Goal: Task Accomplishment & Management: Manage account settings

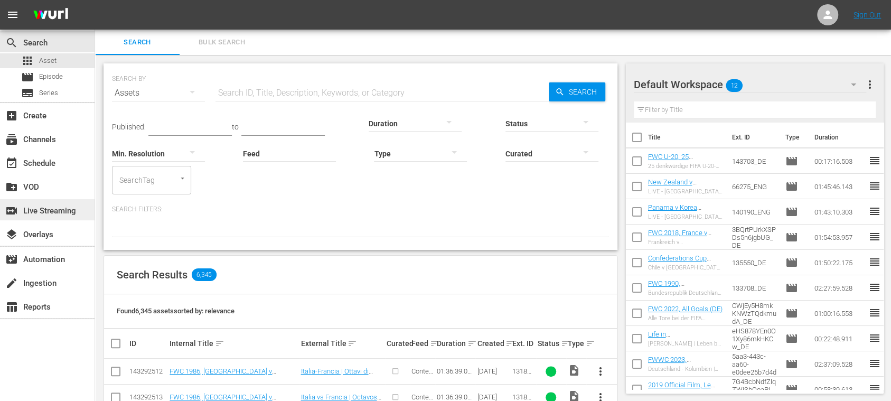
click at [54, 210] on div "switch_video Live Streaming" at bounding box center [29, 210] width 59 height 10
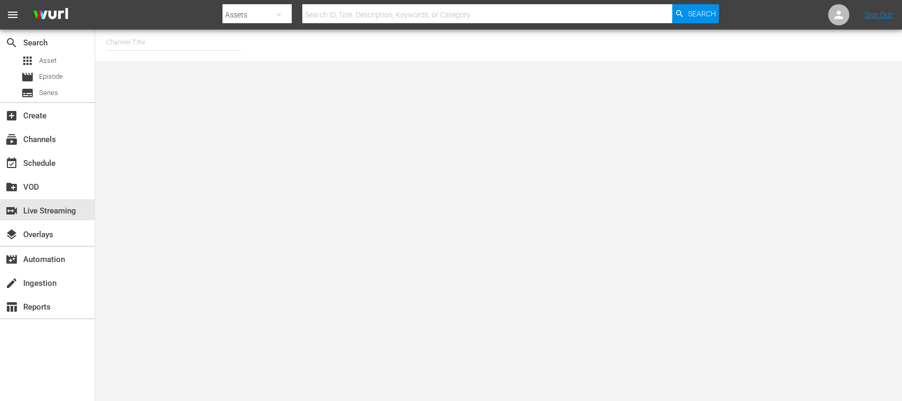
click at [140, 45] on input "text" at bounding box center [173, 42] width 135 height 25
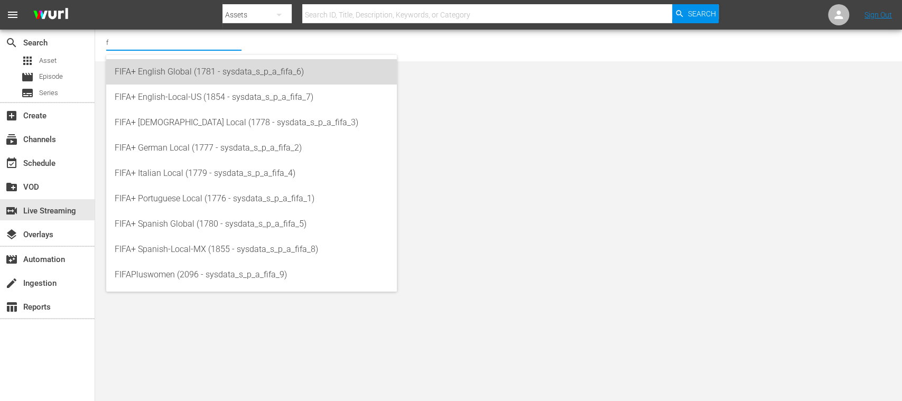
click at [156, 64] on div "FIFA+ English Global (1781 - sysdata_s_p_a_fifa_6)" at bounding box center [252, 71] width 274 height 25
type input "FIFA+ English Global (1781 - sysdata_s_p_a_fifa_6)"
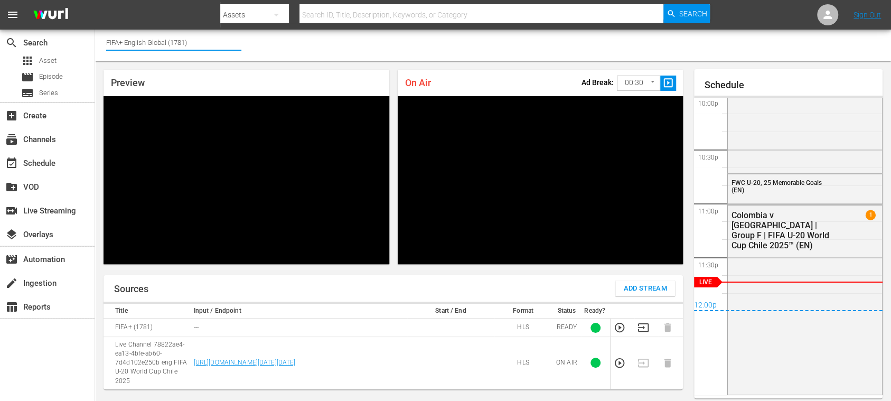
drag, startPoint x: 153, startPoint y: 40, endPoint x: 197, endPoint y: 38, distance: 43.4
click at [197, 38] on input "FIFA+ English Global (1781)" at bounding box center [173, 42] width 135 height 25
type input "FIFA+"
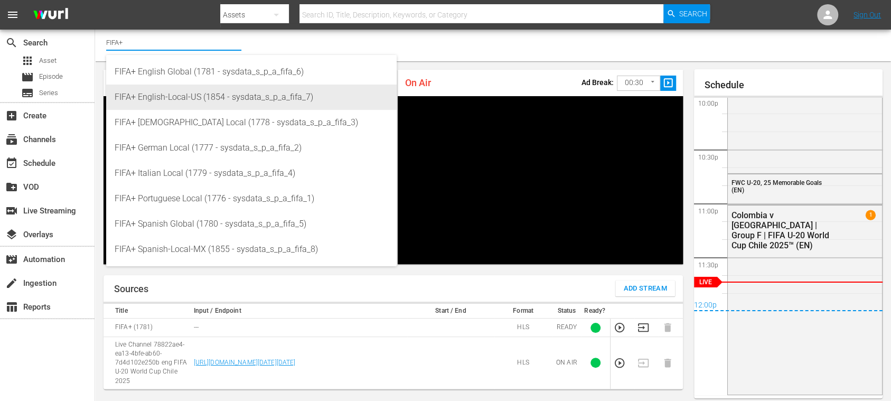
click at [196, 96] on div "FIFA+ English-Local-US (1854 - sysdata_s_p_a_fifa_7)" at bounding box center [252, 97] width 274 height 25
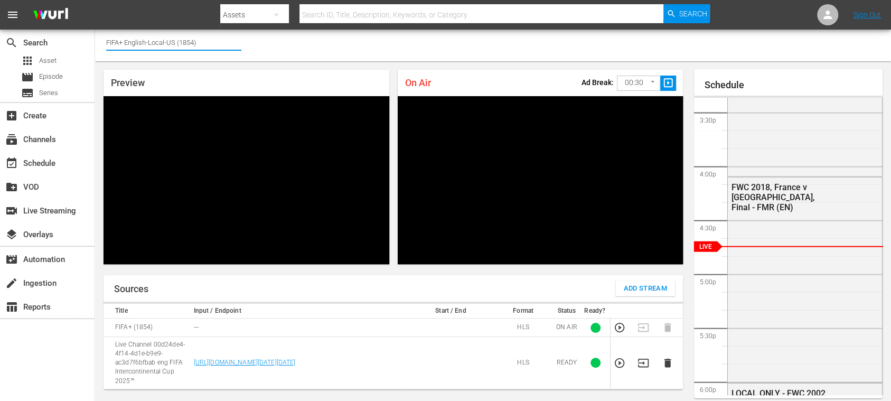
drag, startPoint x: 127, startPoint y: 43, endPoint x: 226, endPoint y: 41, distance: 99.4
click at [226, 41] on input "FIFA+ English-Local-US (1854)" at bounding box center [173, 42] width 135 height 25
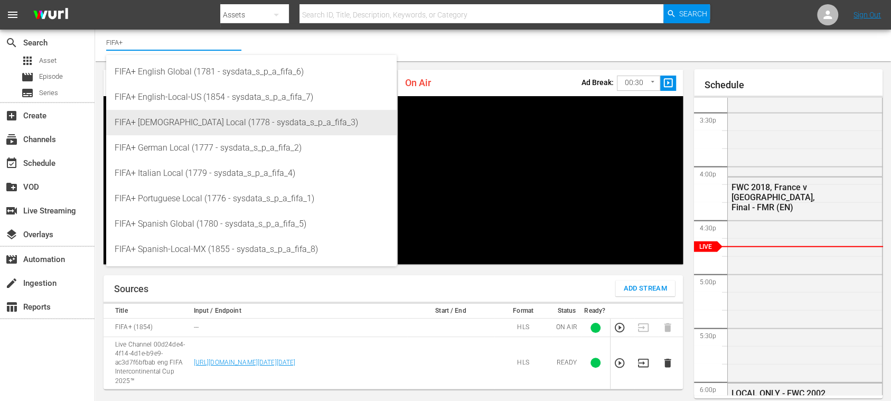
click at [198, 117] on div "FIFA+ French Local (1778 - sysdata_s_p_a_fifa_3)" at bounding box center [252, 122] width 274 height 25
type input "FIFA+ French Local (1778 - sysdata_s_p_a_fifa_3)"
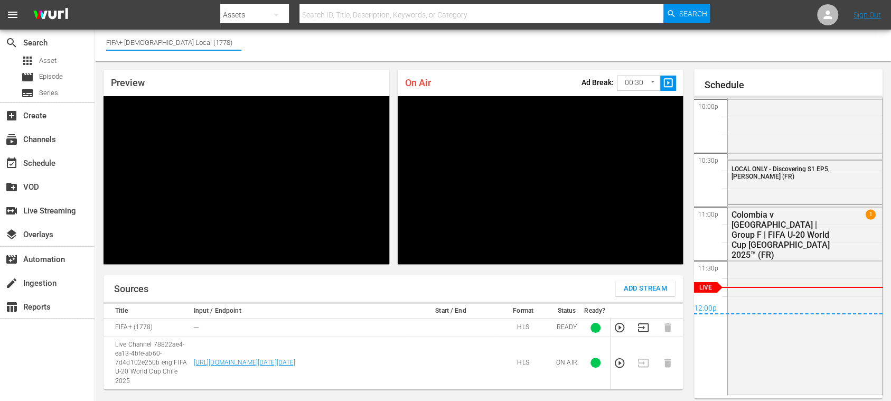
drag, startPoint x: 126, startPoint y: 43, endPoint x: 192, endPoint y: 42, distance: 66.6
click at [192, 42] on input "FIFA+ French Local (1778)" at bounding box center [173, 42] width 135 height 25
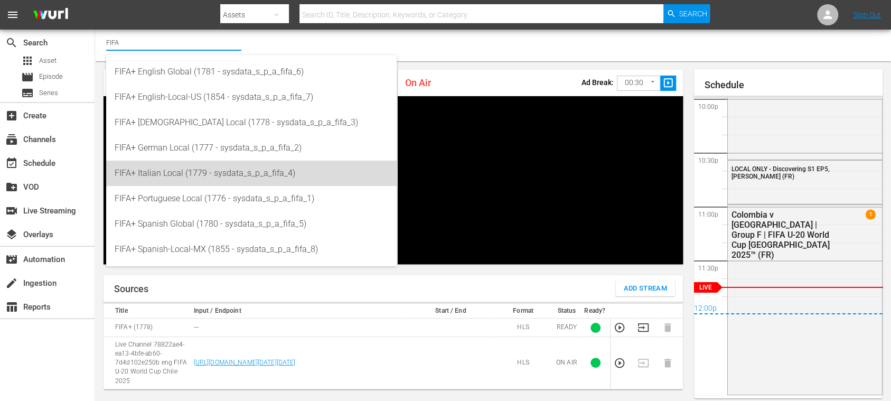
click at [191, 168] on div "FIFA+ Italian Local (1779 - sysdata_s_p_a_fifa_4)" at bounding box center [252, 173] width 274 height 25
type input "FIFA+ Italian Local (1779 - sysdata_s_p_a_fifa_4)"
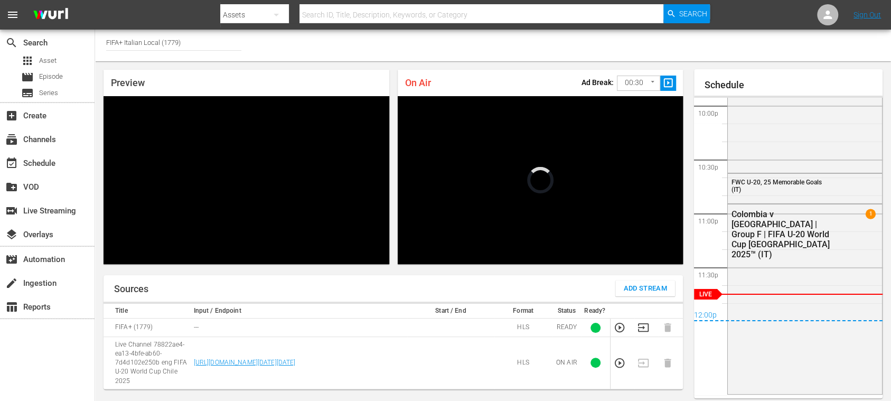
scroll to position [2363, 0]
drag, startPoint x: 125, startPoint y: 43, endPoint x: 213, endPoint y: 42, distance: 88.3
click at [213, 42] on input "FIFA+ Italian Local (1779)" at bounding box center [173, 42] width 135 height 25
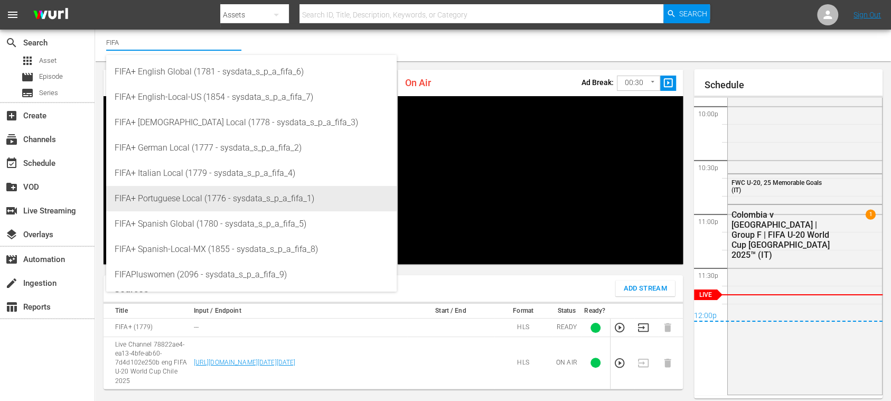
click at [195, 192] on div "FIFA+ Portuguese Local (1776 - sysdata_s_p_a_fifa_1)" at bounding box center [252, 198] width 274 height 25
type input "FIFA+ Portuguese Local (1776 - sysdata_s_p_a_fifa_1)"
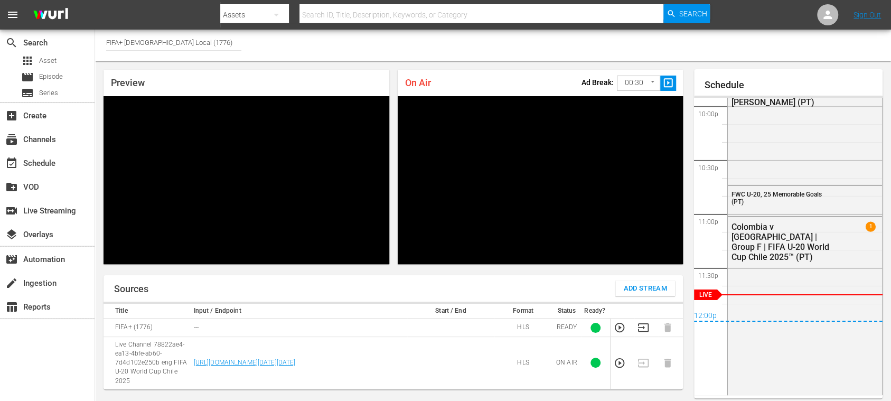
scroll to position [2371, 0]
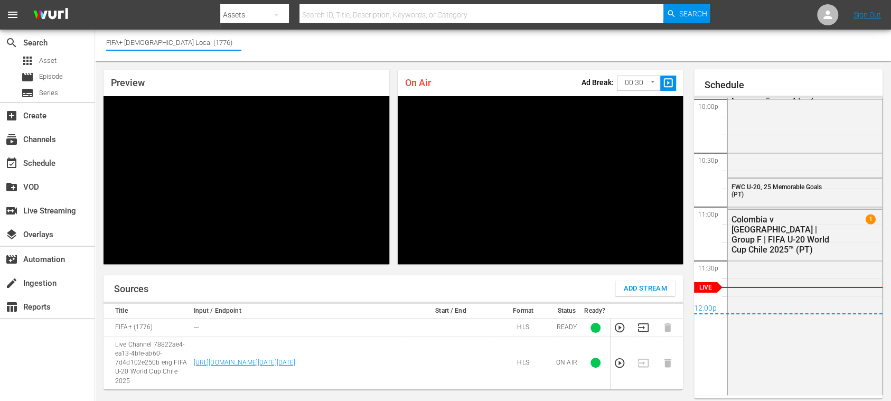
drag, startPoint x: 125, startPoint y: 43, endPoint x: 206, endPoint y: 43, distance: 81.4
click at [206, 43] on input "FIFA+ Portuguese Local (1776)" at bounding box center [173, 42] width 135 height 25
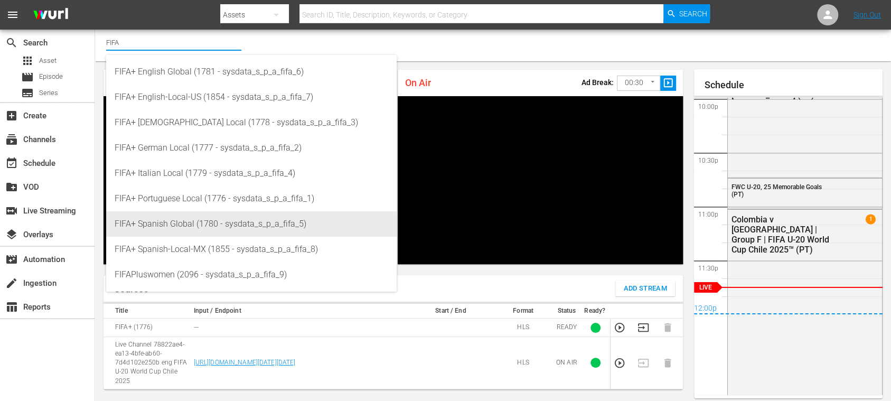
click at [183, 221] on div "FIFA+ Spanish Global (1780 - sysdata_s_p_a_fifa_5)" at bounding box center [252, 223] width 274 height 25
type input "FIFA+ Spanish Global (1780 - sysdata_s_p_a_fifa_5)"
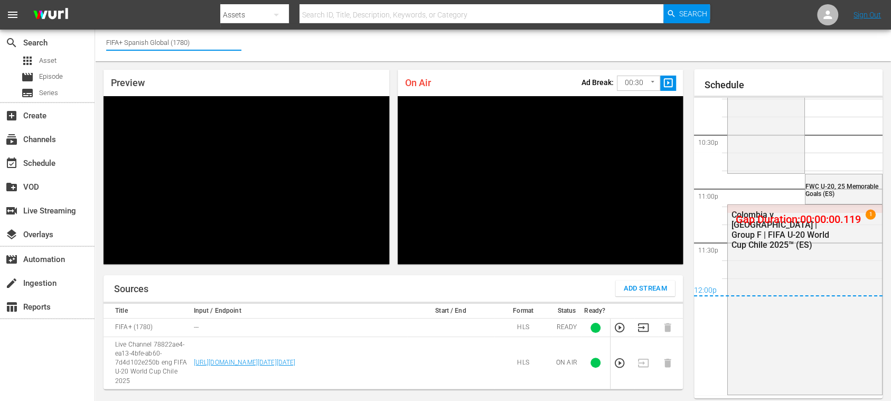
drag, startPoint x: 124, startPoint y: 43, endPoint x: 213, endPoint y: 44, distance: 89.8
click at [213, 44] on input "FIFA+ Spanish Global (1780)" at bounding box center [173, 42] width 135 height 25
type input "FIFA"
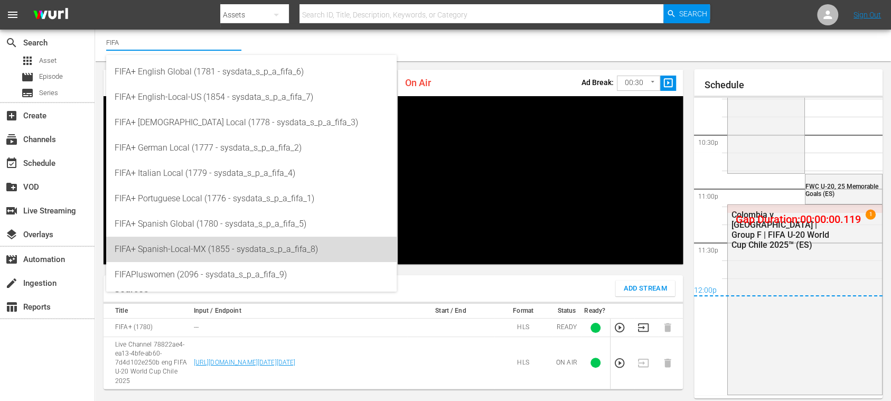
click at [213, 242] on div "FIFA+ Spanish-Local-MX (1855 - sysdata_s_p_a_fifa_8)" at bounding box center [252, 249] width 274 height 25
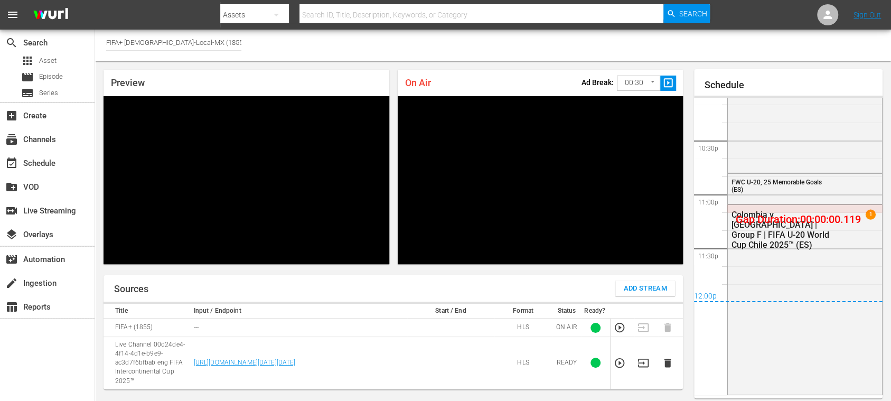
scroll to position [2383, 0]
click at [61, 70] on div "movie Episode" at bounding box center [42, 77] width 42 height 15
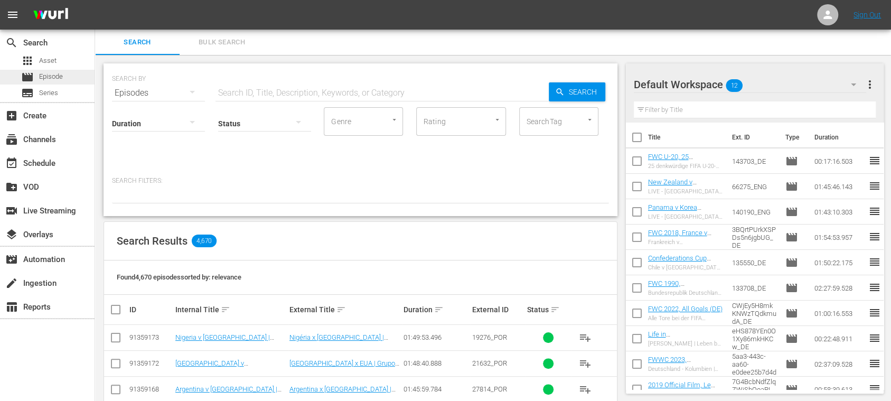
click at [53, 76] on span "Episode" at bounding box center [51, 76] width 24 height 11
click at [220, 40] on span "Bulk Search" at bounding box center [222, 42] width 72 height 12
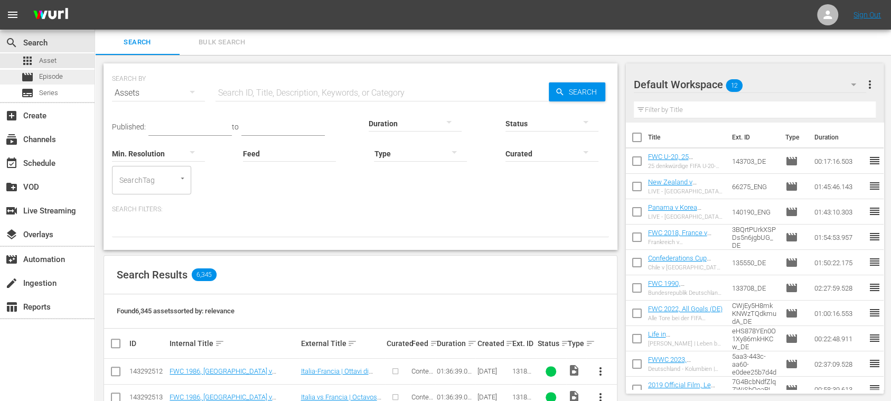
click at [56, 79] on span "Episode" at bounding box center [51, 76] width 24 height 11
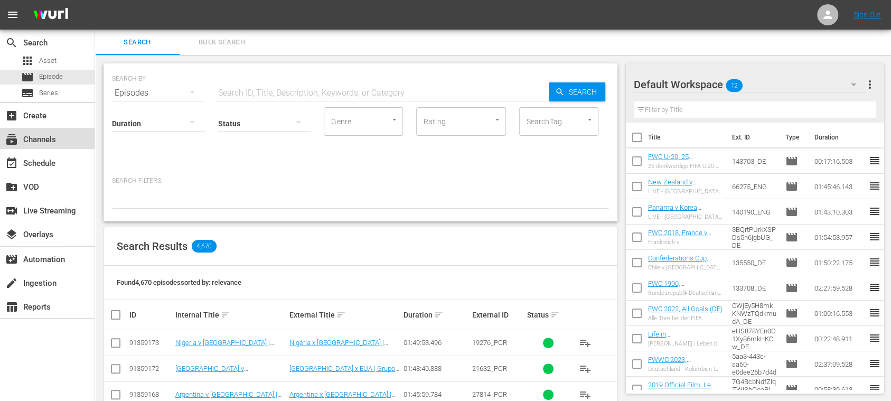
click at [53, 142] on div "subscriptions Channels" at bounding box center [29, 138] width 59 height 10
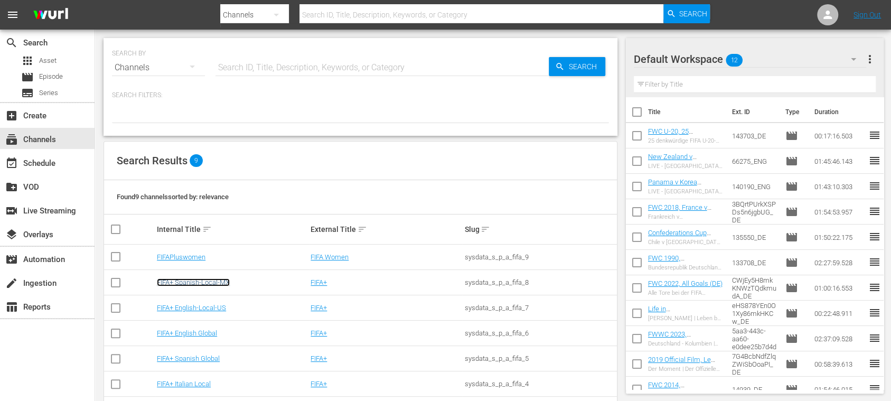
click at [225, 284] on link "FIFA+ Spanish-Local-MX" at bounding box center [193, 282] width 73 height 8
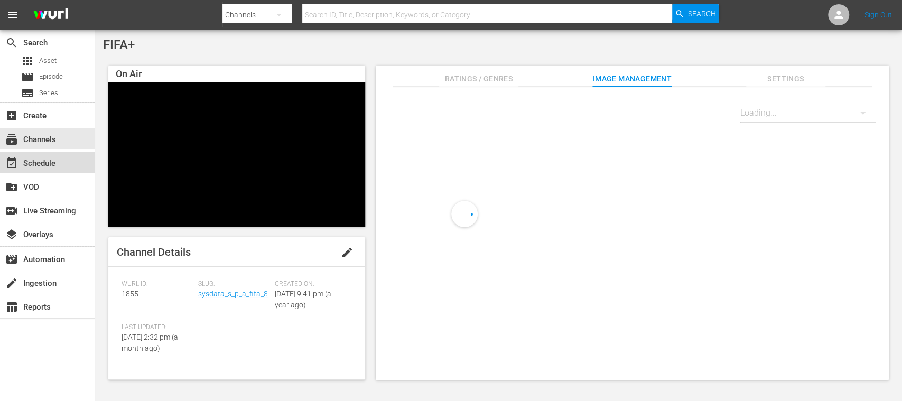
click at [61, 165] on div "event_available Schedule" at bounding box center [47, 162] width 95 height 21
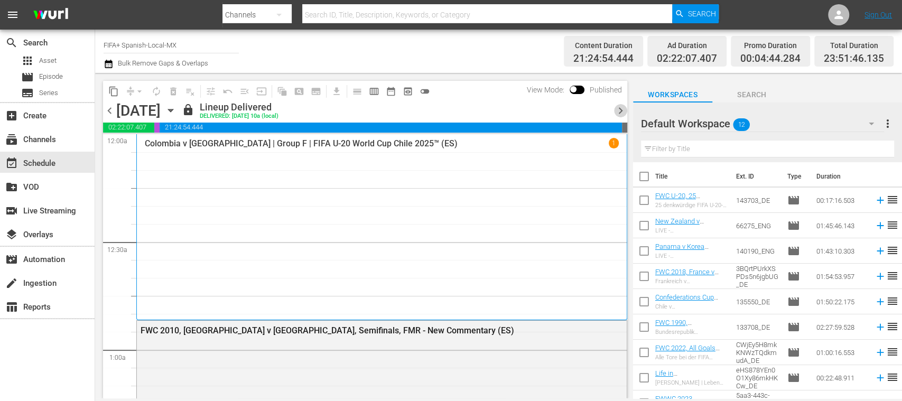
click at [621, 113] on span "chevron_right" at bounding box center [620, 110] width 13 height 13
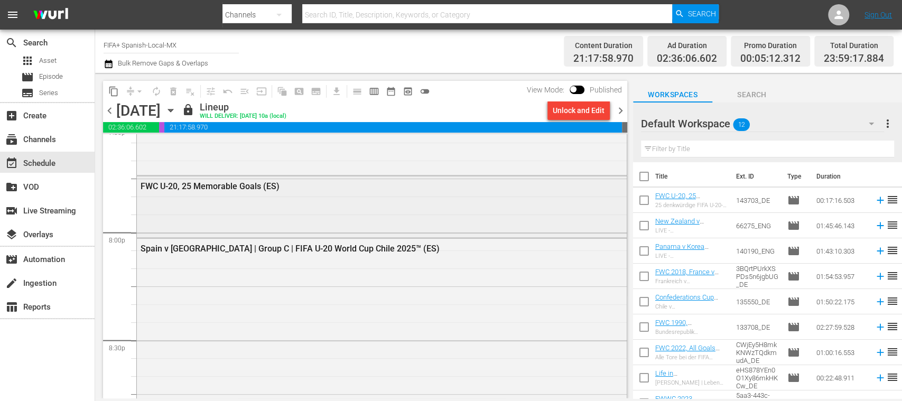
scroll to position [4190, 0]
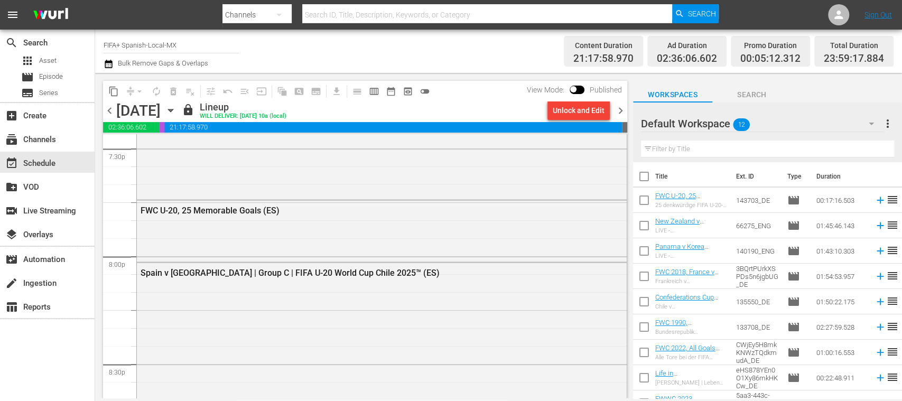
click at [110, 113] on span "chevron_left" at bounding box center [109, 110] width 13 height 13
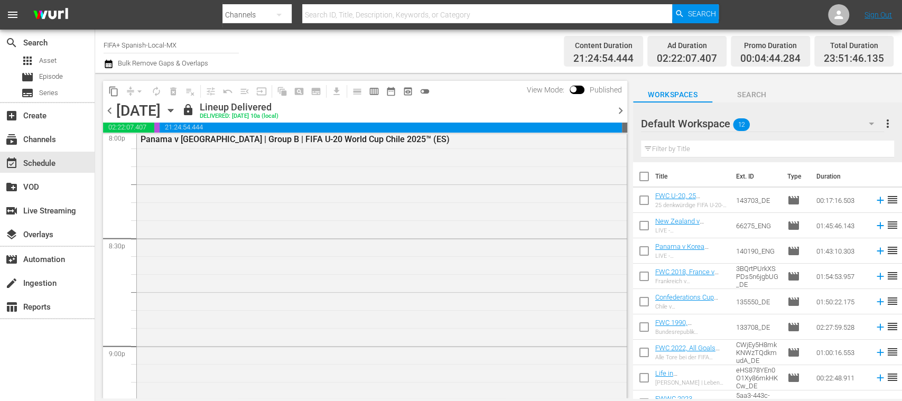
scroll to position [4172, 0]
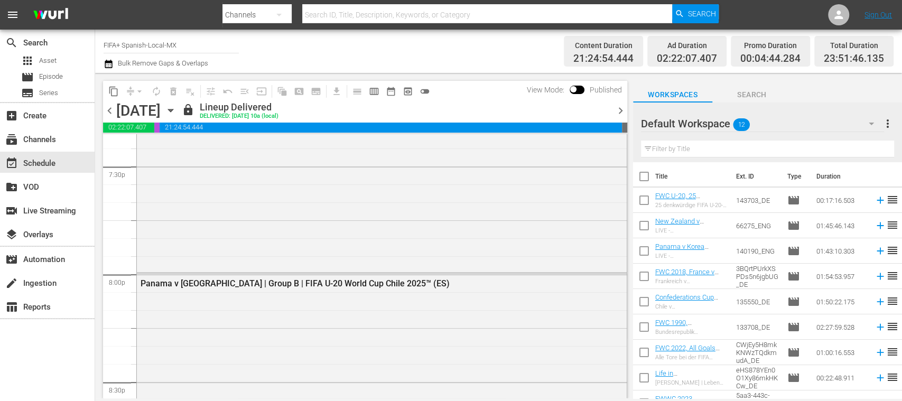
click at [106, 111] on span "chevron_left" at bounding box center [109, 110] width 13 height 13
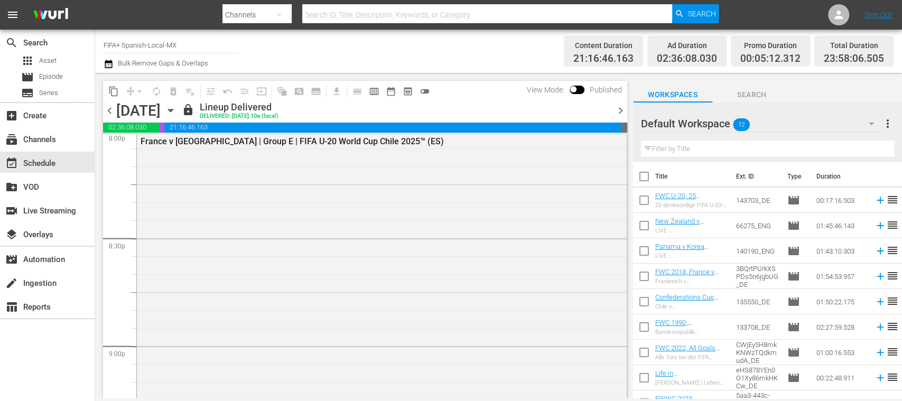
scroll to position [4190, 0]
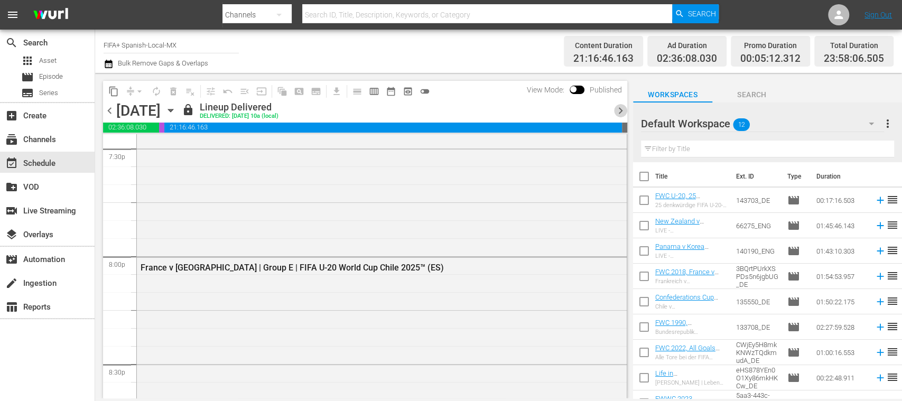
click at [619, 108] on span "chevron_right" at bounding box center [620, 110] width 13 height 13
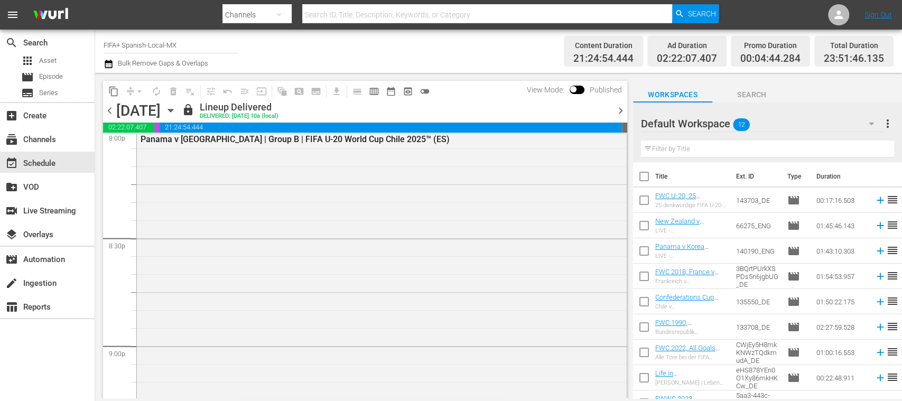
scroll to position [4172, 0]
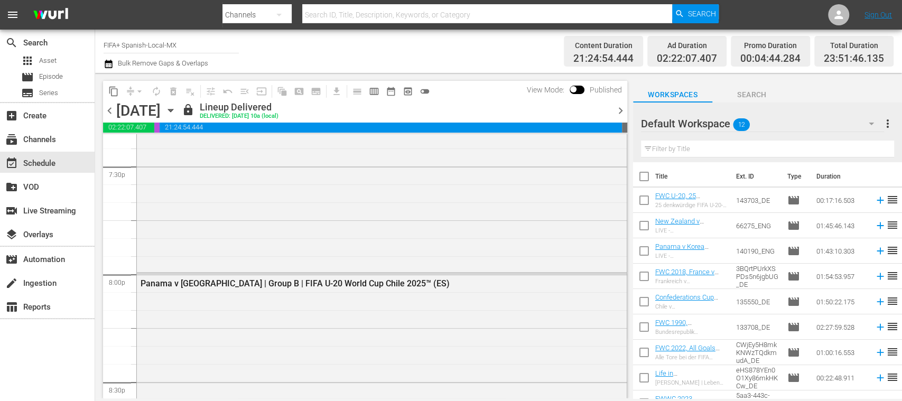
click at [619, 108] on span "chevron_right" at bounding box center [620, 110] width 13 height 13
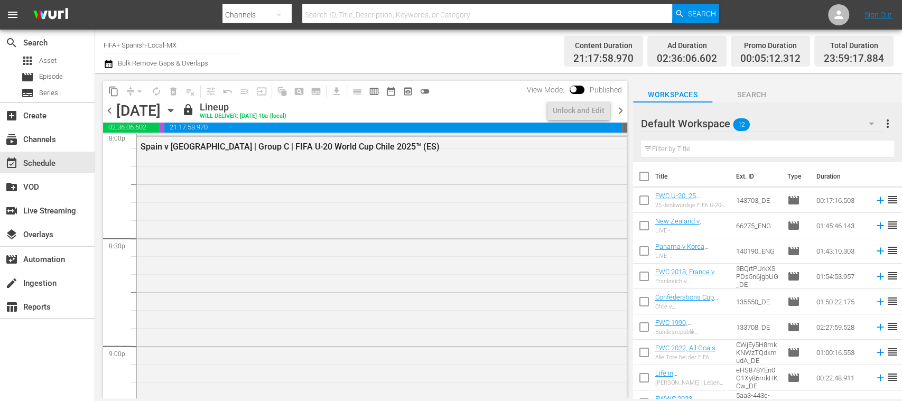
scroll to position [4190, 0]
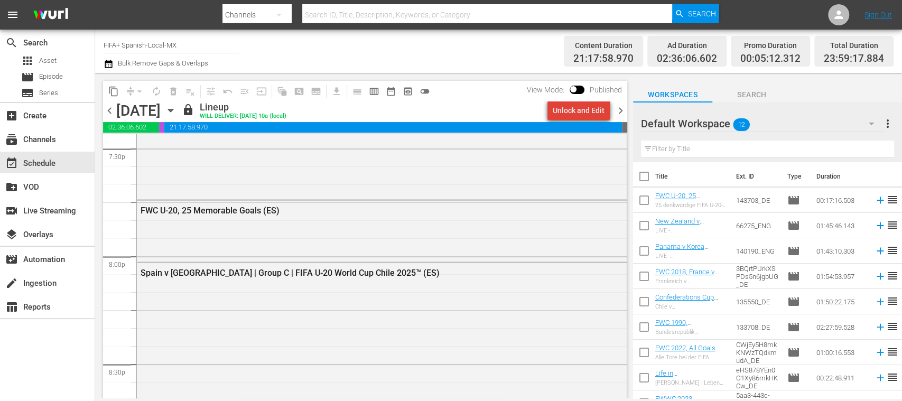
click at [592, 110] on div "Unlock and Edit" at bounding box center [579, 110] width 52 height 19
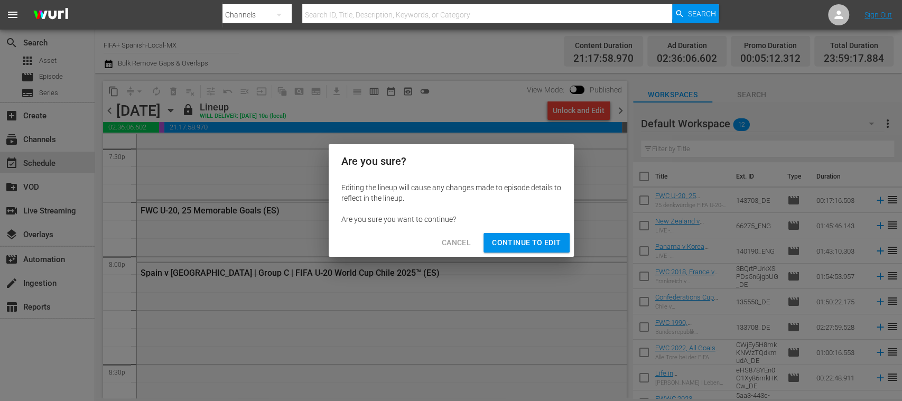
click at [459, 242] on span "Cancel" at bounding box center [456, 242] width 29 height 13
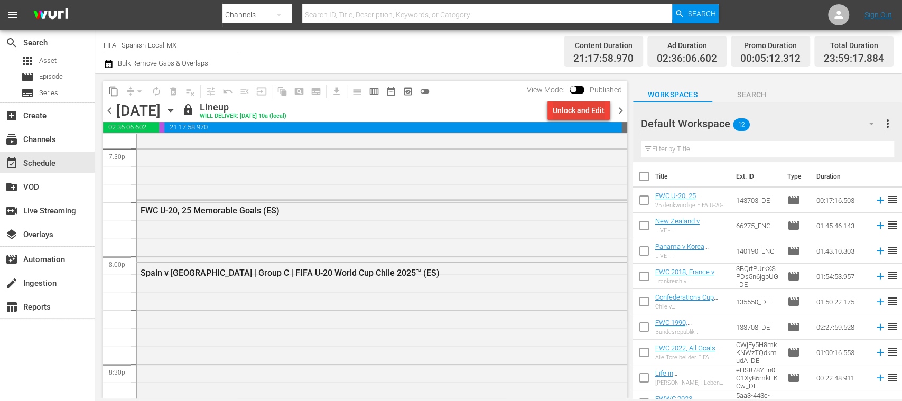
click at [588, 116] on div "Unlock and Edit" at bounding box center [579, 110] width 52 height 19
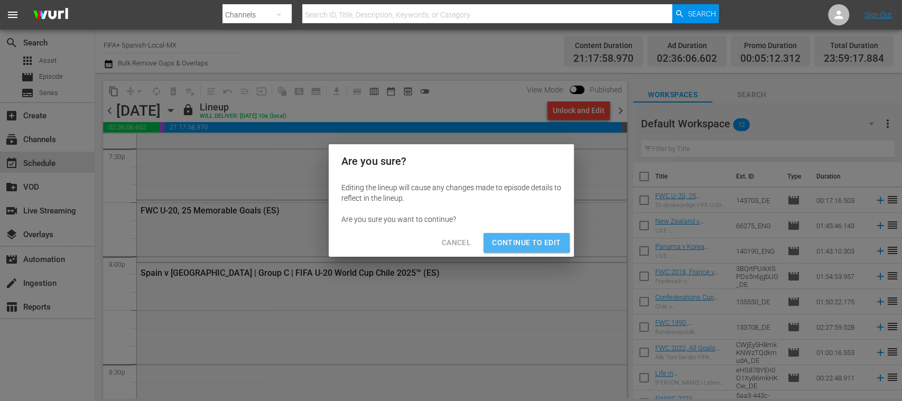
click at [509, 237] on span "Continue to Edit" at bounding box center [526, 242] width 69 height 13
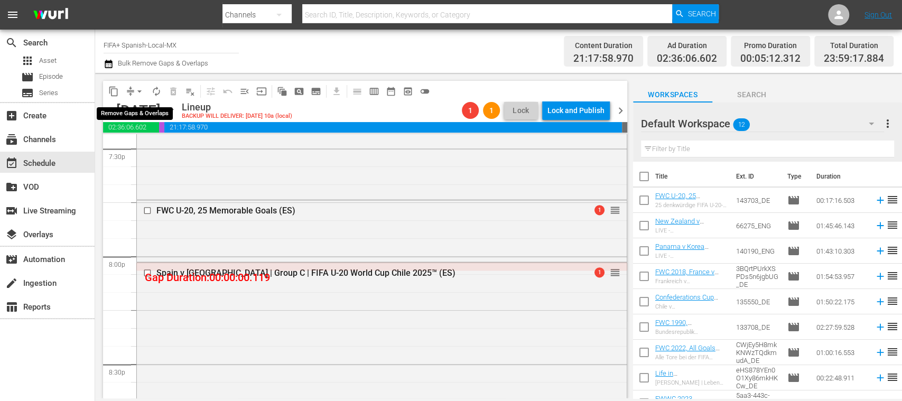
click at [142, 92] on span "arrow_drop_down" at bounding box center [139, 91] width 11 height 11
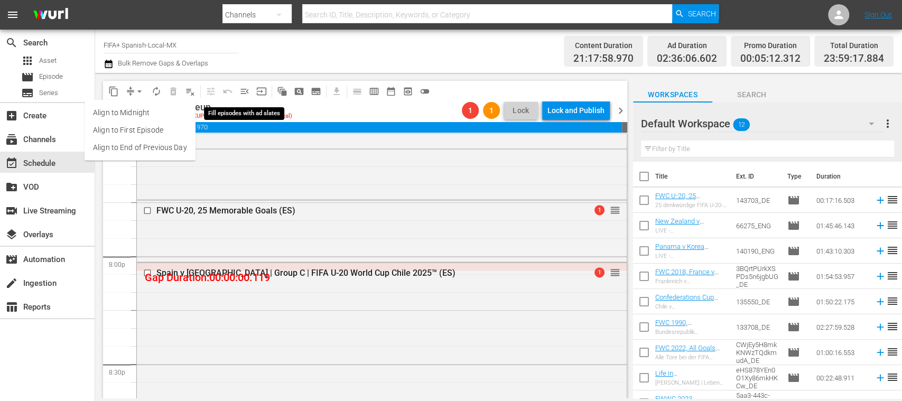
click at [248, 91] on span "menu_open" at bounding box center [244, 91] width 11 height 11
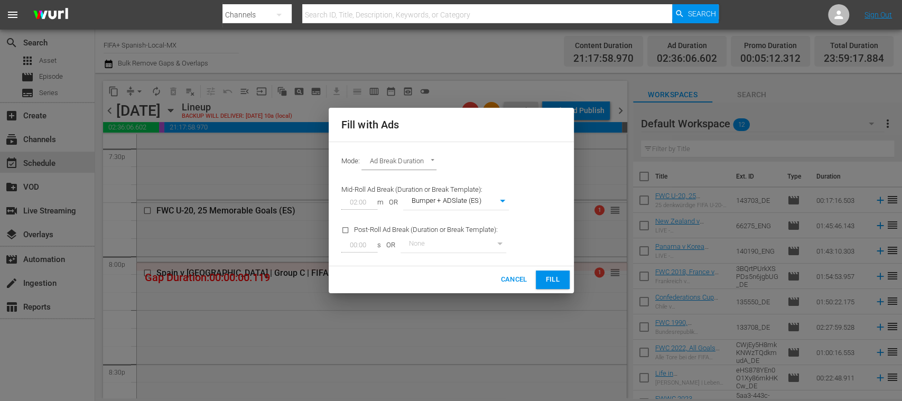
click at [555, 276] on span "Fill" at bounding box center [552, 280] width 17 height 12
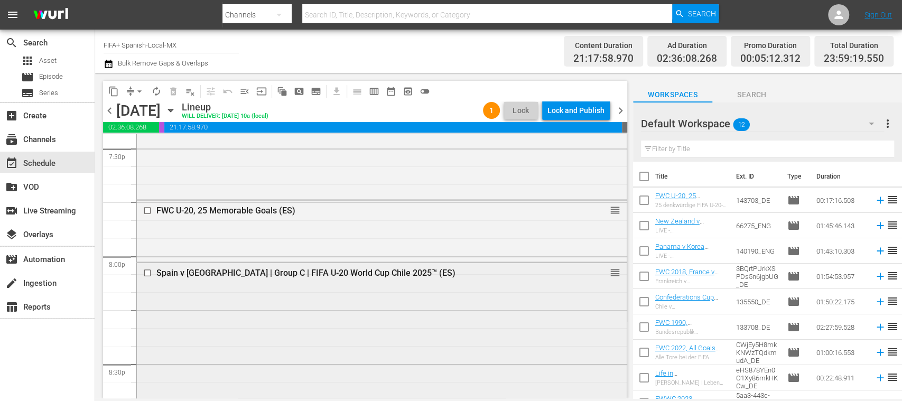
click at [147, 272] on input "checkbox" at bounding box center [148, 272] width 11 height 9
click at [175, 95] on span "delete_forever_outlined" at bounding box center [173, 91] width 11 height 11
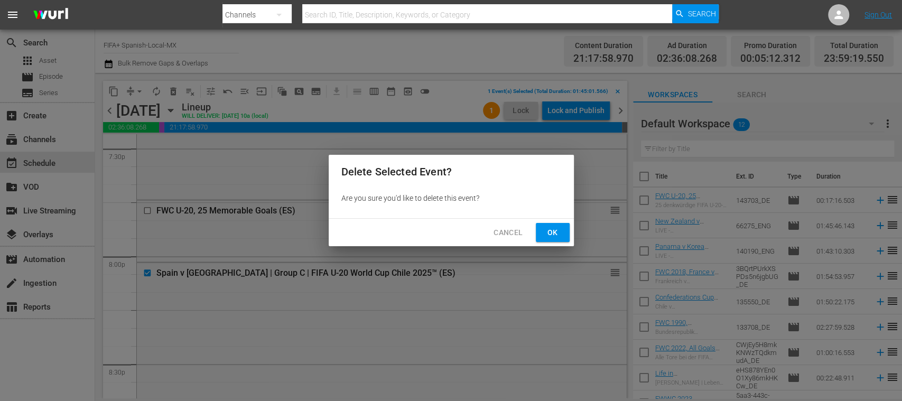
click at [503, 233] on span "Cancel" at bounding box center [508, 232] width 29 height 13
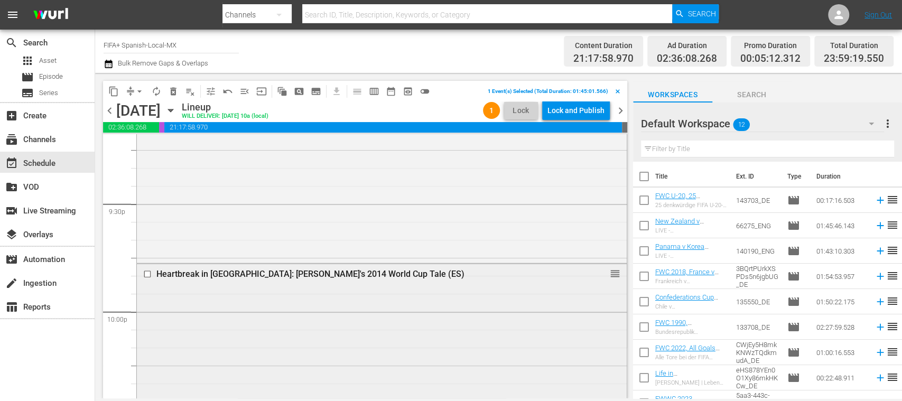
scroll to position [4754, 0]
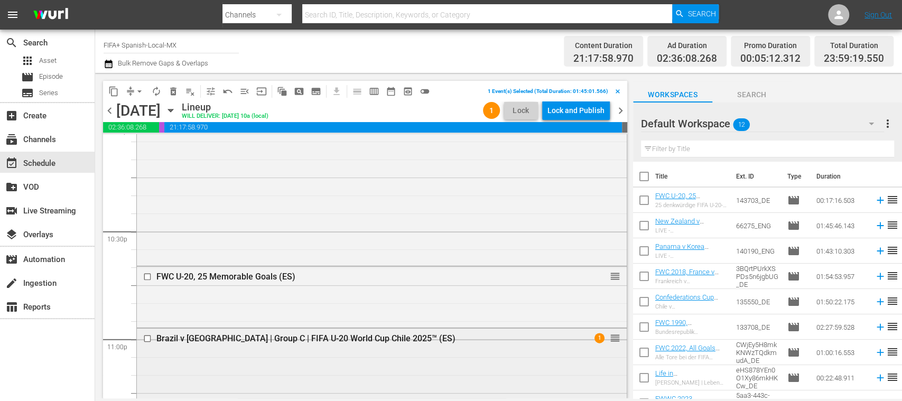
click at [146, 339] on input "checkbox" at bounding box center [148, 338] width 11 height 9
click at [174, 91] on span "delete_forever_outlined" at bounding box center [173, 91] width 11 height 11
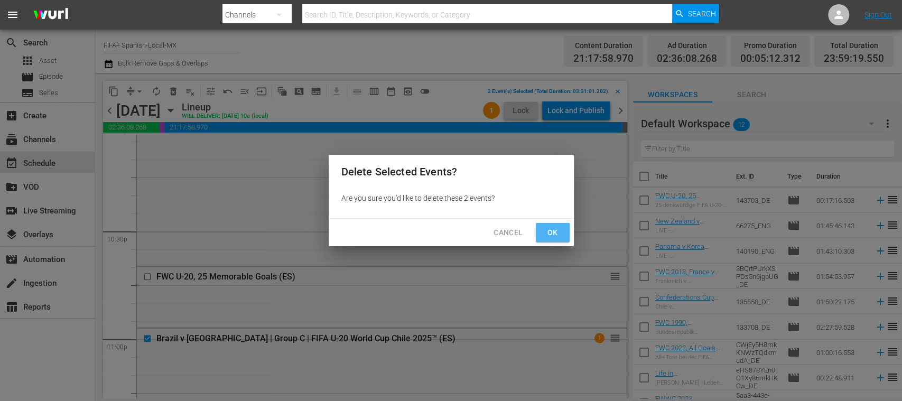
click at [552, 235] on span "Ok" at bounding box center [552, 232] width 17 height 13
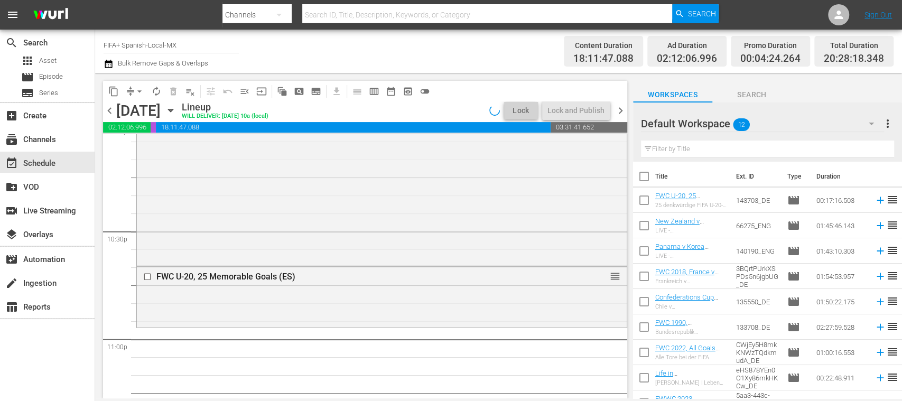
scroll to position [4772, 0]
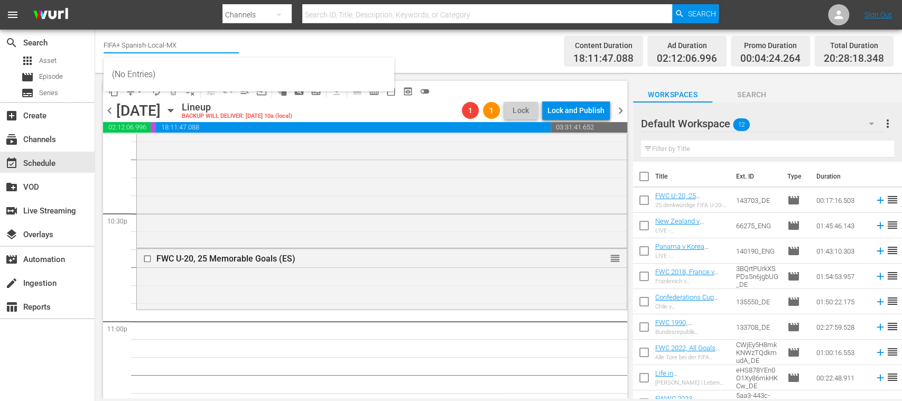
drag, startPoint x: 137, startPoint y: 41, endPoint x: 100, endPoint y: 43, distance: 36.5
click at [100, 43] on div "Channel Title FIFA+ Spanish-Local-MX Bulk Remove Gaps & Overlaps Content Durati…" at bounding box center [498, 51] width 807 height 43
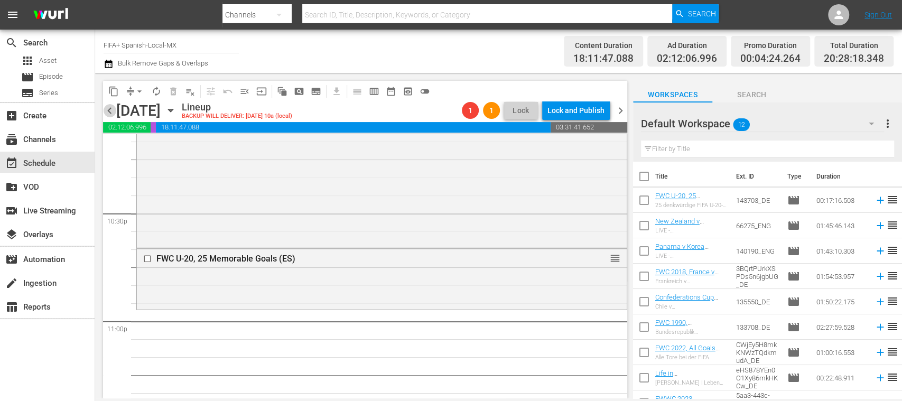
click at [110, 114] on span "chevron_left" at bounding box center [109, 110] width 13 height 13
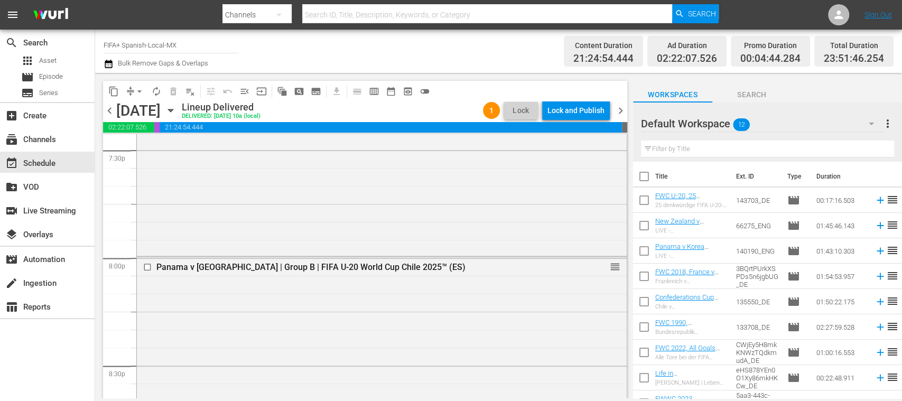
scroll to position [4165, 0]
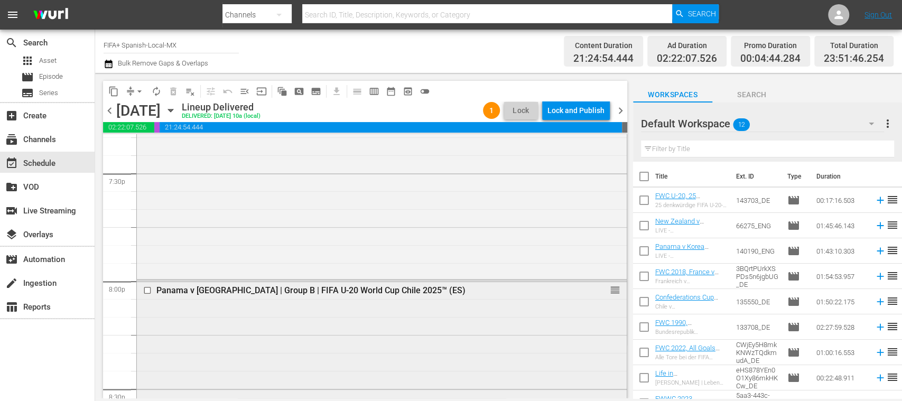
click at [149, 289] on input "checkbox" at bounding box center [148, 290] width 11 height 9
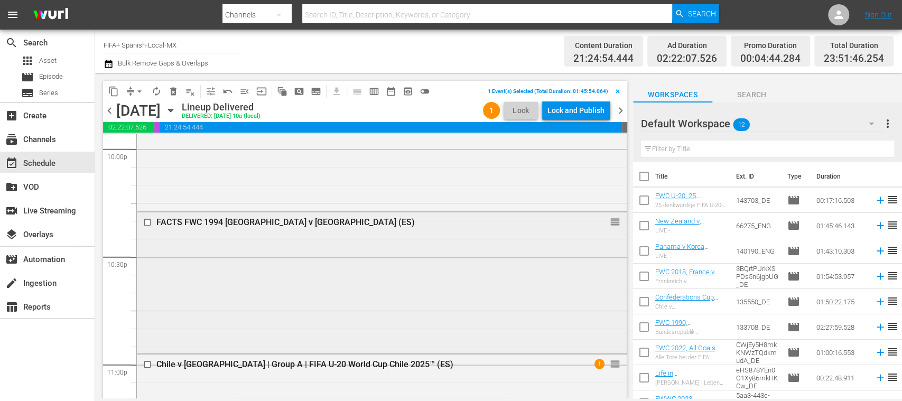
scroll to position [4917, 0]
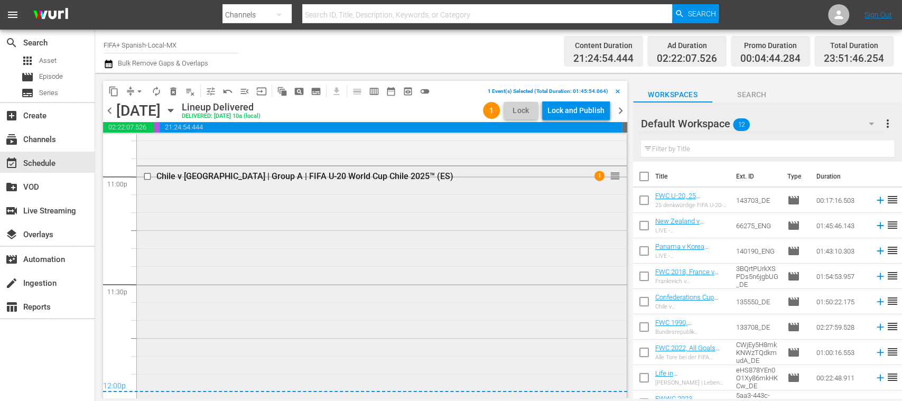
click at [148, 173] on input "checkbox" at bounding box center [148, 176] width 11 height 9
click at [174, 90] on span "delete_forever_outlined" at bounding box center [173, 91] width 11 height 11
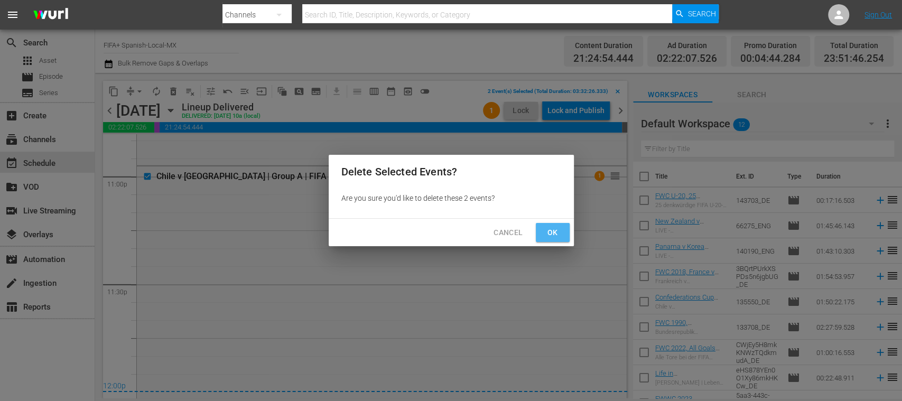
click at [552, 232] on span "Ok" at bounding box center [552, 232] width 17 height 13
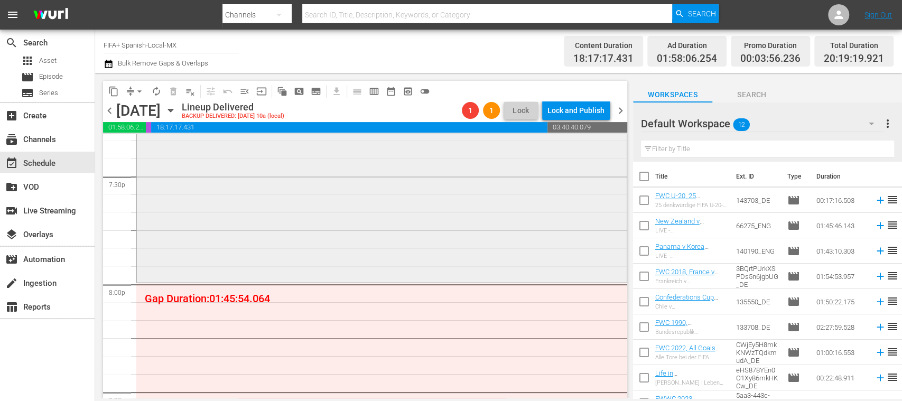
scroll to position [4159, 0]
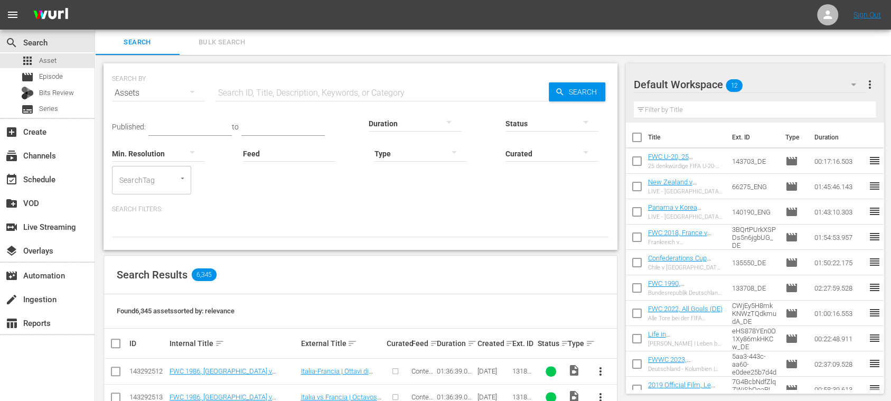
click at [225, 41] on span "Bulk Search" at bounding box center [222, 42] width 72 height 12
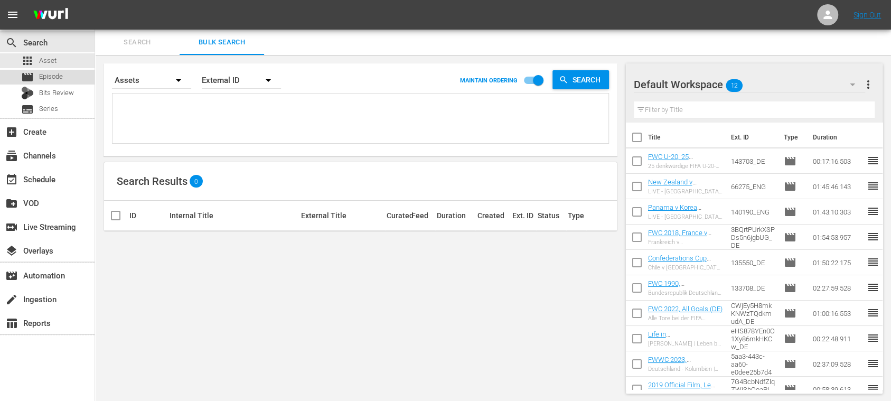
click at [56, 76] on span "Episode" at bounding box center [51, 76] width 24 height 11
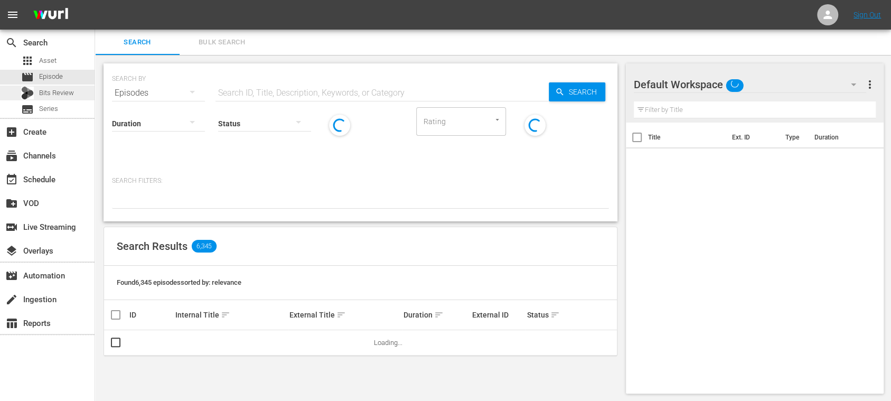
click at [73, 97] on span "Bits Review" at bounding box center [56, 93] width 35 height 11
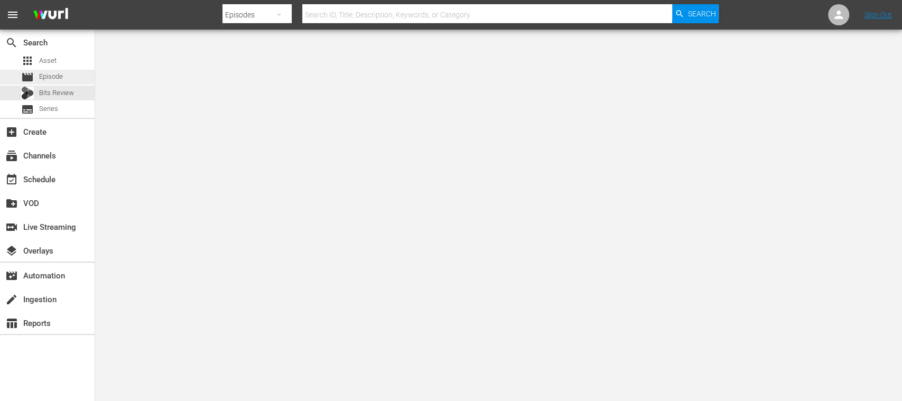
click at [62, 74] on span "Episode" at bounding box center [51, 76] width 24 height 11
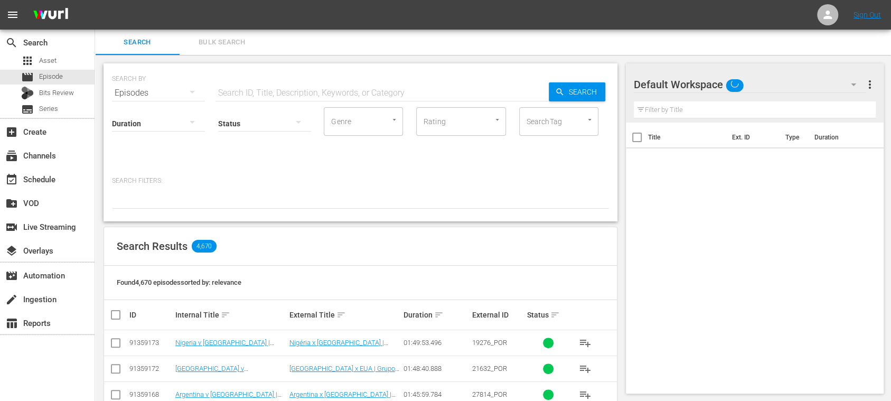
click at [237, 35] on button "Bulk Search" at bounding box center [222, 42] width 85 height 25
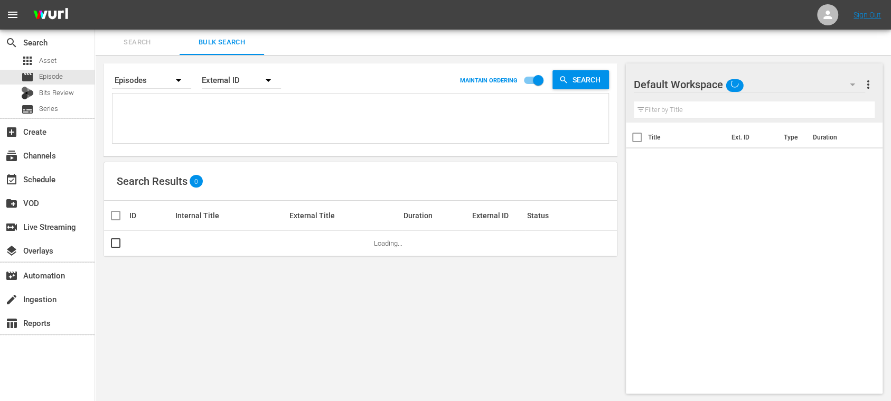
click at [230, 106] on textarea at bounding box center [362, 120] width 494 height 48
click at [216, 108] on textarea at bounding box center [362, 120] width 494 height 48
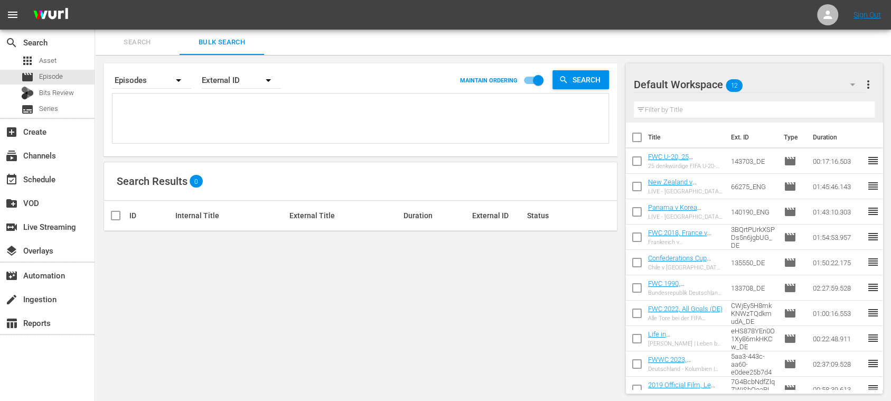
paste textarea "39261_ES 14777_ES"
type textarea "39261_ES 14777_ES"
click at [867, 89] on span "more_vert" at bounding box center [868, 84] width 13 height 13
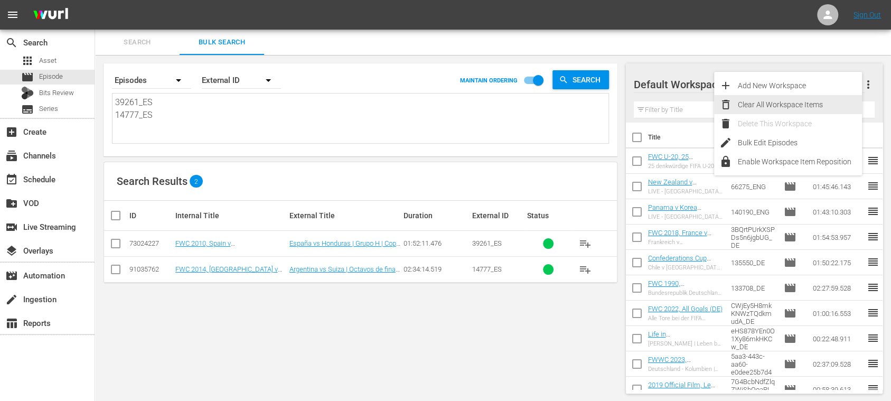
click at [794, 108] on div "Clear All Workspace Items" at bounding box center [800, 104] width 124 height 19
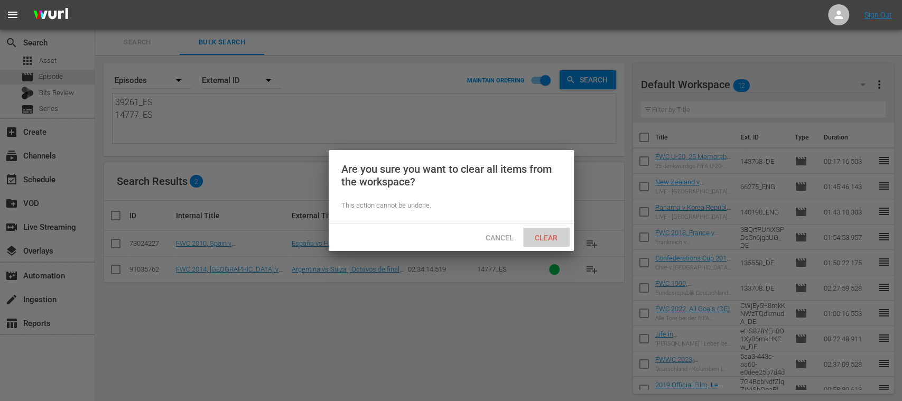
drag, startPoint x: 560, startPoint y: 239, endPoint x: 404, endPoint y: 245, distance: 156.5
click at [559, 239] on span "Clear" at bounding box center [546, 238] width 40 height 8
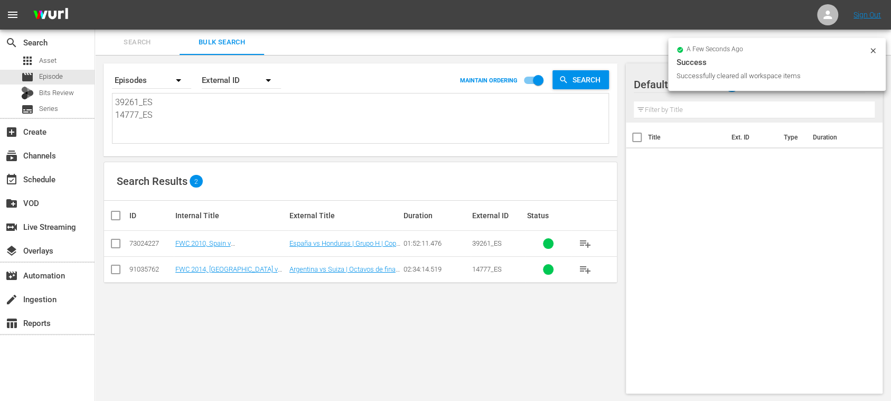
click at [114, 216] on input "checkbox" at bounding box center [119, 215] width 21 height 13
checkbox input "true"
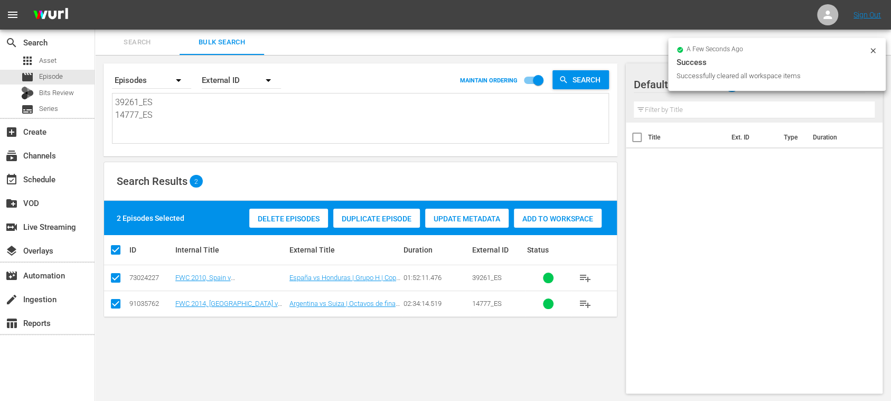
click at [571, 222] on div "Add to Workspace" at bounding box center [558, 219] width 88 height 20
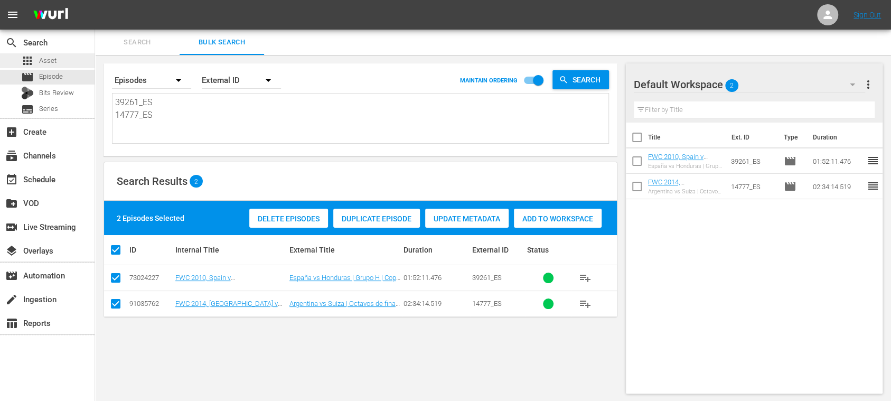
drag, startPoint x: 178, startPoint y: 122, endPoint x: 49, endPoint y: 63, distance: 141.0
click at [95, 0] on div "search Search apps Asset movie Episode Bits Review subtitles Series add_box Cre…" at bounding box center [493, 0] width 796 height 0
paste textarea "2VMgMK10wSPVNbkSbwKuOr_ES 49vj3pGgnTdTtEhWYo4DbM_ES 73426_ES 120392_ES 47136_ES…"
type textarea "2VMgMK10wSPVNbkSbwKuOr_ES 49vj3pGgnTdTtEhWYo4DbM_ES 73426_ES 120392_ES 47136_ES…"
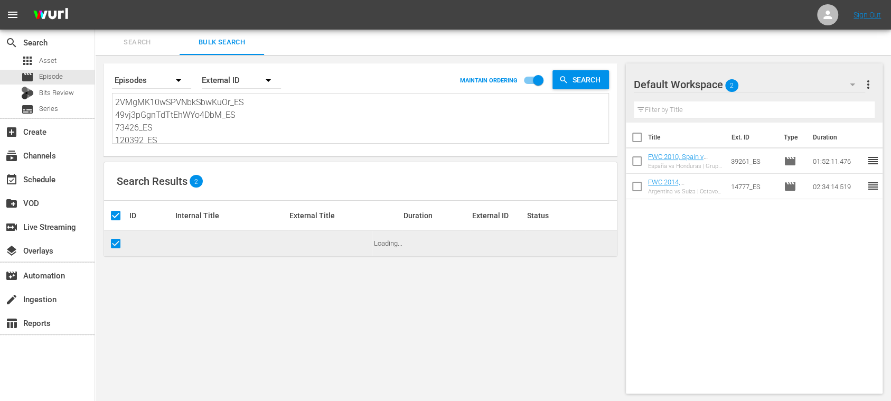
type textarea "2VMgMK10wSPVNbkSbwKuOr_ES 49vj3pGgnTdTtEhWYo4DbM_ES 73426_ES 120392_ES 47136_ES…"
click at [868, 87] on span "more_vert" at bounding box center [868, 84] width 13 height 13
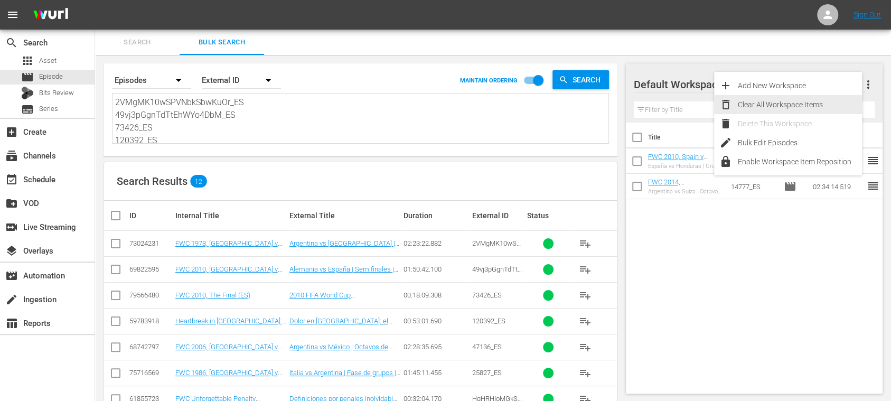
click at [818, 105] on div "Clear All Workspace Items" at bounding box center [800, 104] width 124 height 19
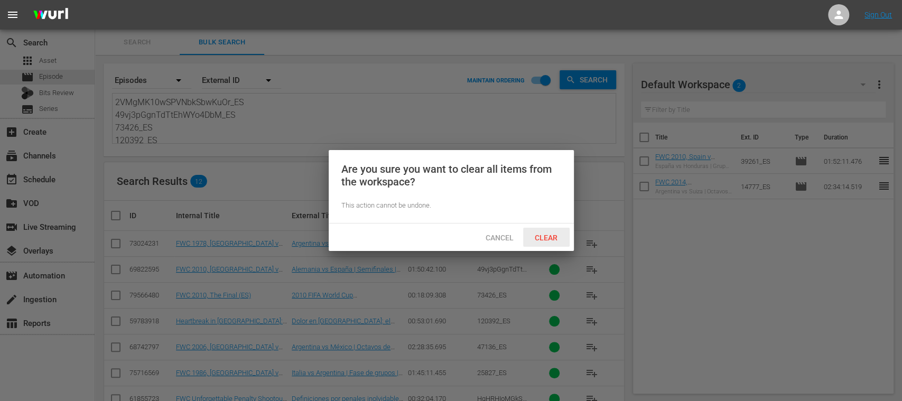
click at [540, 238] on span "Clear" at bounding box center [546, 238] width 40 height 8
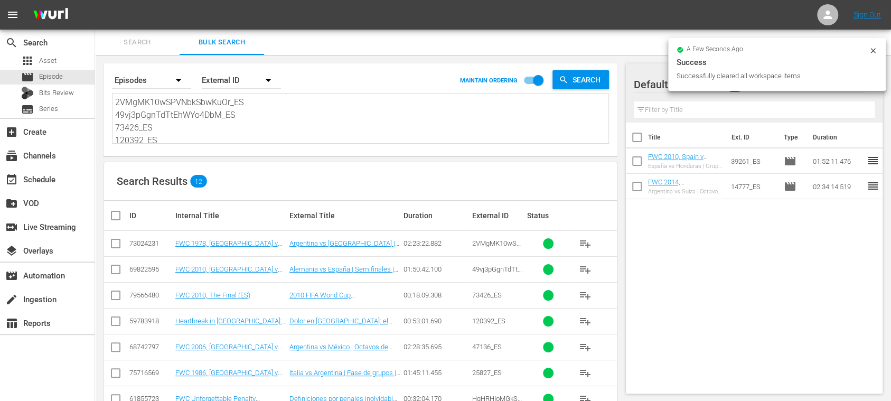
click at [115, 210] on input "checkbox" at bounding box center [119, 215] width 21 height 13
checkbox input "true"
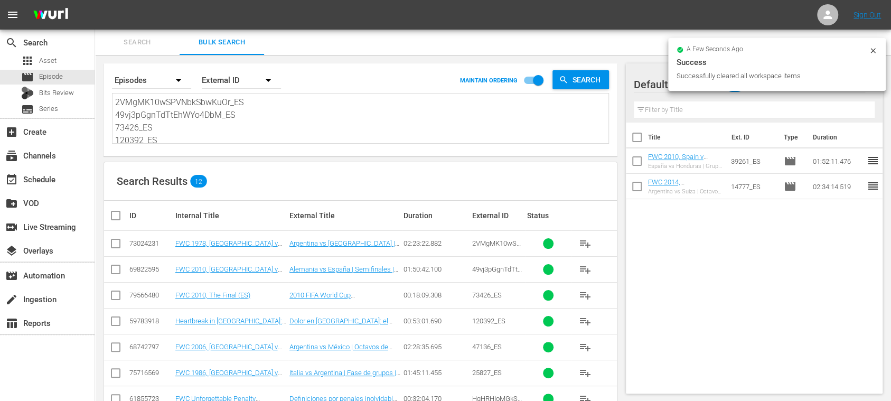
checkbox input "true"
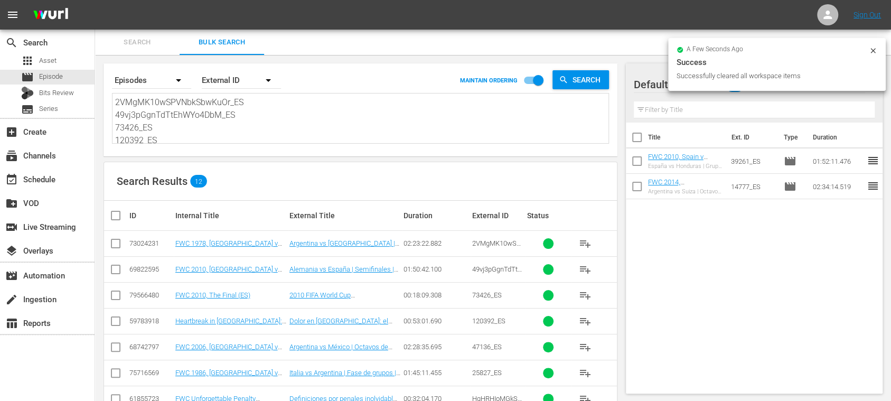
checkbox input "true"
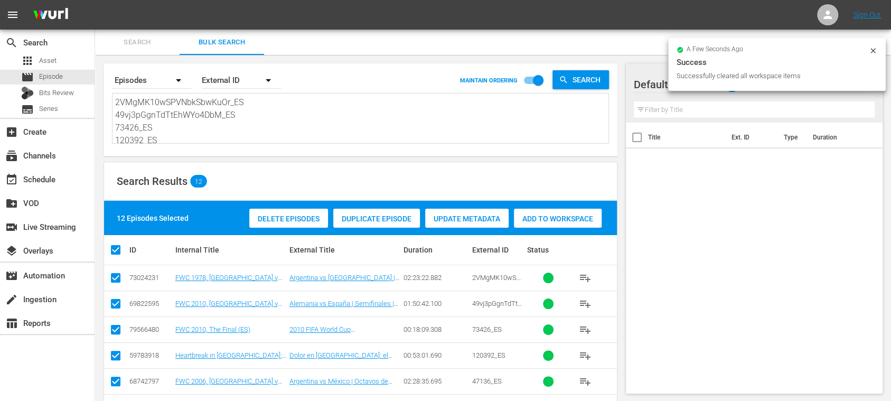
click at [575, 219] on span "Add to Workspace" at bounding box center [558, 219] width 88 height 8
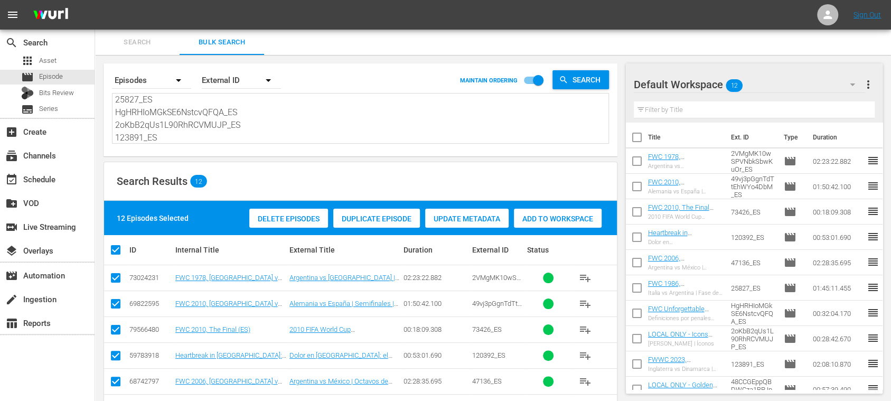
scroll to position [116, 0]
drag, startPoint x: 117, startPoint y: 103, endPoint x: 518, endPoint y: 168, distance: 405.9
click at [459, 178] on div "Search By Episodes Order By External ID MAINTAIN ORDERING Search 2VMgMK10wSPVNb…" at bounding box center [360, 325] width 531 height 541
paste textarea "15559_ES 3BQrtPUrkXSPDs5n6jgbUG_ES 73FQXiZLjOnTD6RqSbrixE_ES 121049_ES 14044_ES…"
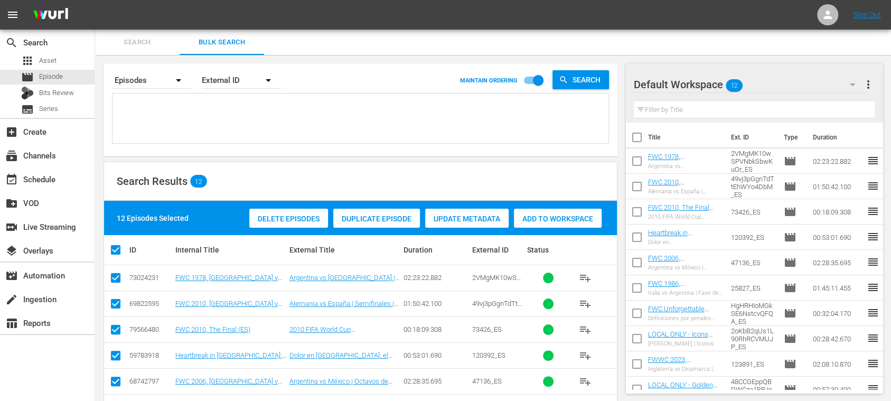
type textarea "15559_ES 3BQrtPUrkXSPDs5n6jgbUG_ES 73FQXiZLjOnTD6RqSbrixE_ES 121049_ES 14044_ES…"
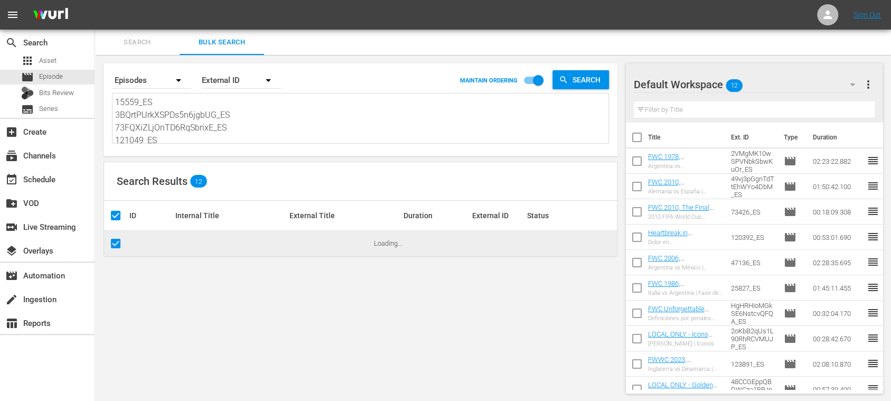
click at [869, 83] on span "more_vert" at bounding box center [868, 84] width 13 height 13
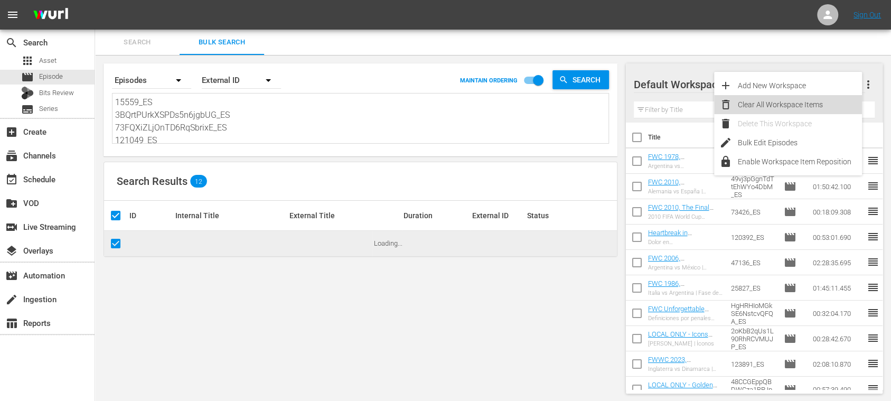
click at [788, 103] on div "Clear All Workspace Items" at bounding box center [800, 104] width 124 height 19
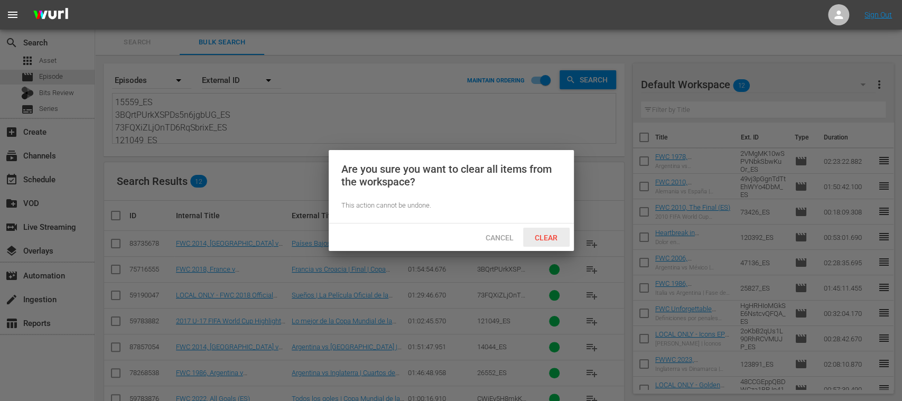
click at [545, 240] on span "Clear" at bounding box center [546, 238] width 40 height 8
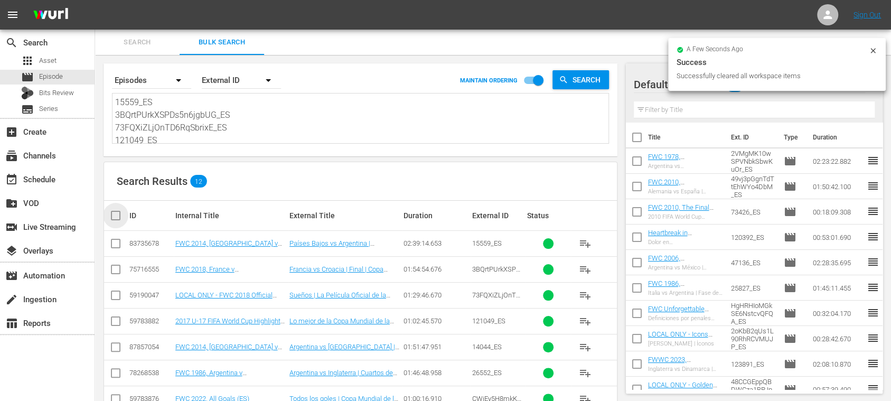
click at [119, 217] on input "checkbox" at bounding box center [119, 215] width 21 height 13
checkbox input "true"
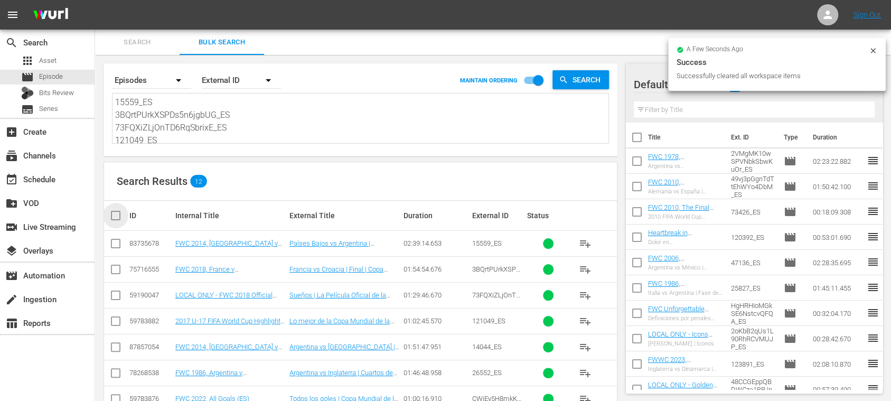
checkbox input "true"
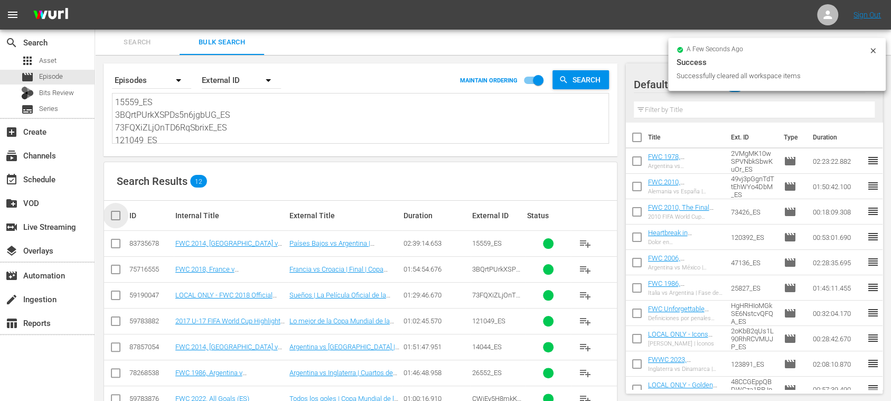
checkbox input "true"
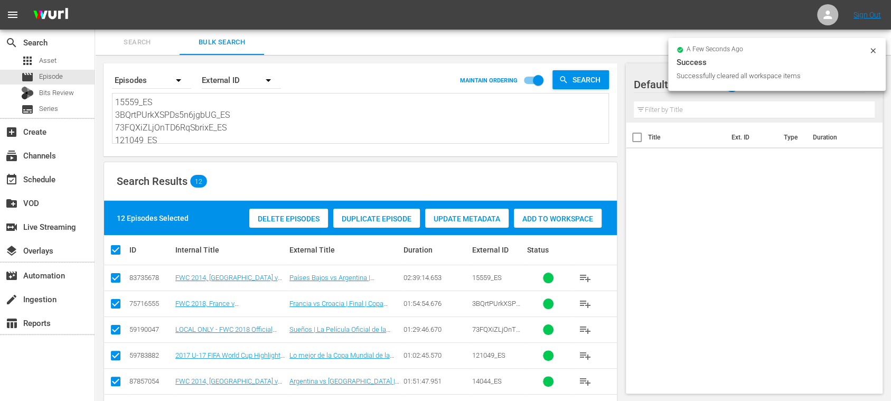
click at [550, 219] on span "Add to Workspace" at bounding box center [558, 219] width 88 height 8
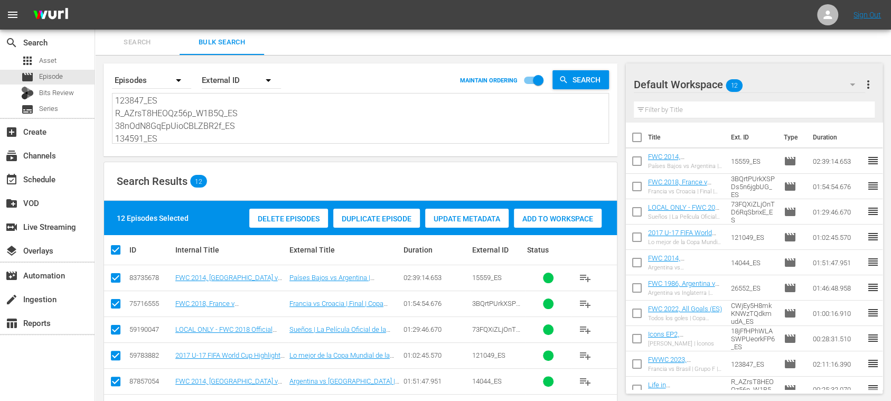
scroll to position [116, 0]
drag, startPoint x: 120, startPoint y: 104, endPoint x: 504, endPoint y: 154, distance: 387.4
click at [476, 181] on div "Search By Episodes Order By External ID MAINTAIN ORDERING Search 15559_ES 3BQrt…" at bounding box center [360, 325] width 531 height 541
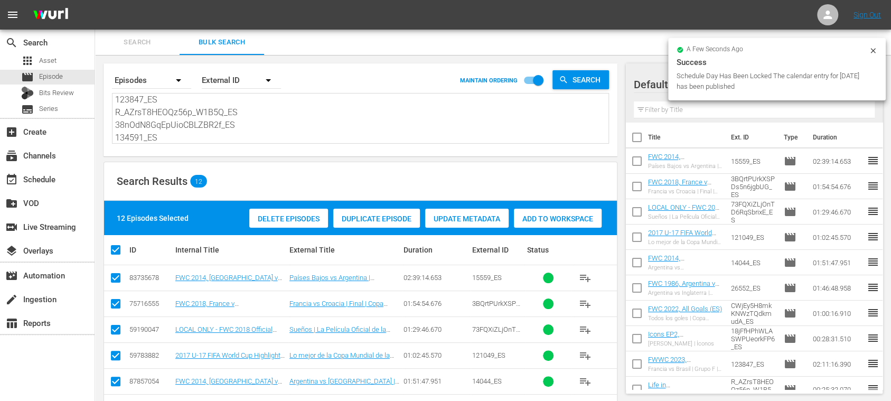
type textarea "1"
paste textarea "AIndwGv4SkWkLkIM8hTULg_ES 6473_ES 123065_ES #N/D 14777_ES 26510_ES 122993_ES 6J…"
type textarea "AIndwGv4SkWkLkIM8hTULg_ES 6473_ES 123065_ES #N/D 14777_ES 26510_ES 122993_ES 6J…"
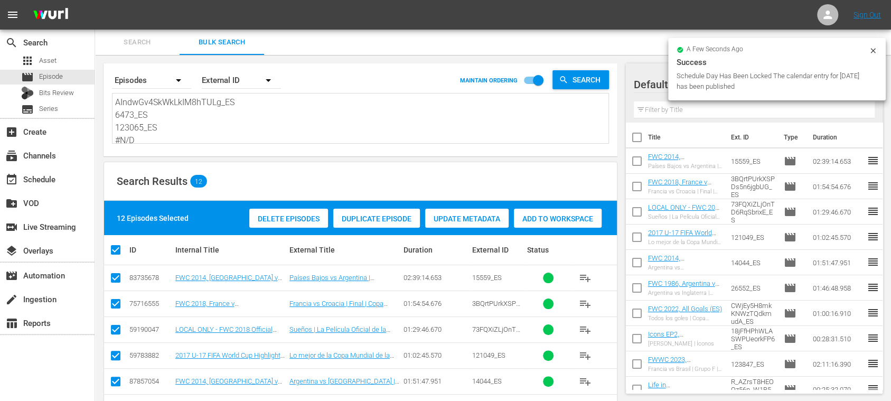
type textarea "AIndwGv4SkWkLkIM8hTULg_ES 6473_ES 123065_ES #N/D 14777_ES 26510_ES 122993_ES 6J…"
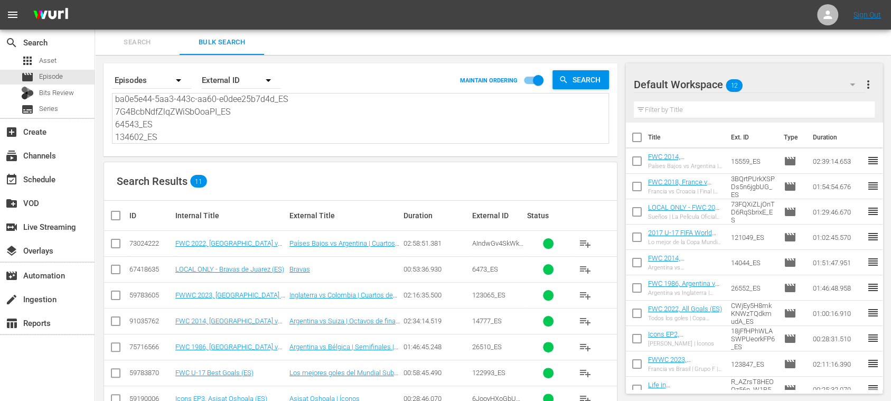
type textarea "AIndwGv4SkWkLkIM8hTULg_ES 6473_ES 123065_ES #N/D 14777_ES 26510_ES 122993_ES 6J…"
click at [874, 50] on div "Search Bulk Search" at bounding box center [493, 42] width 796 height 25
drag, startPoint x: 869, startPoint y: 82, endPoint x: 851, endPoint y: 96, distance: 23.0
click at [869, 82] on span "more_vert" at bounding box center [868, 84] width 13 height 13
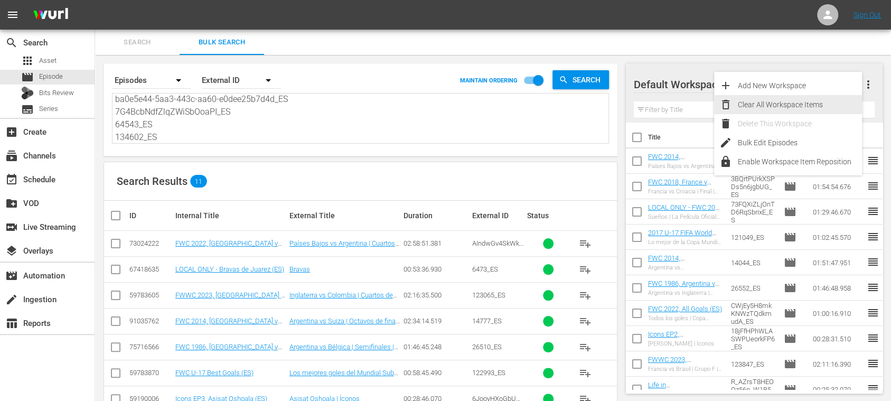
click at [801, 104] on div "Clear All Workspace Items" at bounding box center [800, 104] width 124 height 19
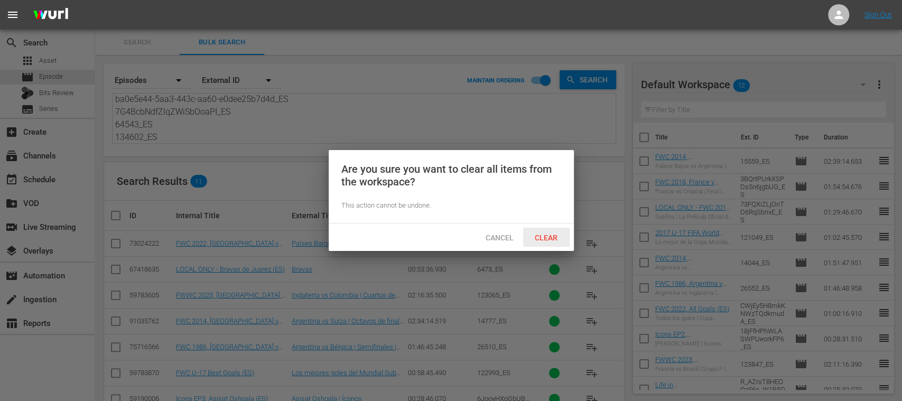
click at [552, 231] on div "Clear" at bounding box center [546, 238] width 47 height 20
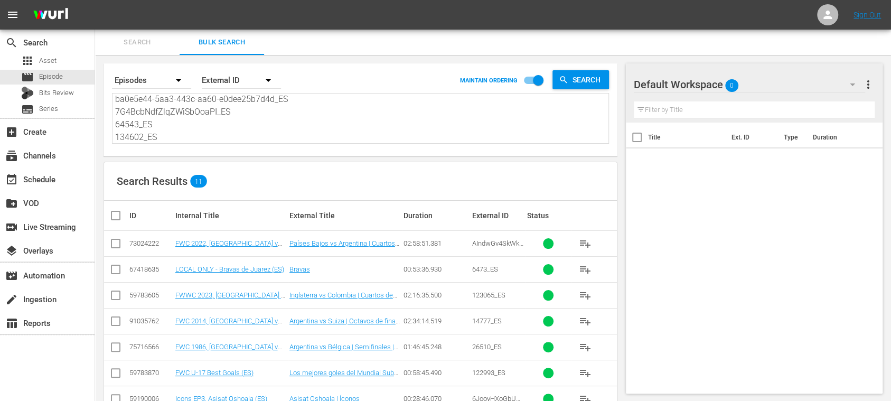
click at [116, 215] on input "checkbox" at bounding box center [119, 215] width 21 height 13
checkbox input "true"
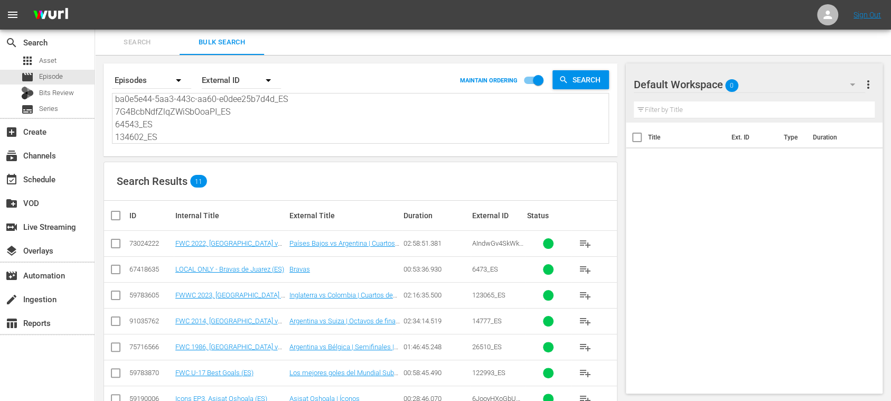
checkbox input "true"
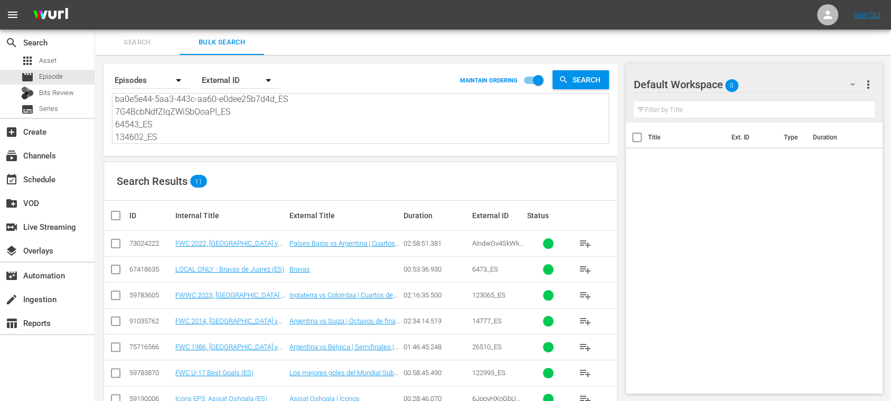
checkbox input "true"
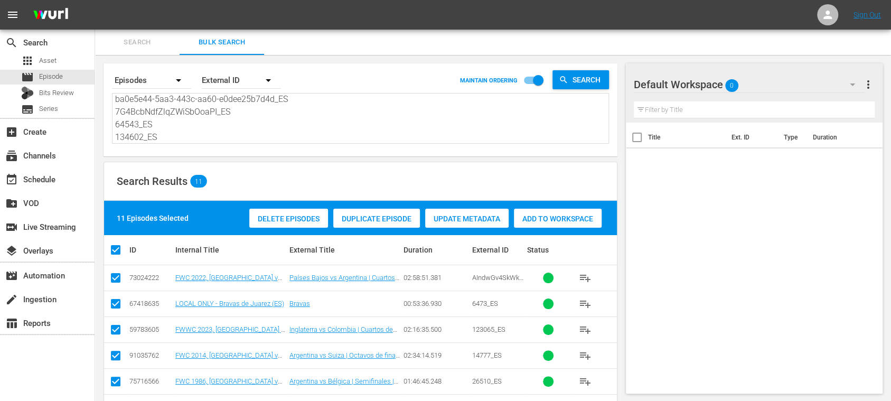
click at [562, 215] on span "Add to Workspace" at bounding box center [558, 219] width 88 height 8
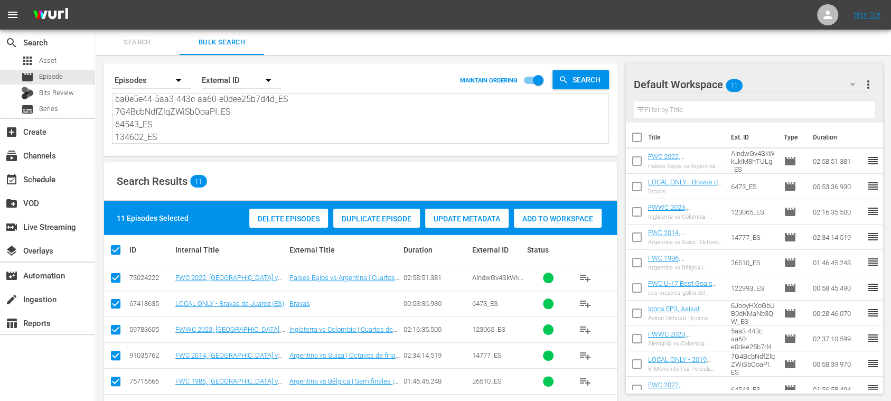
scroll to position [0, 0]
drag, startPoint x: 178, startPoint y: 126, endPoint x: 62, endPoint y: 1, distance: 170.2
click at [25, 0] on html "menu Sign Out search Search apps Asset movie Episode Bits Review subtitles Seri…" at bounding box center [445, 200] width 891 height 401
paste textarea "1RVVOGHQmVA8puXQU33tCZ_ES 3xOszwTmAkyZGytJodQE8g_ES 5eb84476-609f-4ce9-a604-3ba…"
type textarea "1RVVOGHQmVA8puXQU33tCZ_ES 3xOszwTmAkyZGytJodQE8g_ES 5eb84476-609f-4ce9-a604-3ba…"
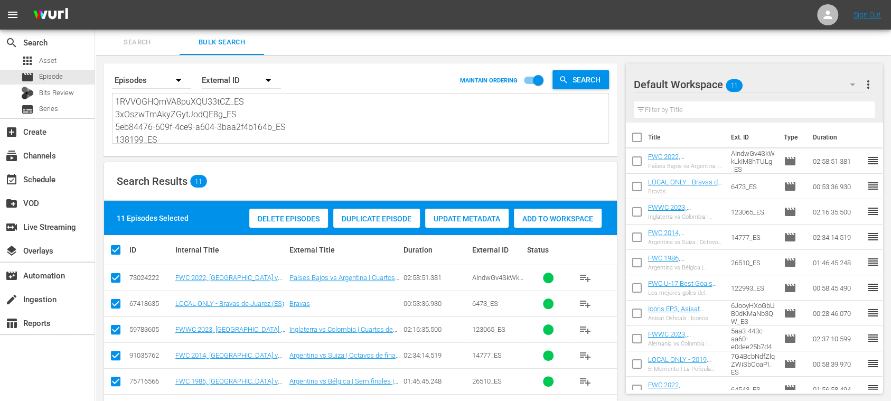
type textarea "1RVVOGHQmVA8puXQU33tCZ_ES 3xOszwTmAkyZGytJodQE8g_ES 5eb84476-609f-4ce9-a604-3ba…"
click at [870, 85] on span "more_vert" at bounding box center [868, 84] width 13 height 13
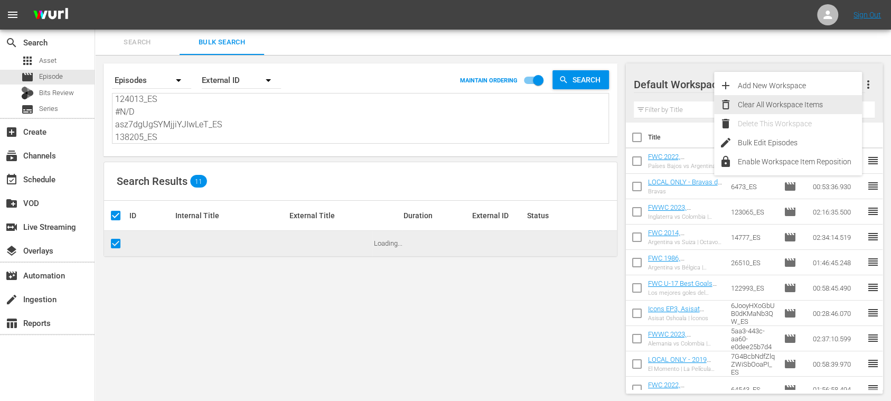
click at [805, 104] on div "Clear All Workspace Items" at bounding box center [800, 104] width 124 height 19
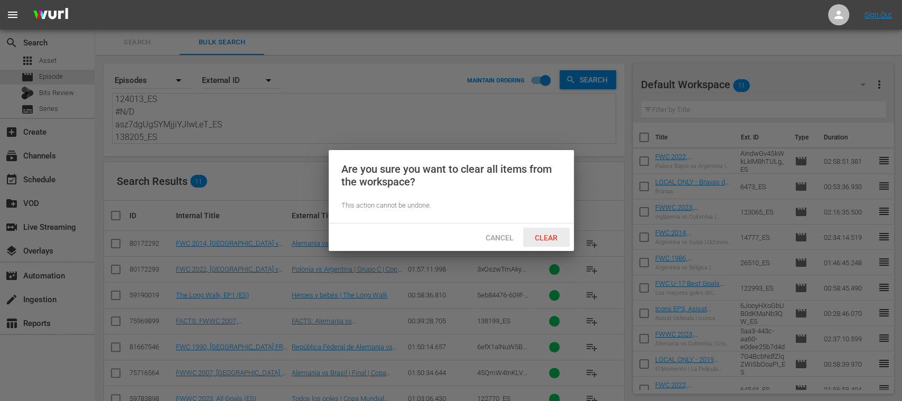
click at [549, 234] on span "Clear" at bounding box center [546, 238] width 40 height 8
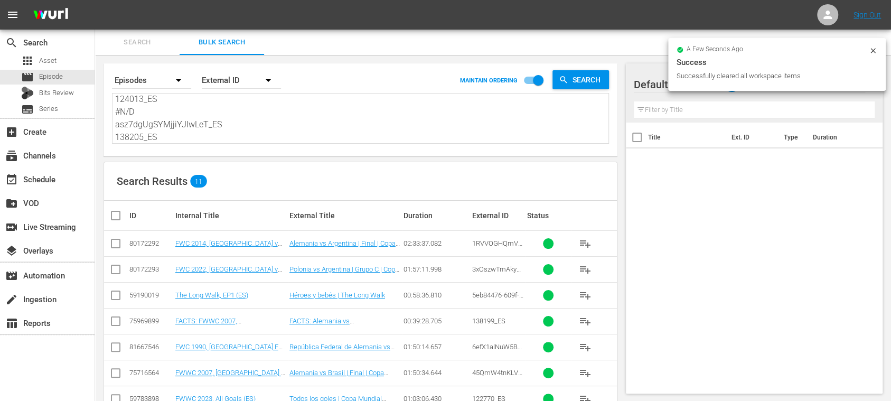
click at [119, 212] on input "checkbox" at bounding box center [119, 215] width 21 height 13
checkbox input "true"
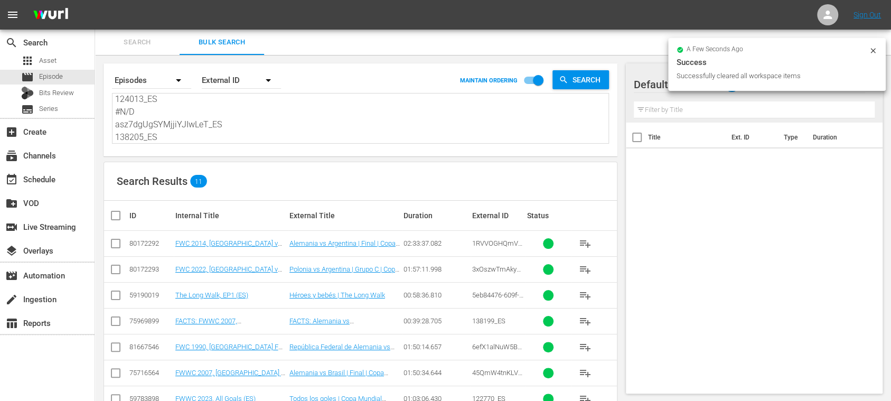
checkbox input "true"
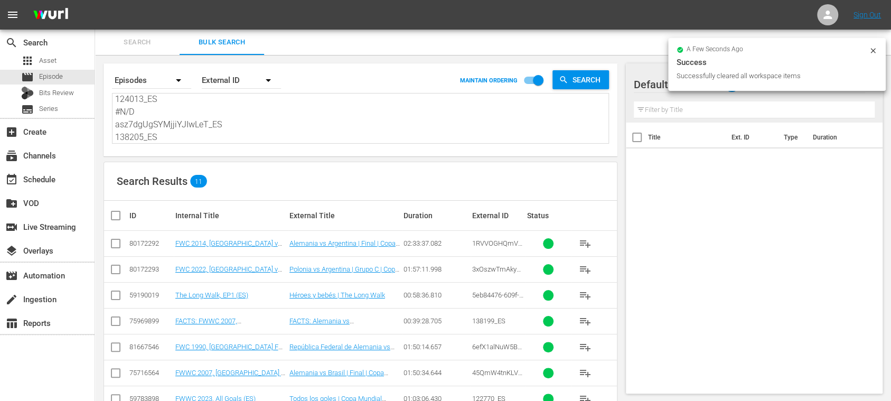
checkbox input "true"
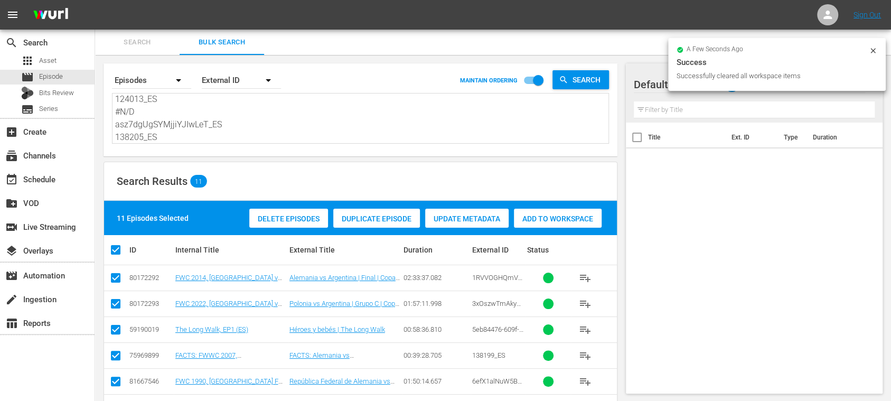
click at [553, 222] on div "Add to Workspace" at bounding box center [558, 219] width 88 height 20
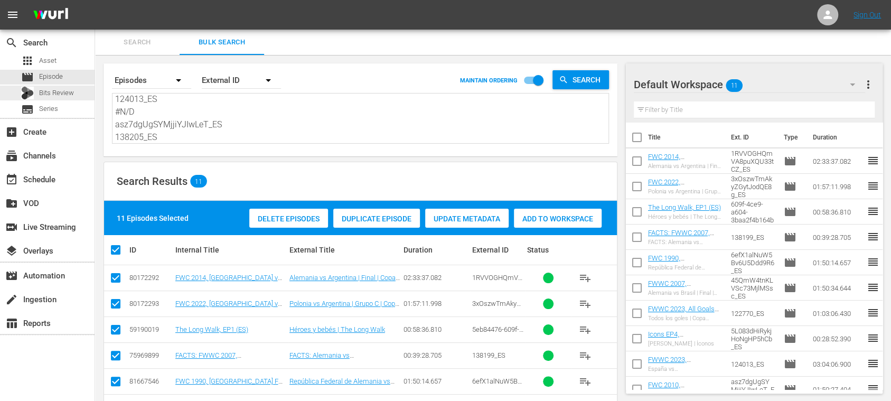
scroll to position [0, 0]
drag, startPoint x: 108, startPoint y: 103, endPoint x: 18, endPoint y: 2, distance: 135.5
click at [17, 2] on div "menu Sign Out search Search apps Asset movie Episode Bits Review subtitles Seri…" at bounding box center [445, 285] width 891 height 570
paste textarea "CVtsakZgQEu0vHj8A8mcUw_ES b20cc80d-218f-42b5-9a0e-936fa2827a65_ES 5gHFVHGXu1z25…"
type textarea "CVtsakZgQEu0vHj8A8mcUw_ES b20cc80d-218f-42b5-9a0e-936fa2827a65_ES 5gHFVHGXu1z25…"
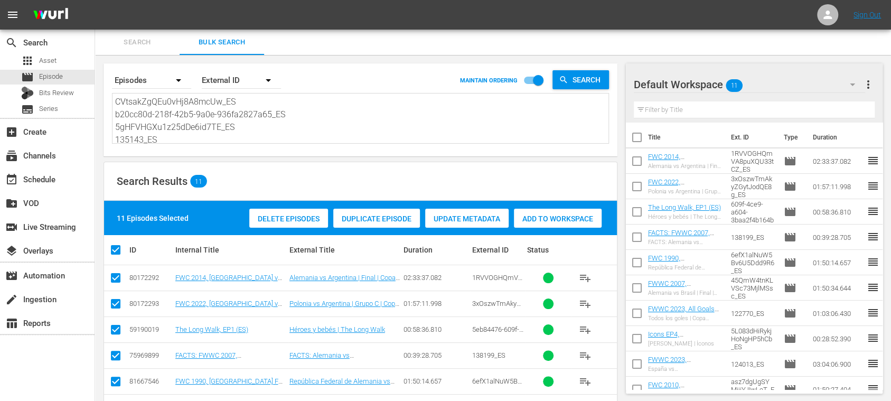
scroll to position [115, 0]
type textarea "CVtsakZgQEu0vHj8A8mcUw_ES b20cc80d-218f-42b5-9a0e-936fa2827a65_ES 5gHFVHGXu1z25…"
click at [873, 82] on span "more_vert" at bounding box center [868, 84] width 13 height 13
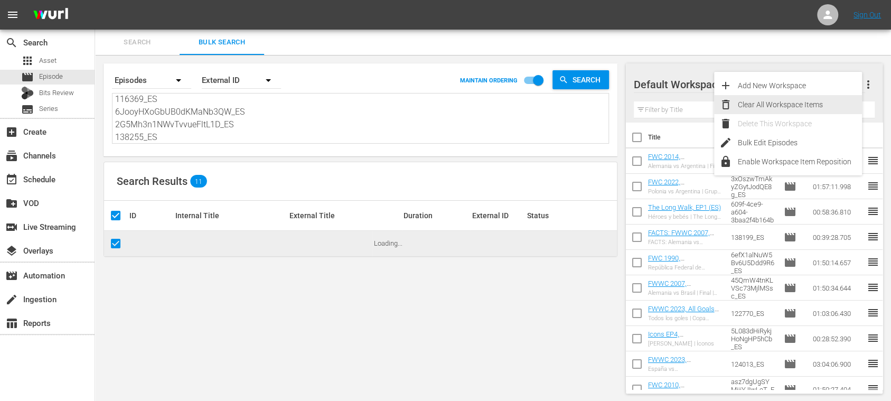
click at [821, 98] on div "Clear All Workspace Items" at bounding box center [800, 104] width 124 height 19
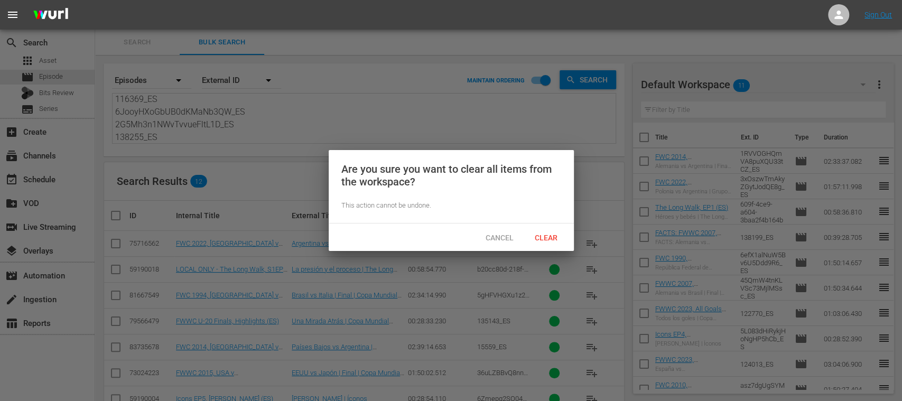
click at [549, 235] on span "Clear" at bounding box center [546, 238] width 40 height 8
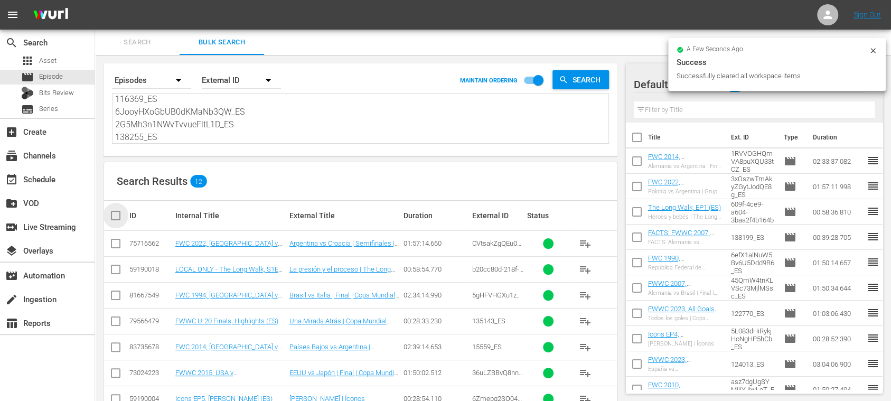
click at [114, 211] on input "checkbox" at bounding box center [119, 215] width 21 height 13
checkbox input "true"
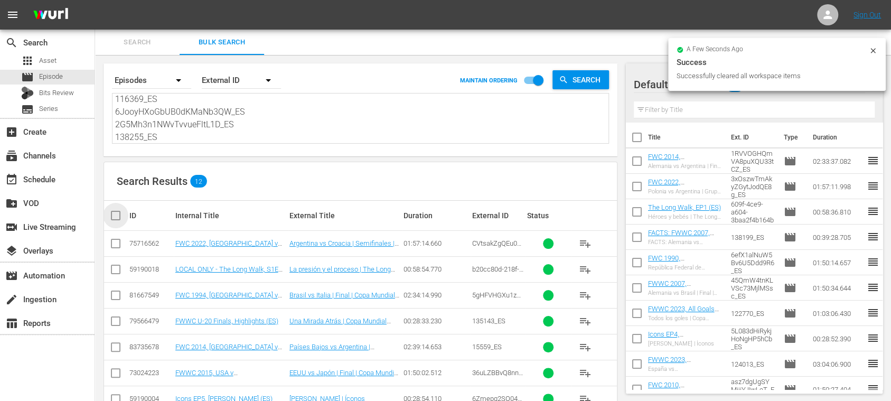
checkbox input "true"
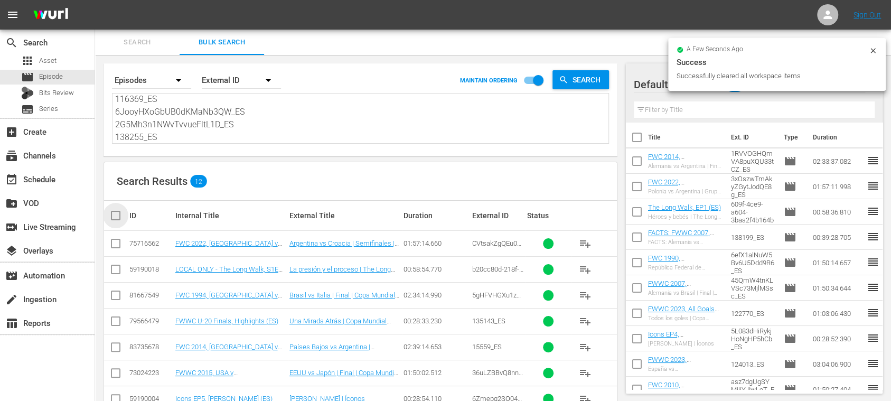
checkbox input "true"
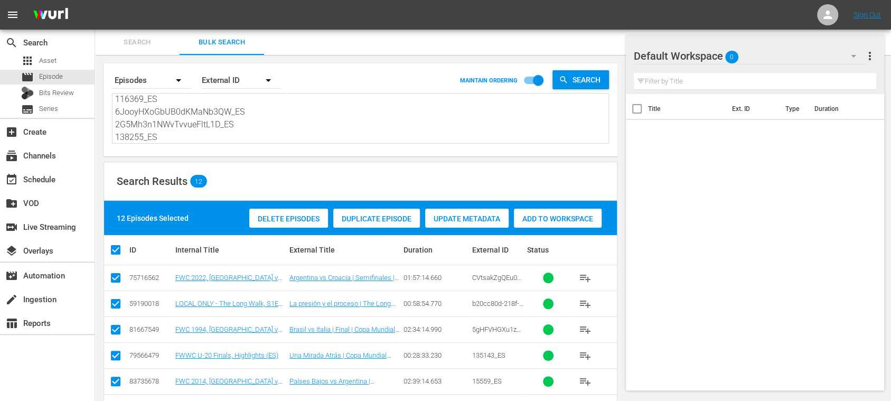
scroll to position [188, 0]
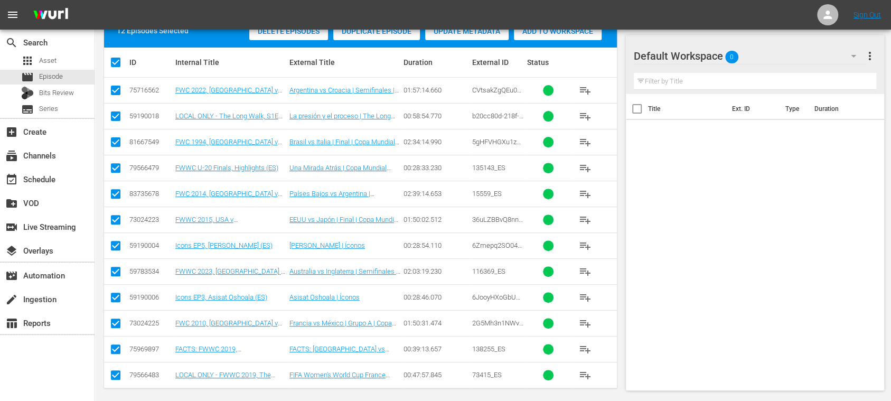
click at [113, 371] on input "checkbox" at bounding box center [115, 377] width 13 height 13
checkbox input "false"
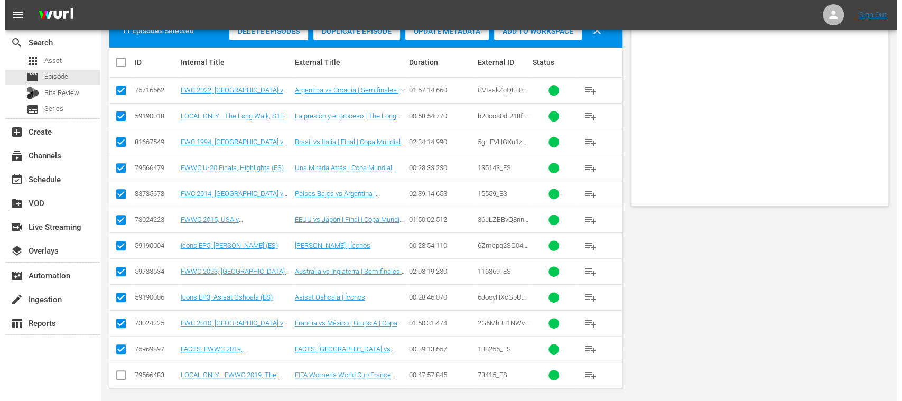
scroll to position [0, 0]
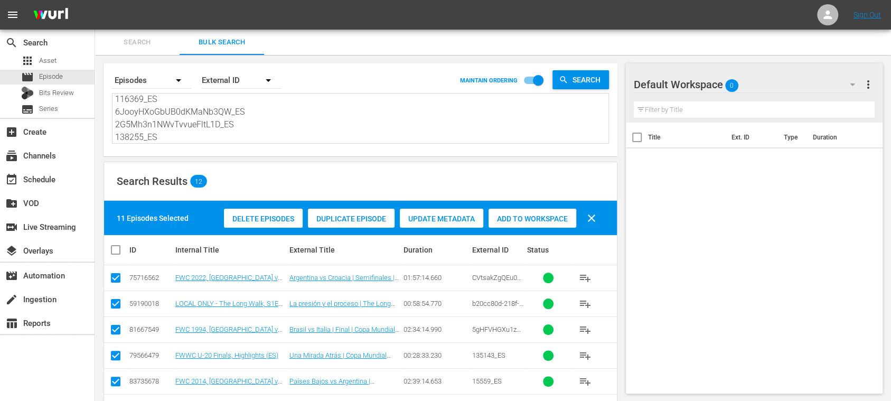
click at [549, 211] on div "Add to Workspace" at bounding box center [533, 219] width 88 height 20
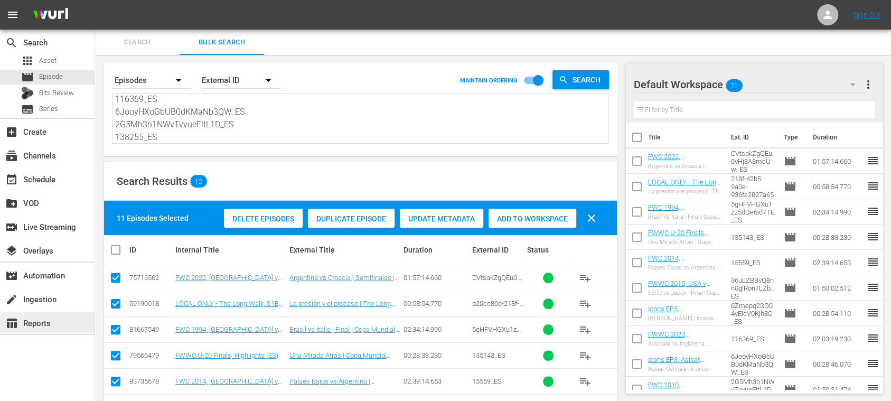
click at [42, 318] on div "table_chart Reports" at bounding box center [29, 322] width 59 height 10
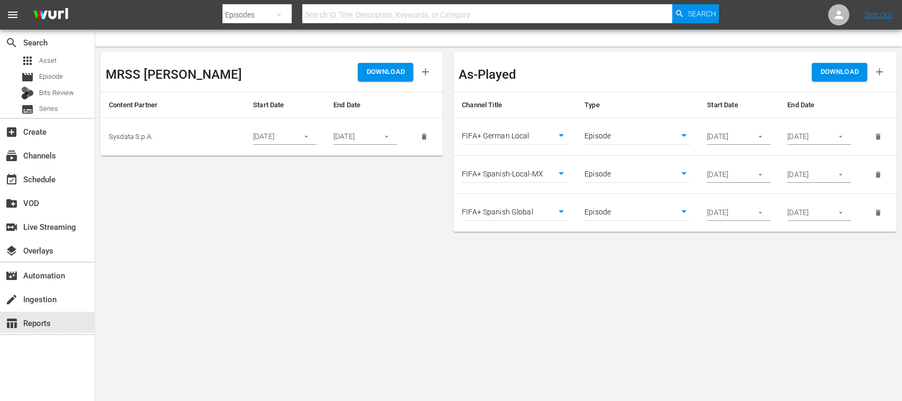
click at [879, 212] on icon "delete" at bounding box center [878, 213] width 5 height 6
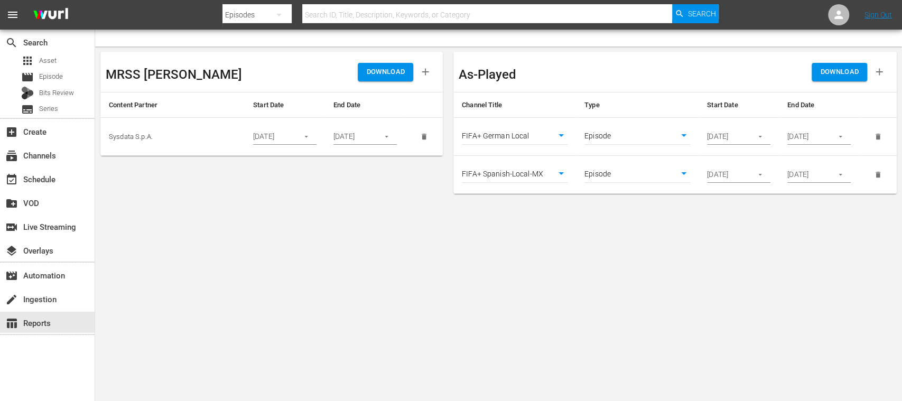
click at [880, 135] on icon "delete" at bounding box center [878, 137] width 8 height 8
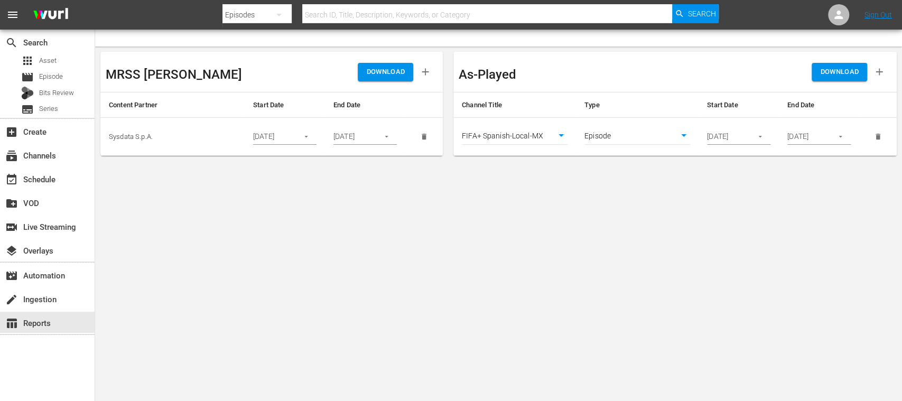
click at [762, 136] on icon "button" at bounding box center [760, 137] width 8 height 8
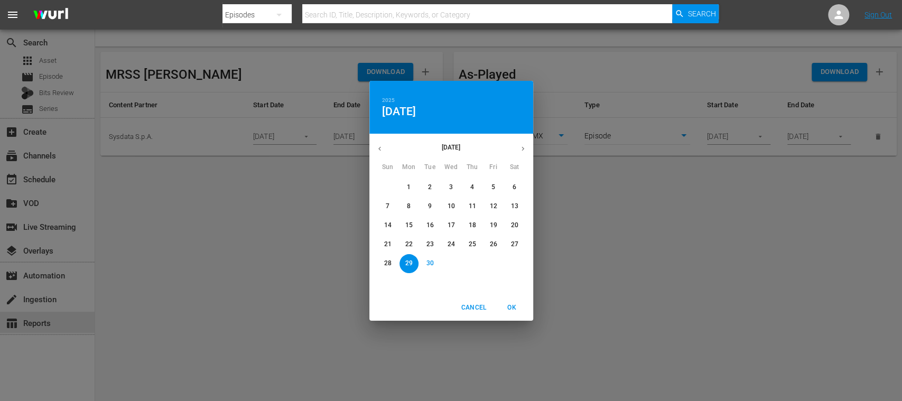
click at [427, 263] on p "30" at bounding box center [429, 263] width 7 height 9
click at [513, 307] on span "OK" at bounding box center [511, 307] width 25 height 11
type input "09/30/2025"
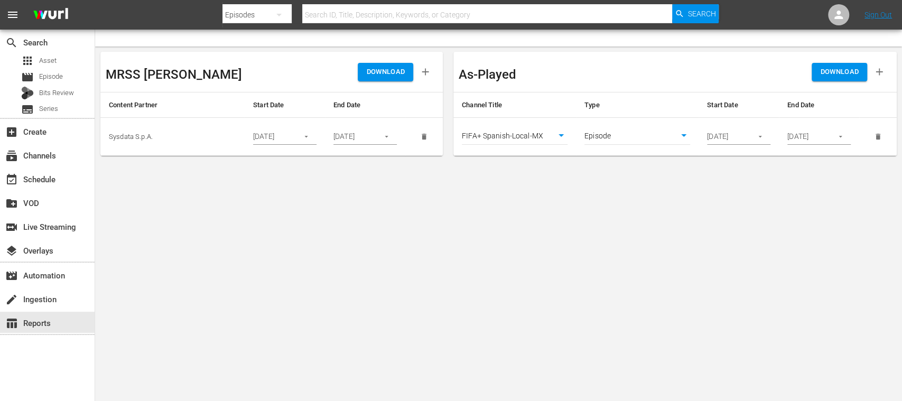
click at [843, 138] on icon "button" at bounding box center [841, 137] width 8 height 8
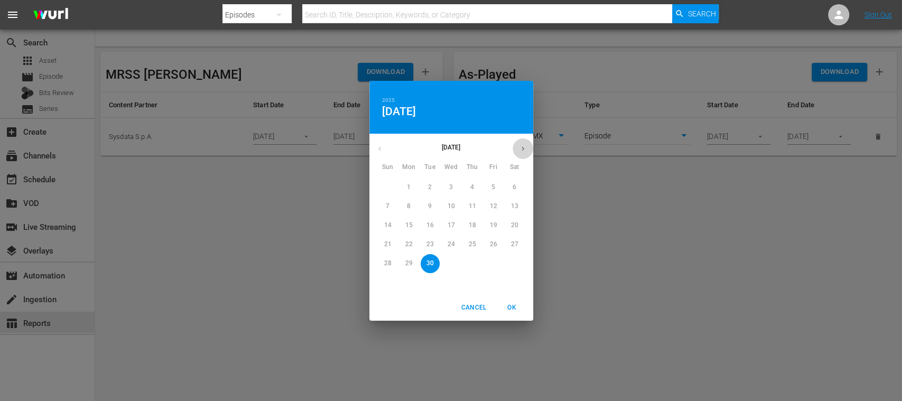
click at [522, 148] on icon "button" at bounding box center [523, 149] width 8 height 8
click at [386, 202] on p "5" at bounding box center [388, 206] width 4 height 9
click at [513, 308] on span "OK" at bounding box center [511, 307] width 25 height 11
type input "10/05/2025"
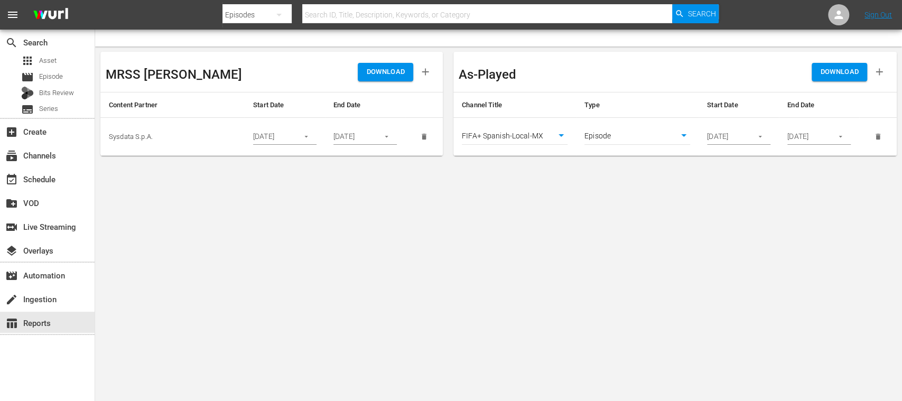
click at [842, 73] on span "DOWNLOAD" at bounding box center [839, 72] width 39 height 12
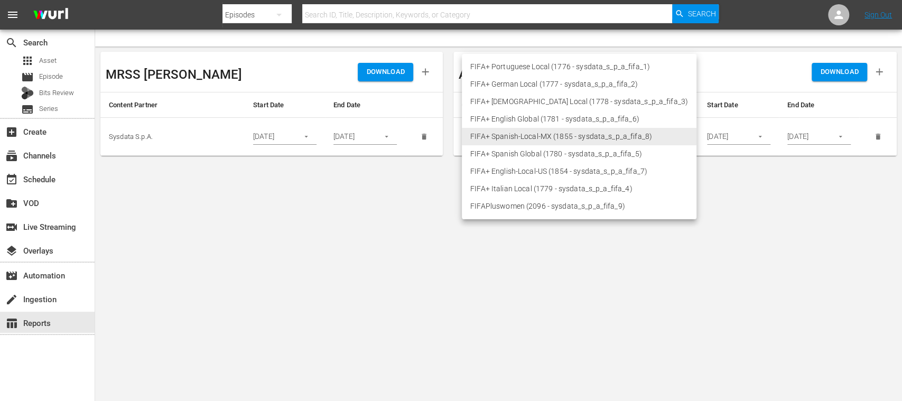
click at [561, 137] on body "menu Search By Episodes Search ID, Title, Description, Keywords, or Category Se…" at bounding box center [451, 200] width 902 height 401
click at [539, 83] on li "FIFA+ German Local (1777 - sysdata_s_p_a_fifa_2)" at bounding box center [579, 84] width 235 height 17
type input "1777"
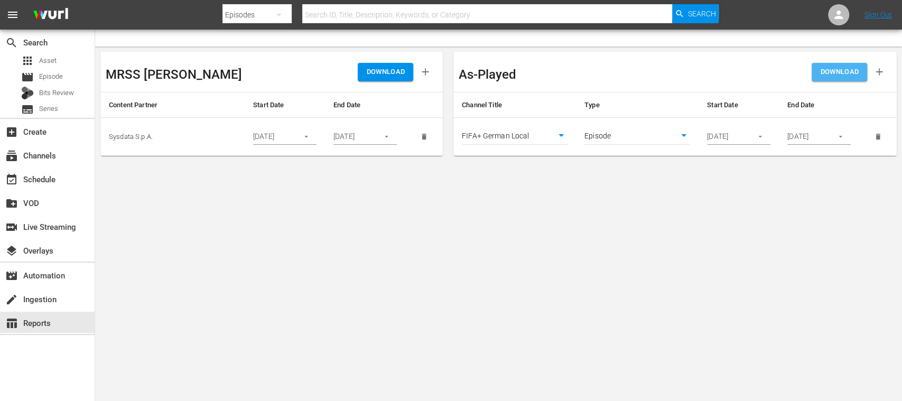
click at [837, 73] on span "DOWNLOAD" at bounding box center [839, 72] width 39 height 12
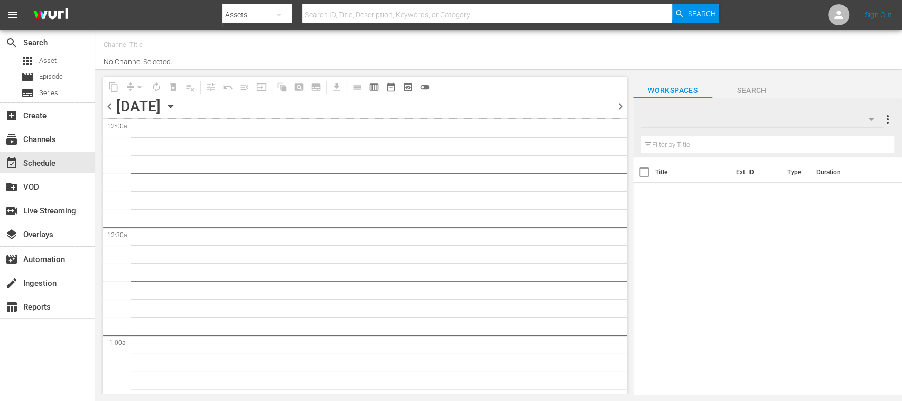
type input "FIFA+ [DEMOGRAPHIC_DATA]-Local-MX (1855)"
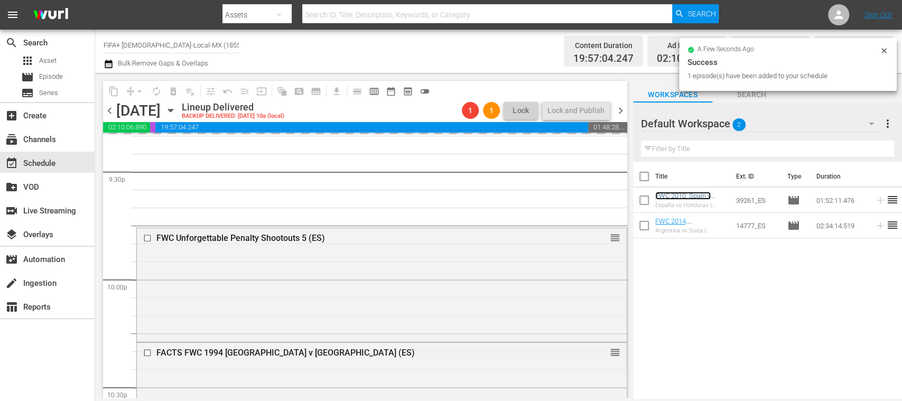
scroll to position [4892, 0]
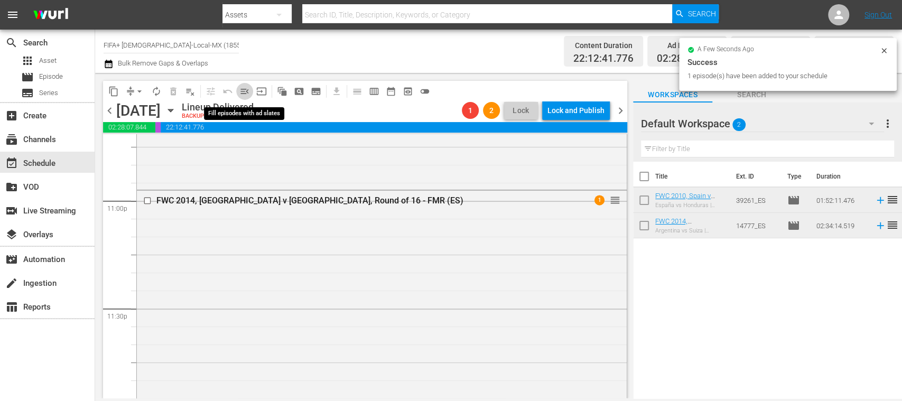
click at [244, 91] on span "menu_open" at bounding box center [244, 91] width 11 height 11
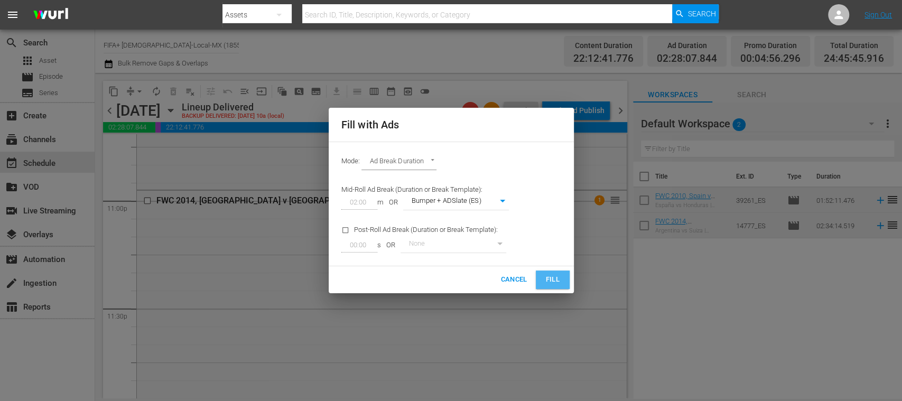
click at [558, 278] on span "Fill" at bounding box center [552, 280] width 17 height 12
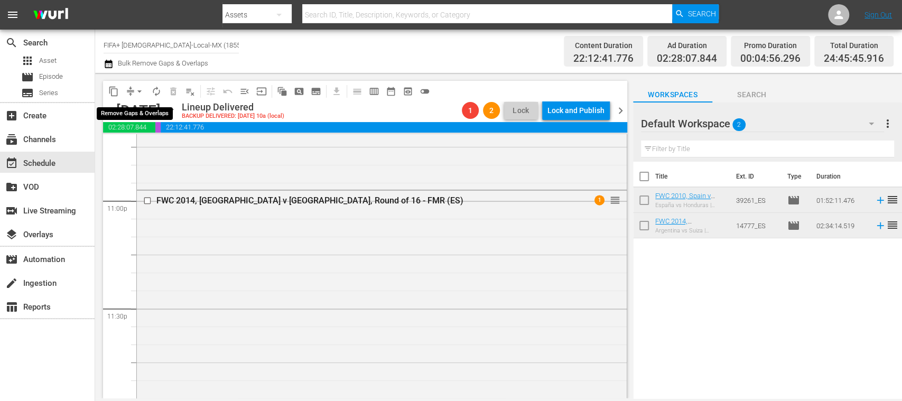
click at [142, 89] on span "arrow_drop_down" at bounding box center [139, 91] width 11 height 11
click at [161, 149] on li "Align to End of Previous Day" at bounding box center [140, 147] width 111 height 17
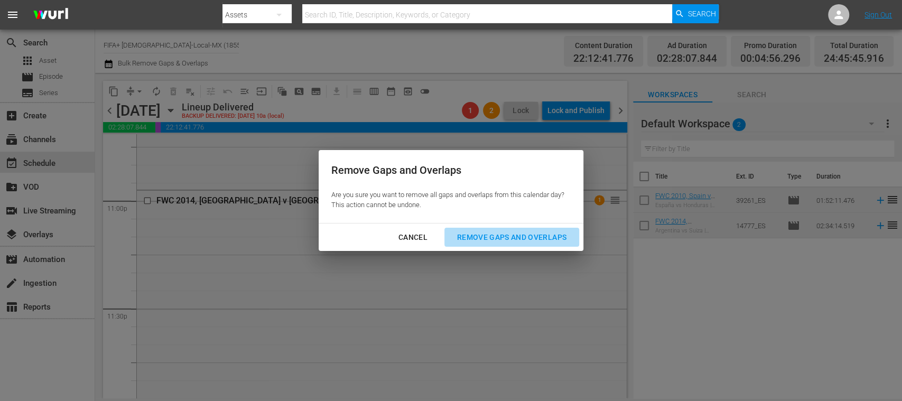
click at [514, 236] on div "Remove Gaps and Overlaps" at bounding box center [512, 237] width 126 height 13
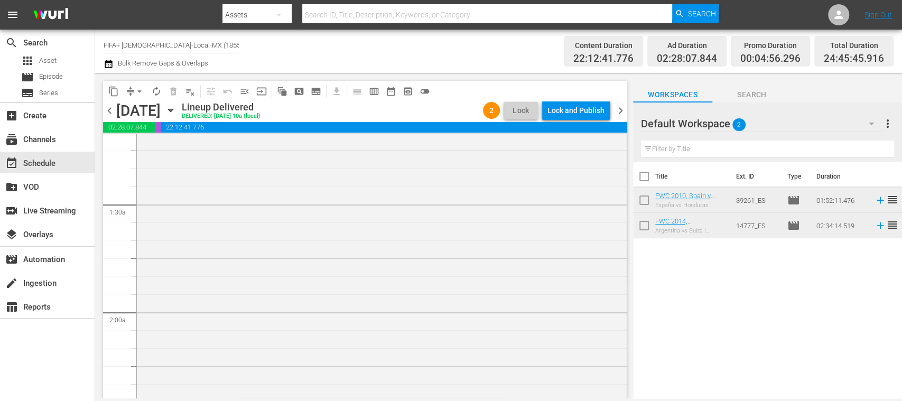
scroll to position [0, 0]
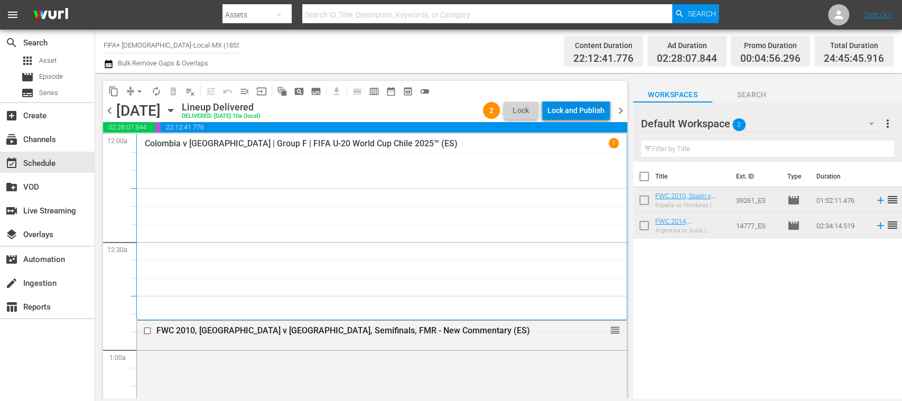
click at [593, 111] on div "Lock and Publish" at bounding box center [575, 110] width 57 height 19
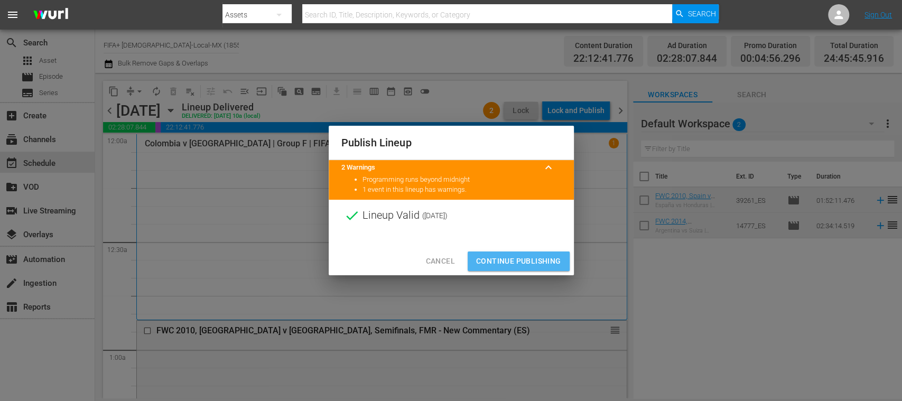
click at [545, 260] on span "Continue Publishing" at bounding box center [518, 261] width 85 height 13
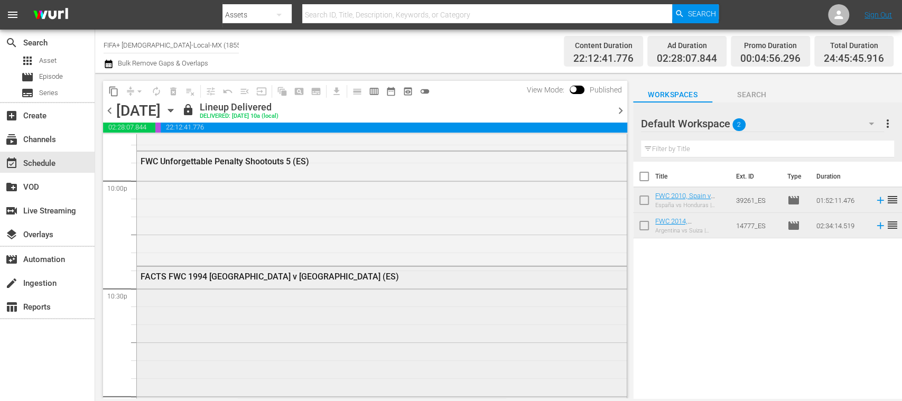
scroll to position [4134, 0]
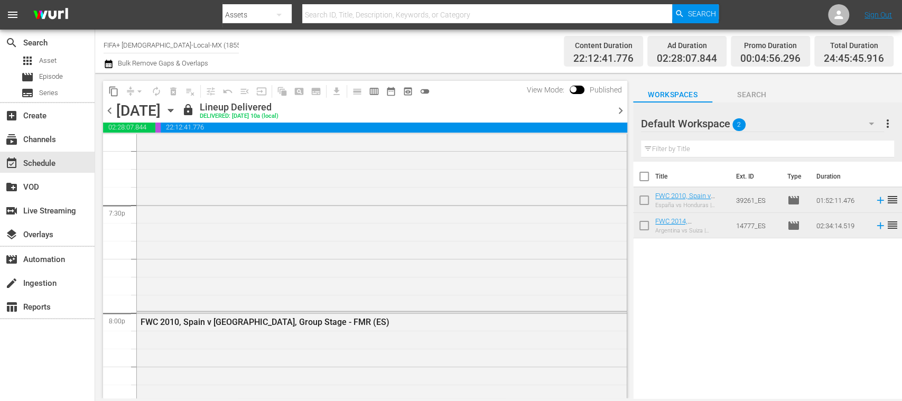
click at [620, 110] on span "chevron_right" at bounding box center [620, 110] width 13 height 13
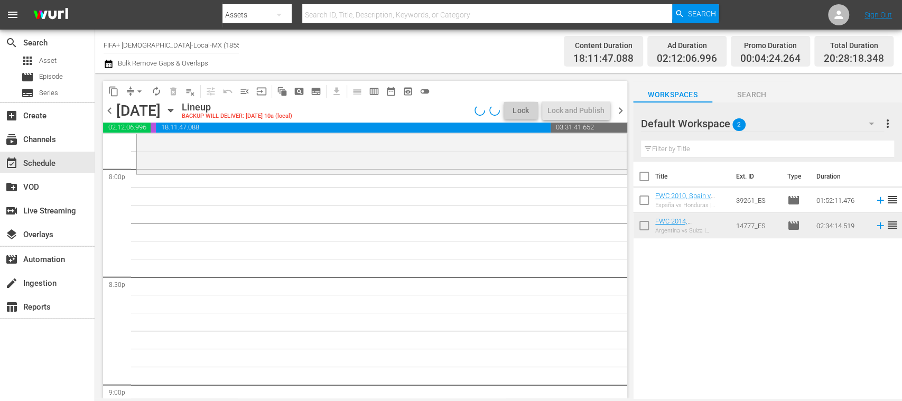
scroll to position [4151, 0]
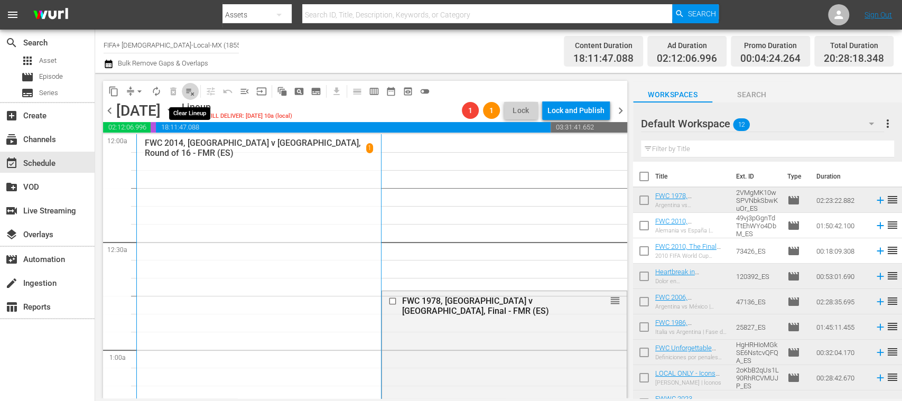
click at [191, 92] on span "playlist_remove_outlined" at bounding box center [190, 91] width 11 height 11
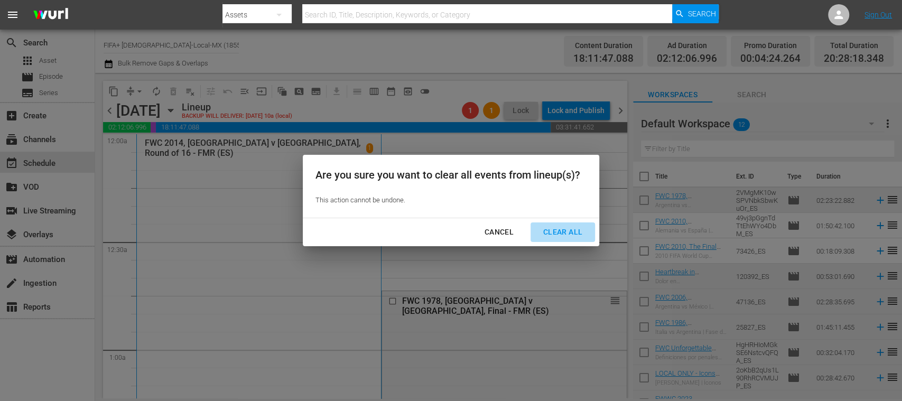
click at [563, 233] on div "Clear All" at bounding box center [563, 232] width 56 height 13
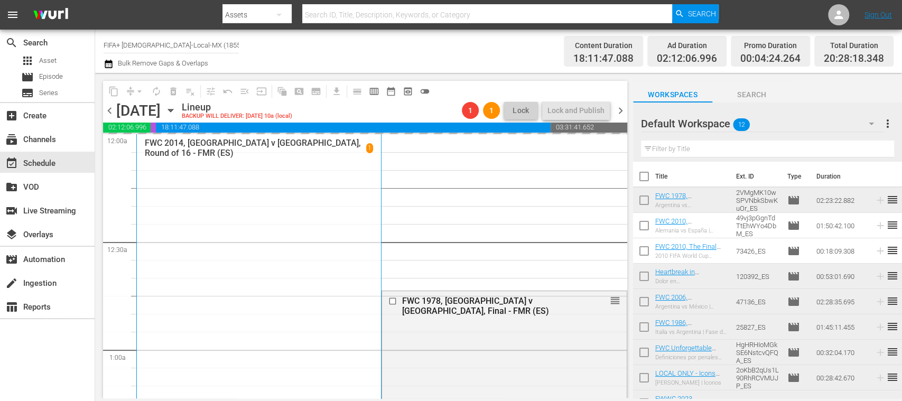
click at [625, 111] on span "chevron_right" at bounding box center [620, 110] width 13 height 13
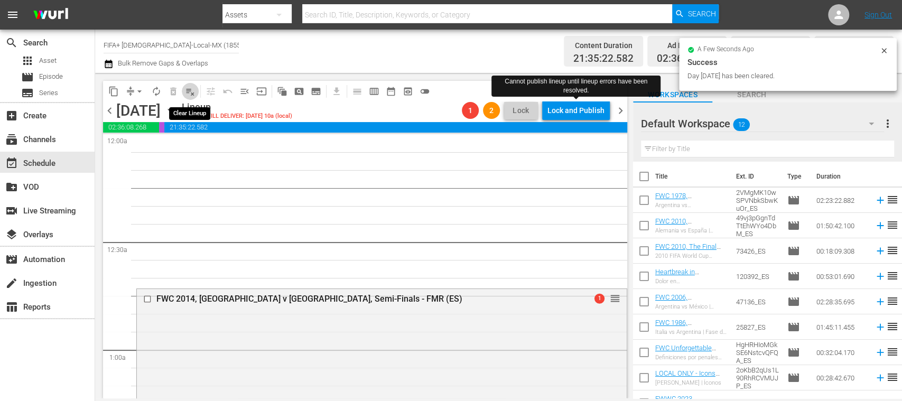
click at [190, 92] on span "playlist_remove_outlined" at bounding box center [190, 91] width 11 height 11
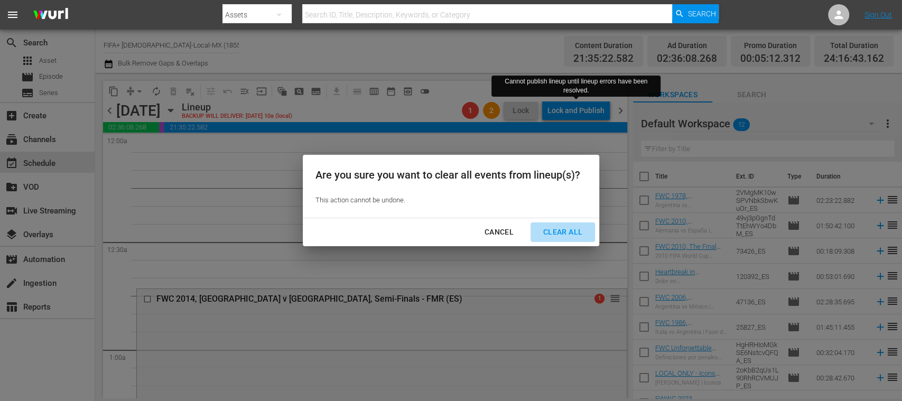
click at [574, 232] on div "Clear All" at bounding box center [563, 232] width 56 height 13
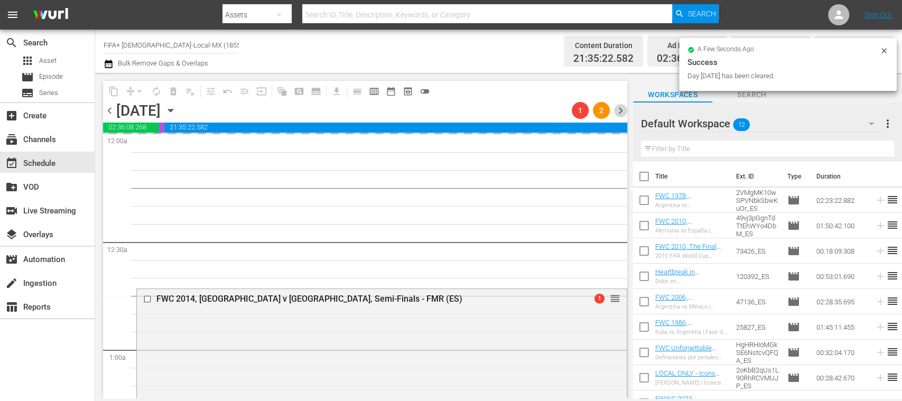
click at [623, 109] on span "chevron_right" at bounding box center [620, 110] width 13 height 13
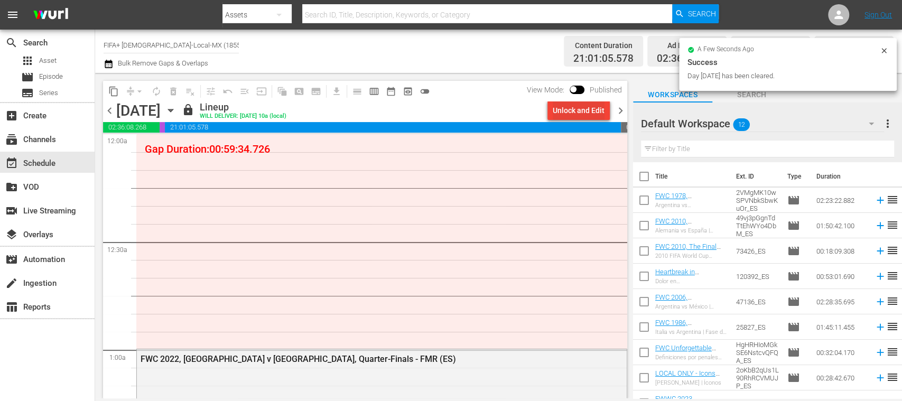
click at [572, 113] on div "Unlock and Edit" at bounding box center [579, 110] width 52 height 19
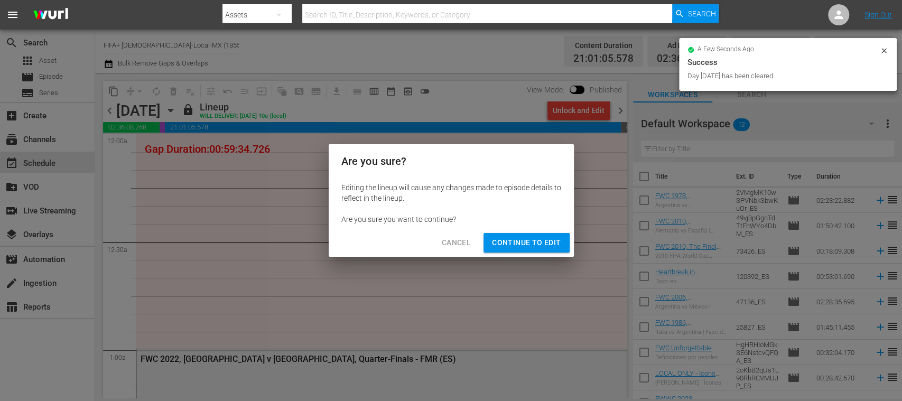
click at [535, 245] on span "Continue to Edit" at bounding box center [526, 242] width 69 height 13
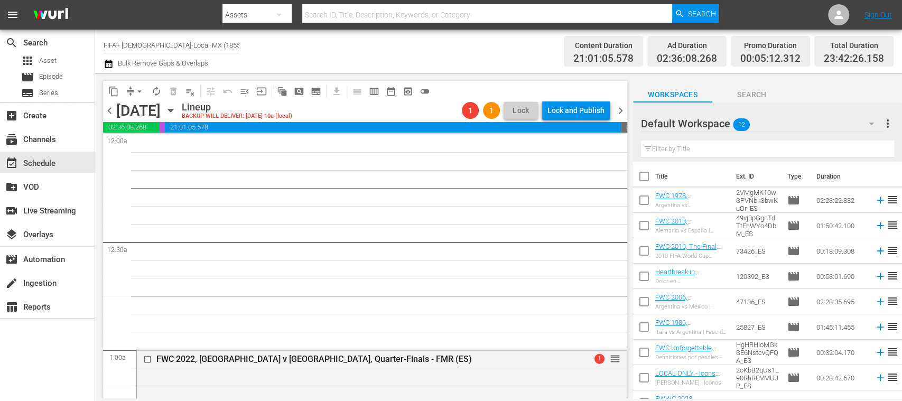
click at [190, 91] on span "playlist_remove_outlined" at bounding box center [190, 91] width 11 height 11
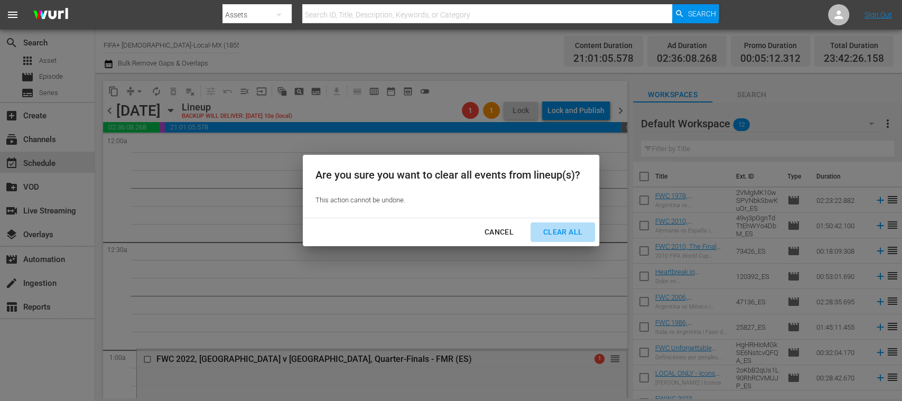
click at [570, 230] on div "Clear All" at bounding box center [563, 232] width 56 height 13
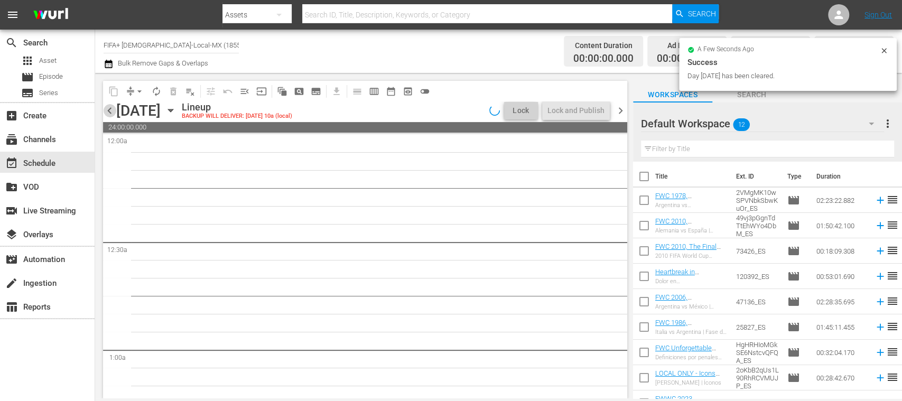
click at [109, 109] on span "chevron_left" at bounding box center [109, 110] width 13 height 13
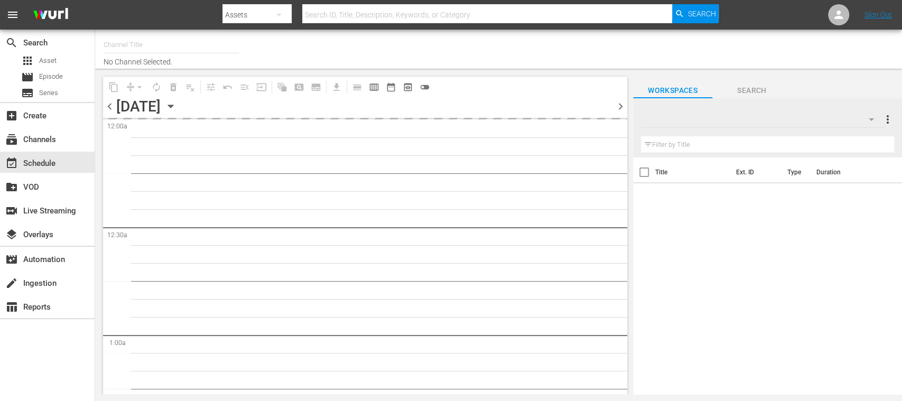
type input "FIFA+ [DEMOGRAPHIC_DATA]-Local-MX (1855)"
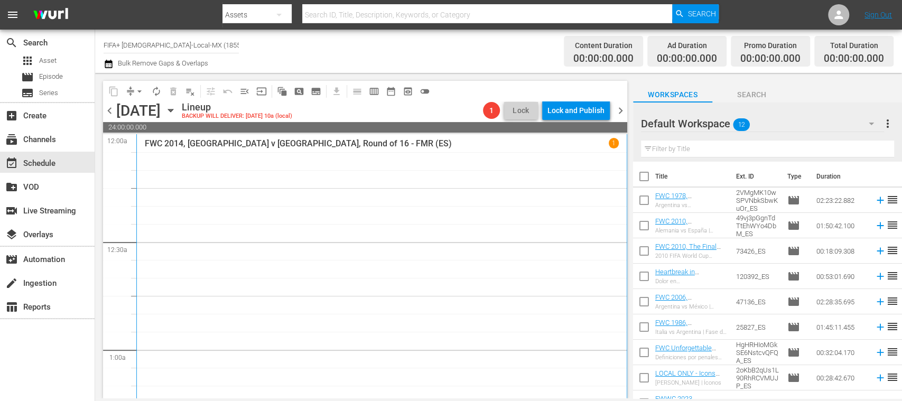
click at [646, 176] on input "checkbox" at bounding box center [644, 179] width 22 height 22
checkbox input "true"
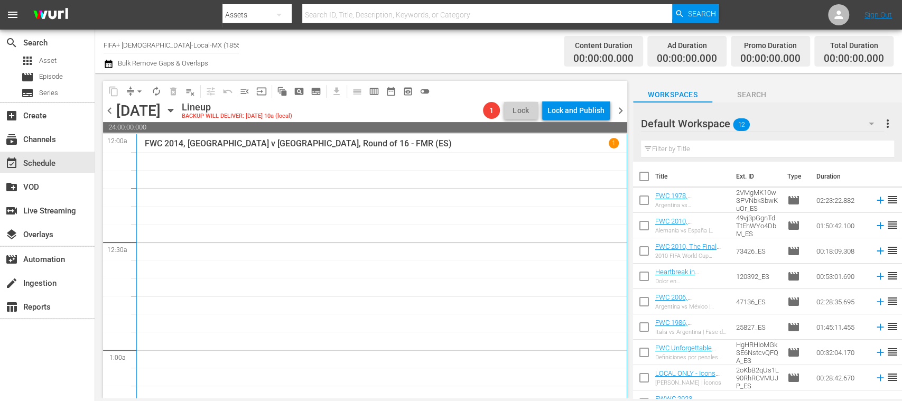
checkbox input "true"
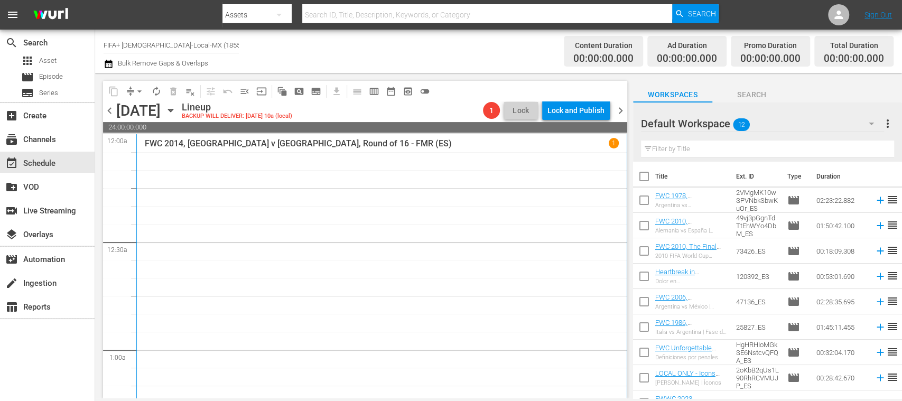
checkbox input "true"
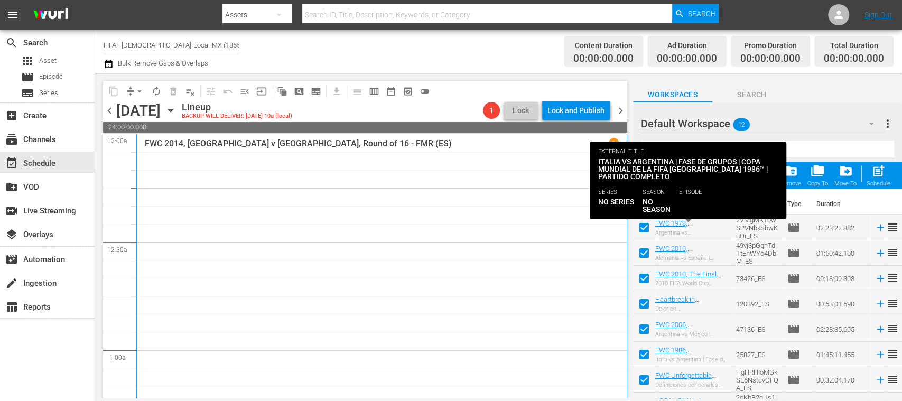
scroll to position [119, 0]
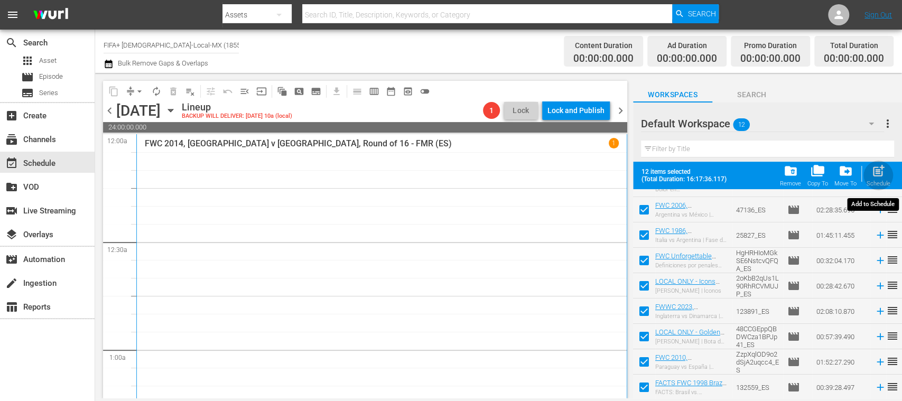
click at [883, 178] on span "post_add" at bounding box center [878, 171] width 14 height 14
checkbox input "false"
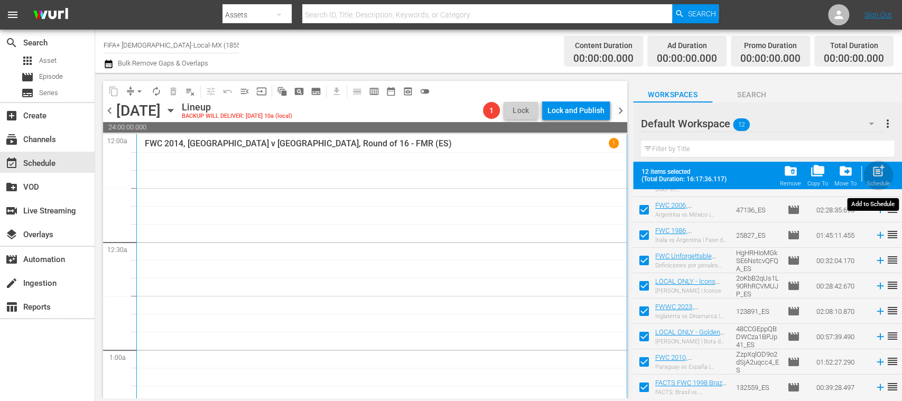
checkbox input "false"
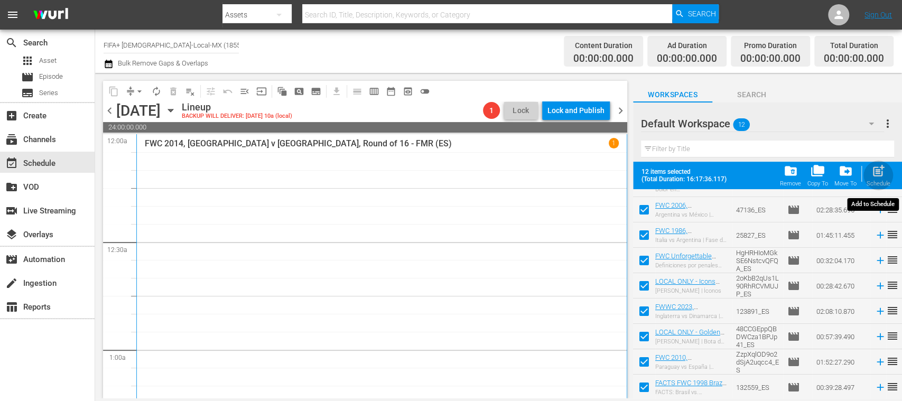
checkbox input "false"
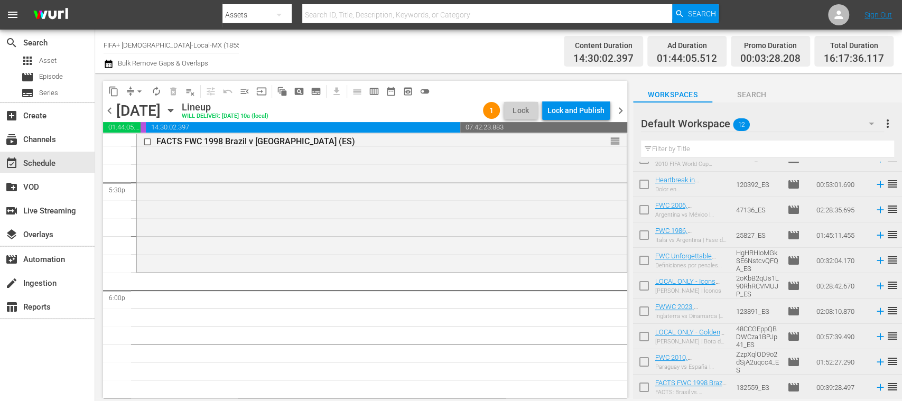
scroll to position [0, 0]
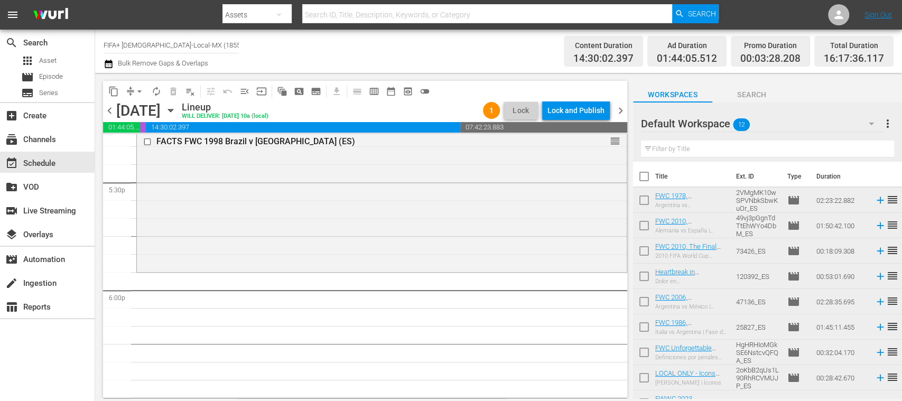
click at [646, 200] on input "checkbox" at bounding box center [644, 202] width 22 height 22
checkbox input "true"
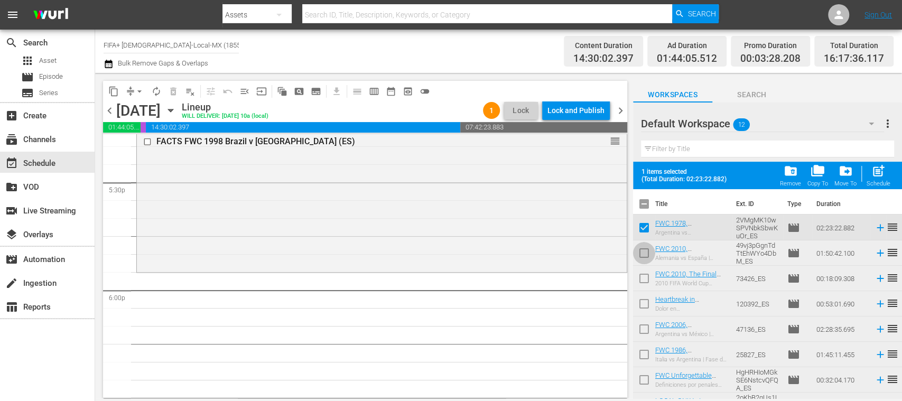
click at [644, 248] on input "checkbox" at bounding box center [644, 255] width 22 height 22
checkbox input "true"
click at [644, 275] on input "checkbox" at bounding box center [644, 281] width 22 height 22
checkbox input "true"
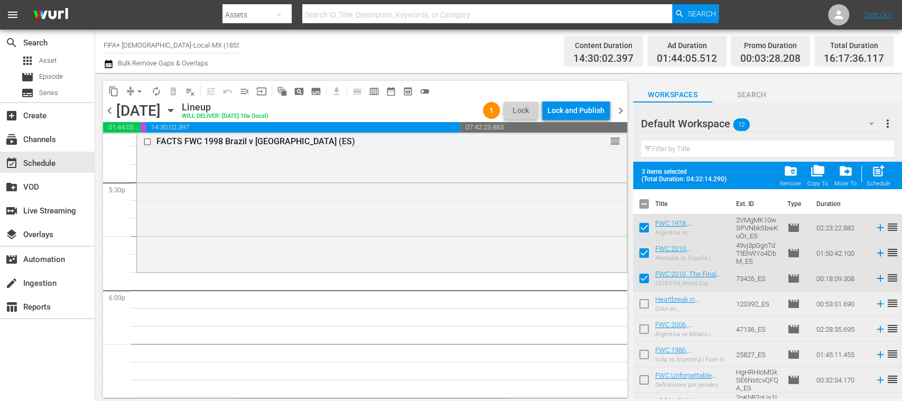
click at [645, 328] on input "checkbox" at bounding box center [644, 331] width 22 height 22
checkbox input "true"
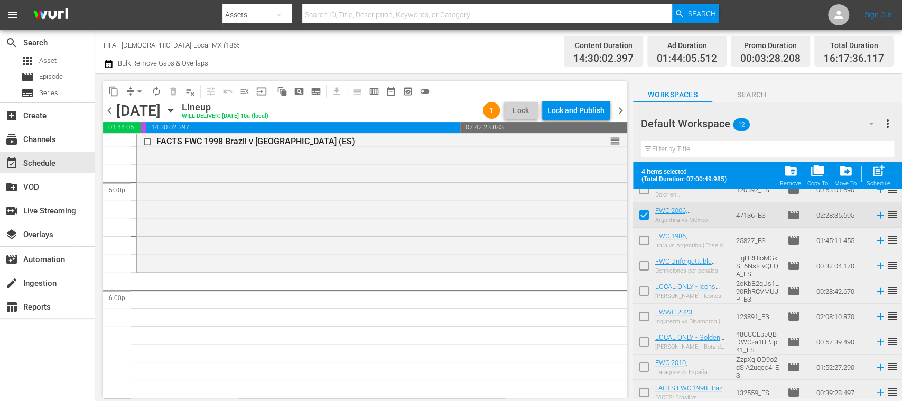
scroll to position [119, 0]
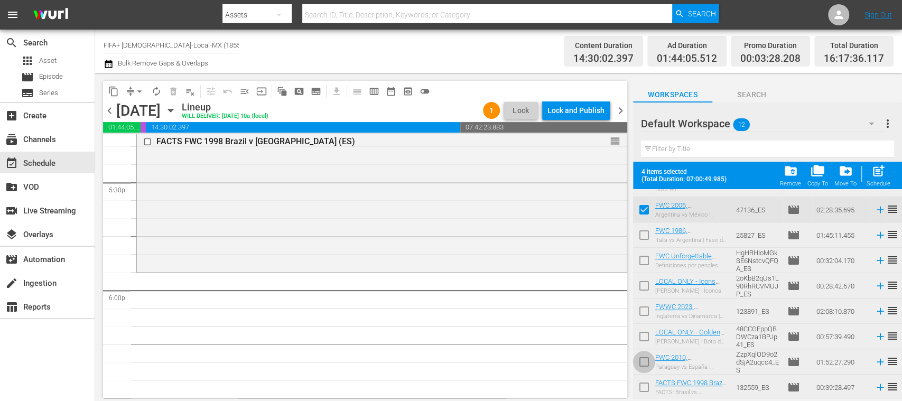
click at [648, 363] on input "checkbox" at bounding box center [644, 364] width 22 height 22
click at [645, 363] on input "checkbox" at bounding box center [644, 364] width 22 height 22
checkbox input "false"
click at [641, 284] on input "checkbox" at bounding box center [644, 288] width 22 height 22
checkbox input "true"
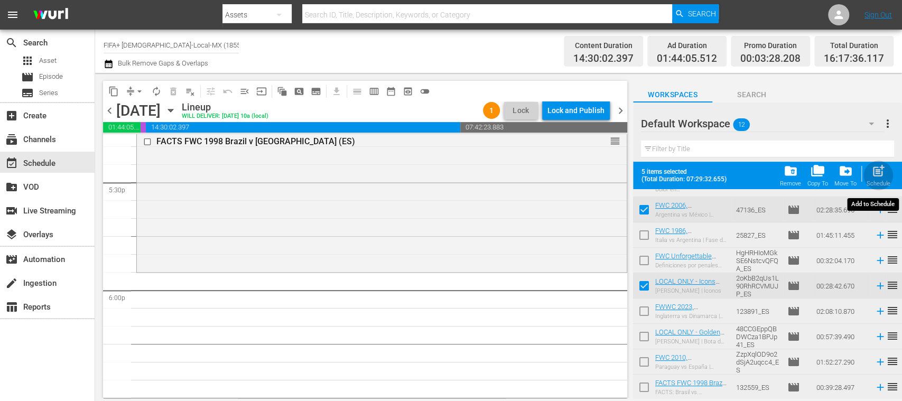
click at [882, 177] on span "post_add" at bounding box center [878, 171] width 14 height 14
checkbox input "false"
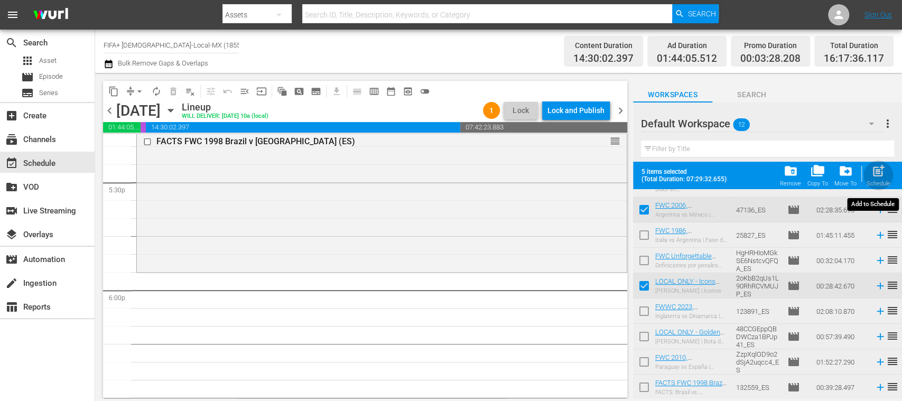
checkbox input "false"
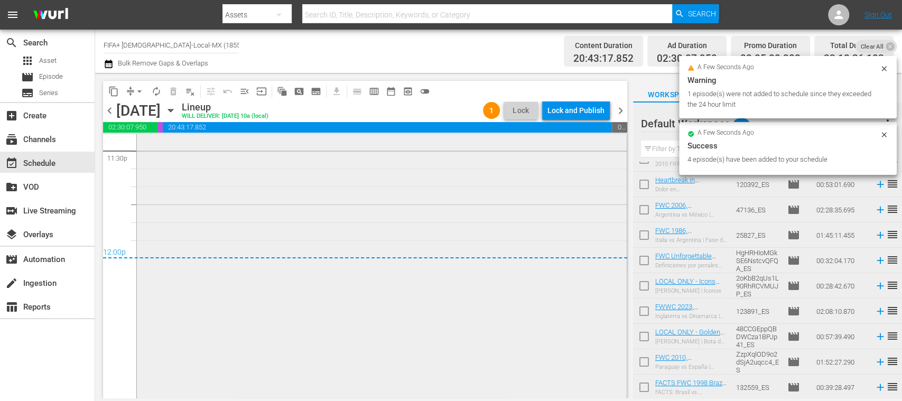
scroll to position [5112, 0]
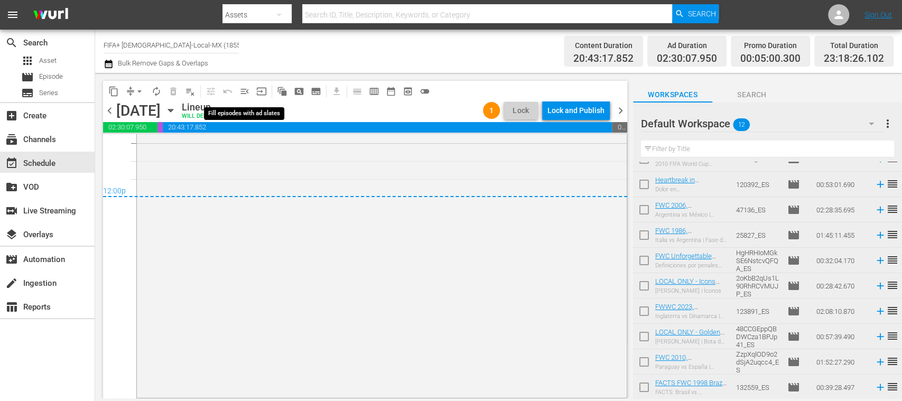
click at [246, 88] on span "menu_open" at bounding box center [244, 91] width 11 height 11
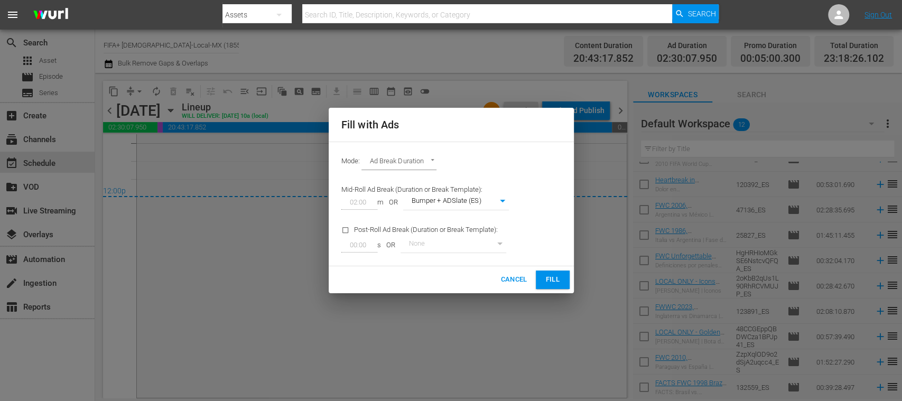
click at [560, 274] on span "Fill" at bounding box center [552, 280] width 17 height 12
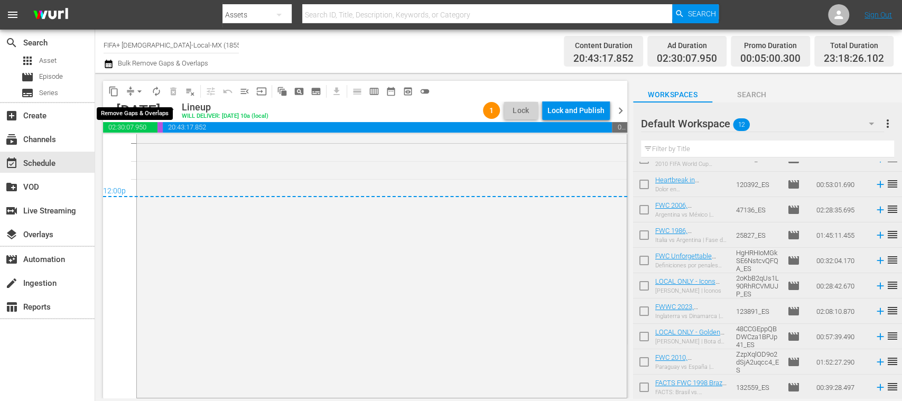
click at [141, 88] on span "arrow_drop_down" at bounding box center [139, 91] width 11 height 11
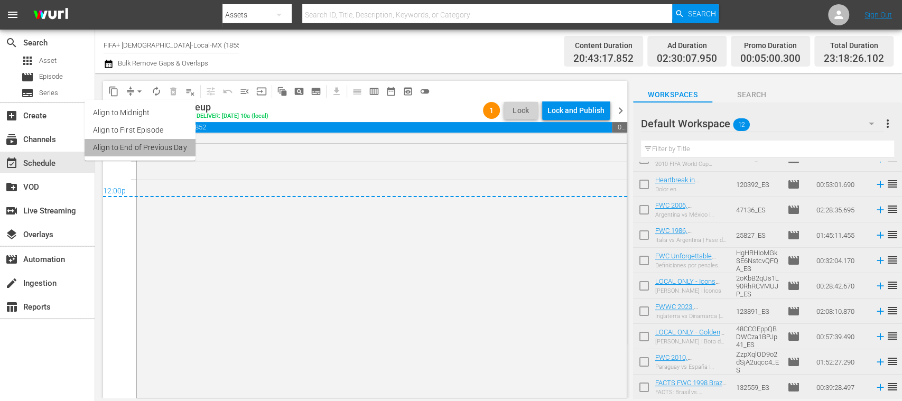
click at [162, 142] on li "Align to End of Previous Day" at bounding box center [140, 147] width 111 height 17
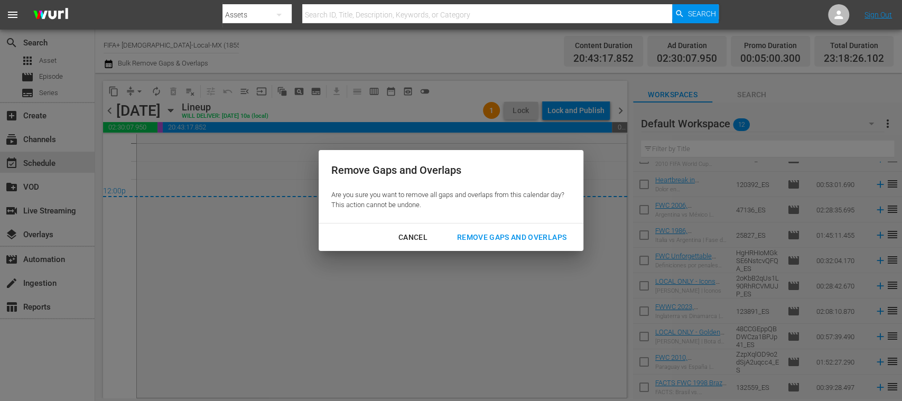
click at [522, 235] on div "Remove Gaps and Overlaps" at bounding box center [512, 237] width 126 height 13
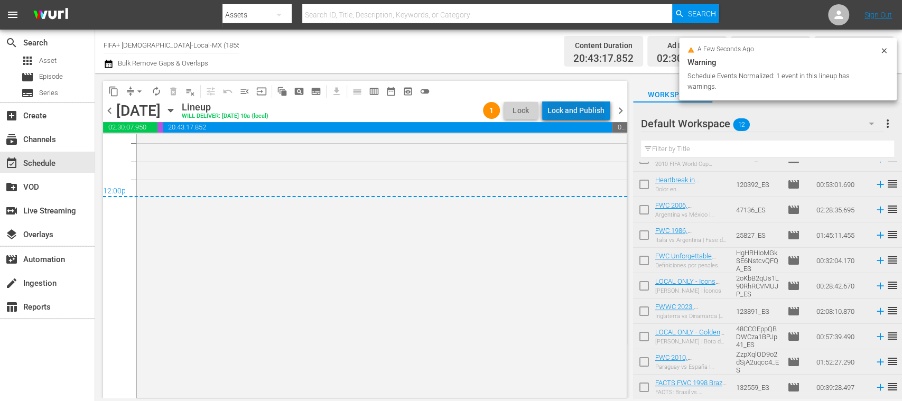
click at [582, 111] on div "Lock and Publish" at bounding box center [575, 110] width 57 height 19
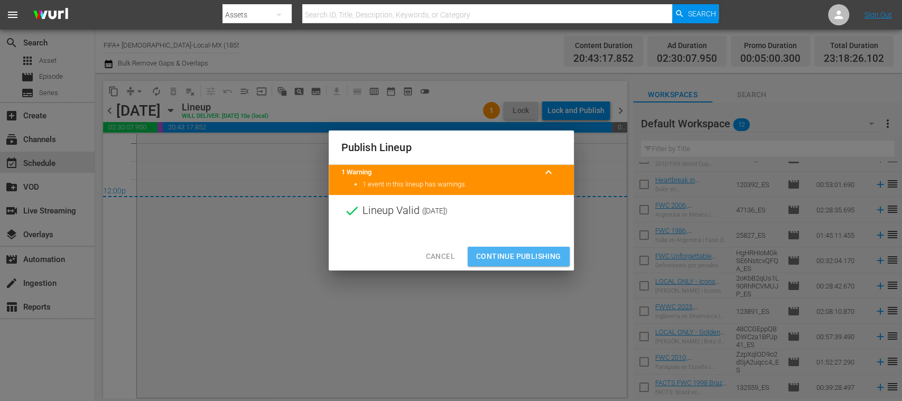
click at [538, 251] on span "Continue Publishing" at bounding box center [518, 256] width 85 height 13
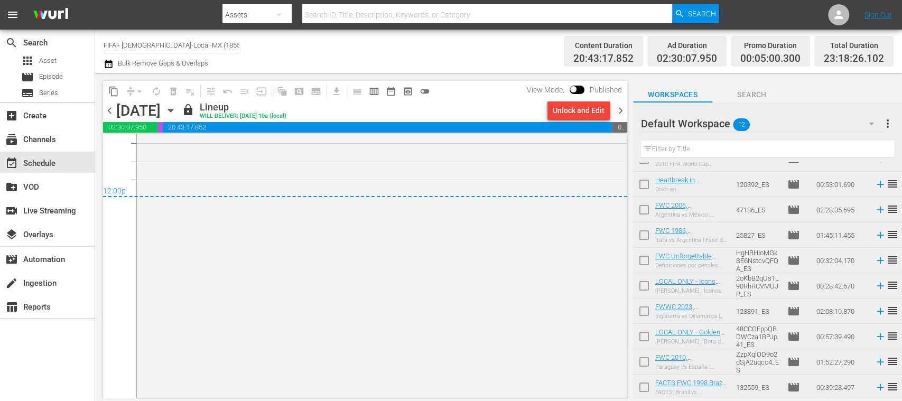
click at [621, 110] on span "chevron_right" at bounding box center [620, 110] width 13 height 13
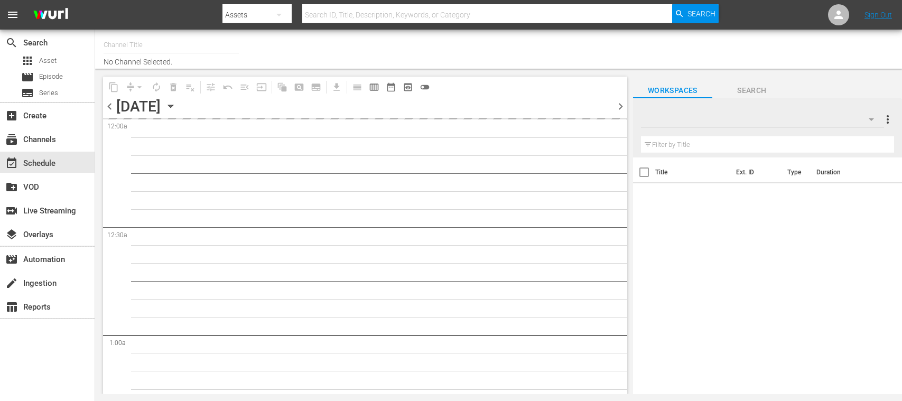
type input "FIFA+ [DEMOGRAPHIC_DATA]-Local-MX (1855)"
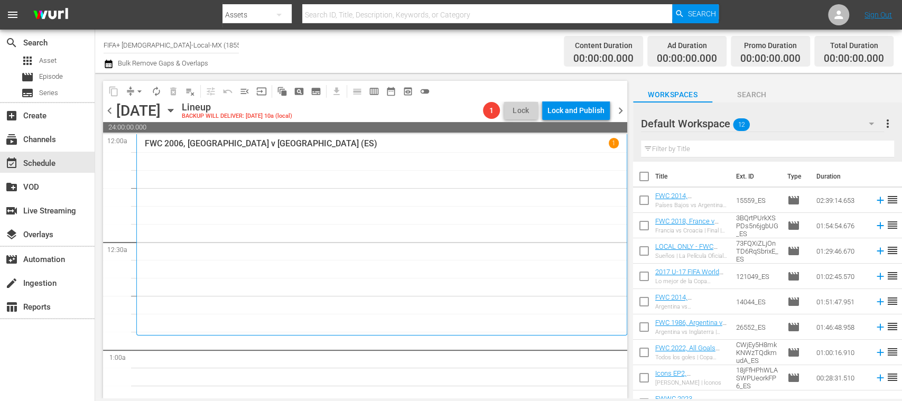
click at [644, 177] on input "checkbox" at bounding box center [644, 179] width 22 height 22
checkbox input "true"
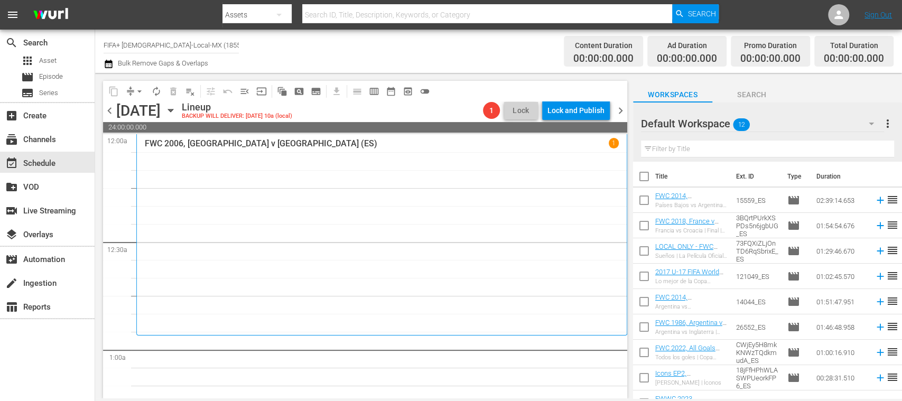
checkbox input "true"
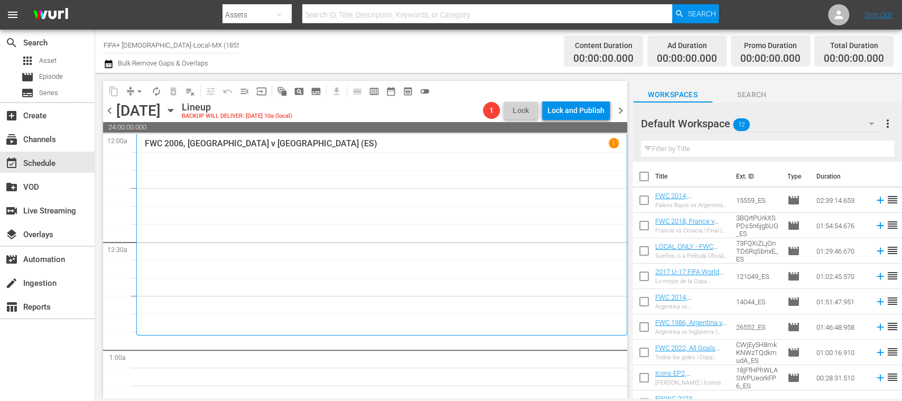
checkbox input "true"
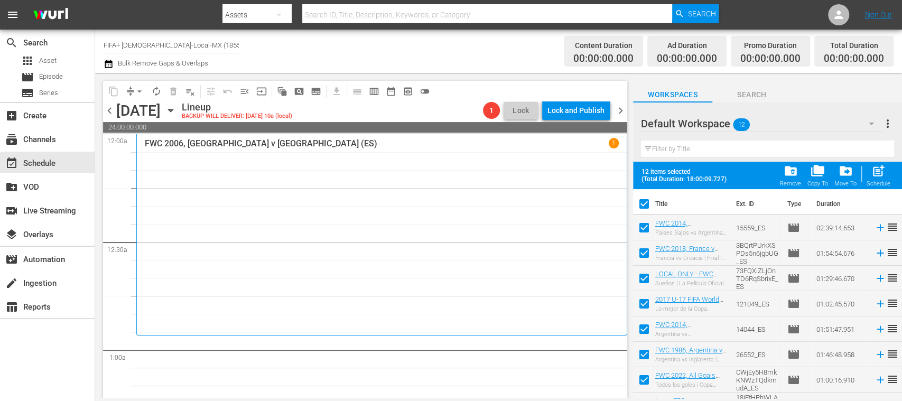
click at [647, 230] on input "checkbox" at bounding box center [644, 230] width 22 height 22
checkbox input "false"
click at [642, 226] on input "checkbox" at bounding box center [644, 230] width 22 height 22
checkbox input "true"
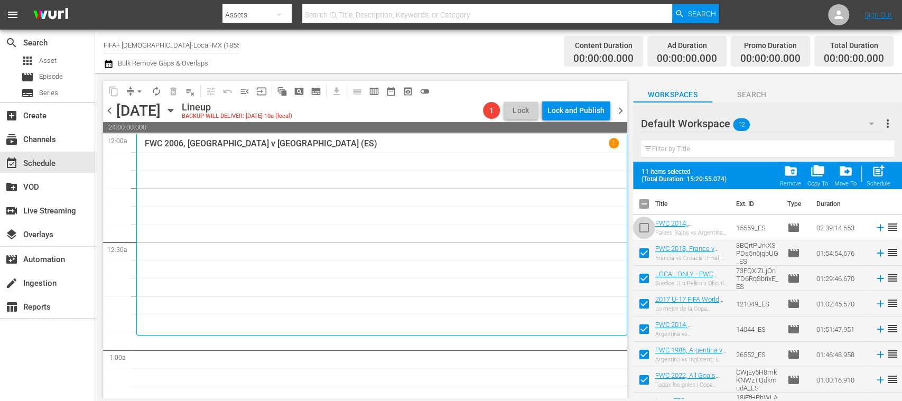
checkbox input "true"
click at [645, 228] on input "checkbox" at bounding box center [644, 230] width 22 height 22
checkbox input "false"
click at [878, 174] on span "post_add" at bounding box center [878, 171] width 14 height 14
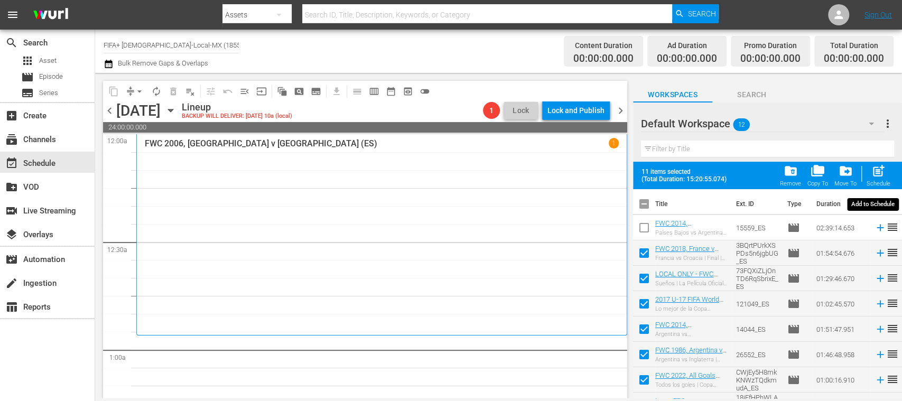
checkbox input "false"
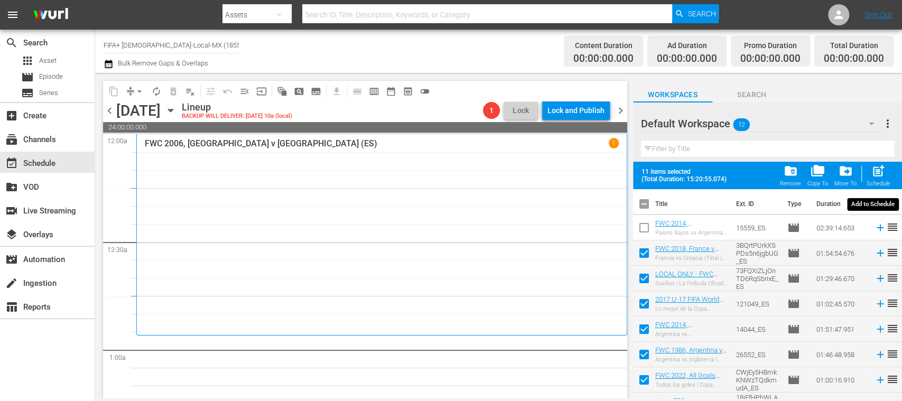
checkbox input "false"
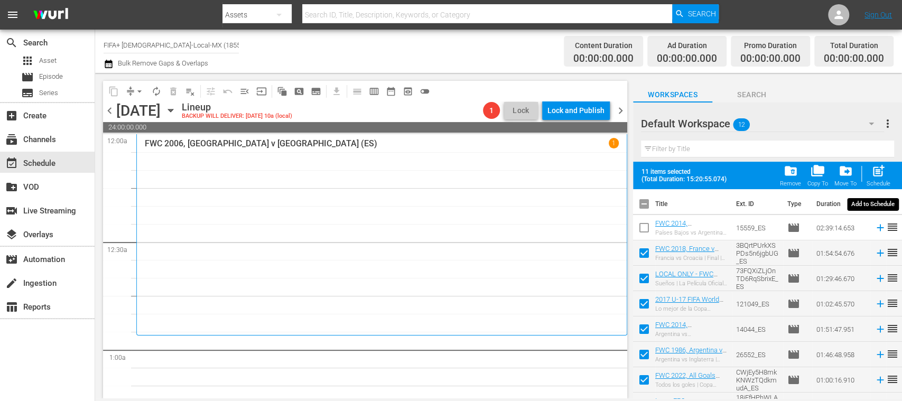
checkbox input "false"
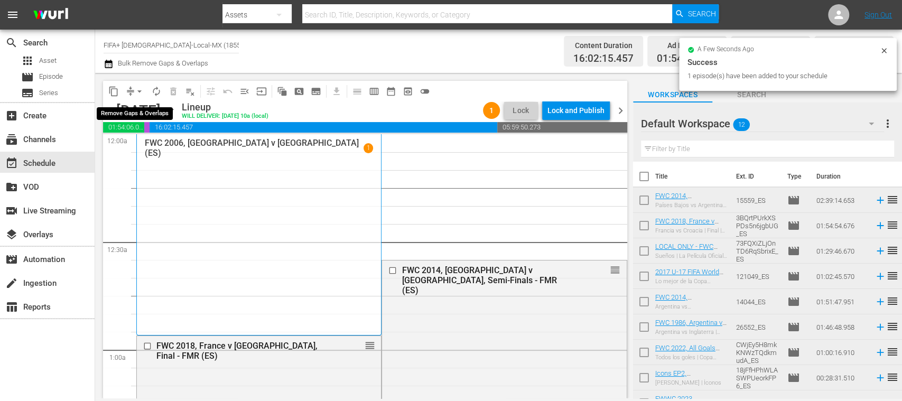
click at [140, 91] on span "arrow_drop_down" at bounding box center [139, 91] width 11 height 11
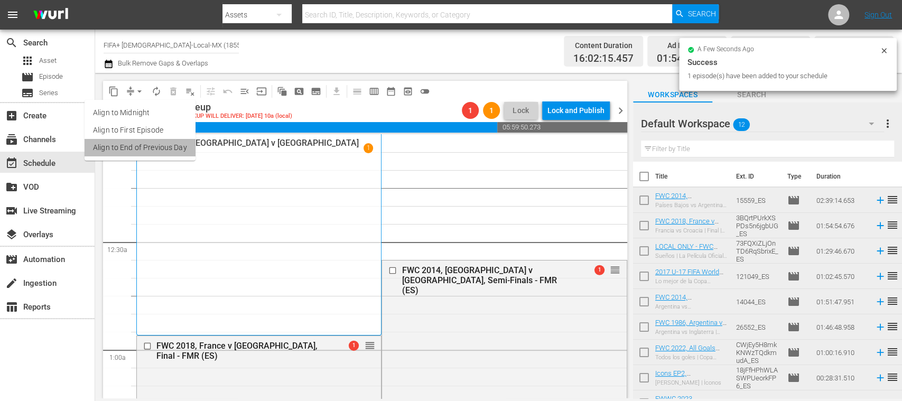
click at [178, 146] on li "Align to End of Previous Day" at bounding box center [140, 147] width 111 height 17
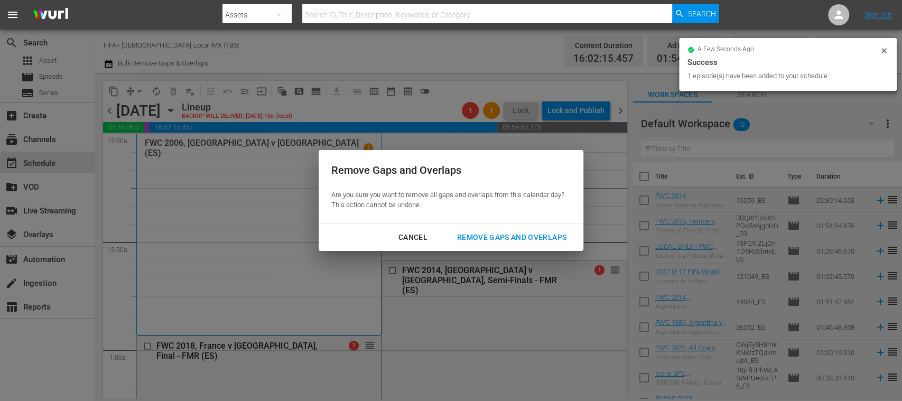
click at [489, 237] on div "Remove Gaps and Overlaps" at bounding box center [512, 237] width 126 height 13
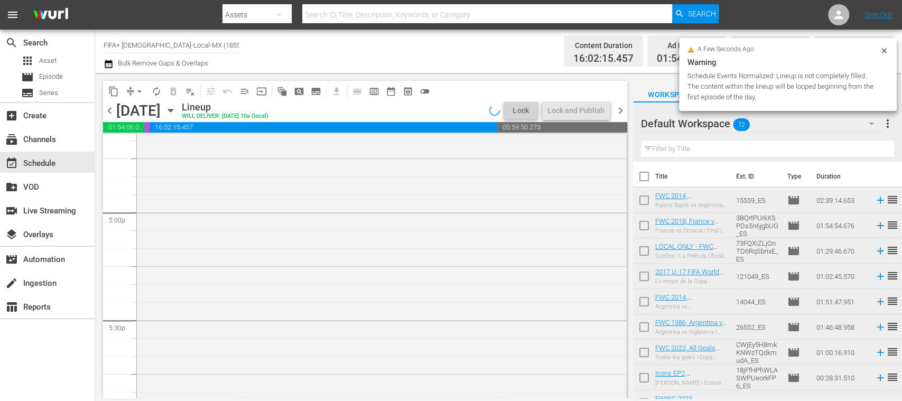
scroll to position [3623, 0]
click at [643, 202] on input "checkbox" at bounding box center [644, 202] width 22 height 22
checkbox input "true"
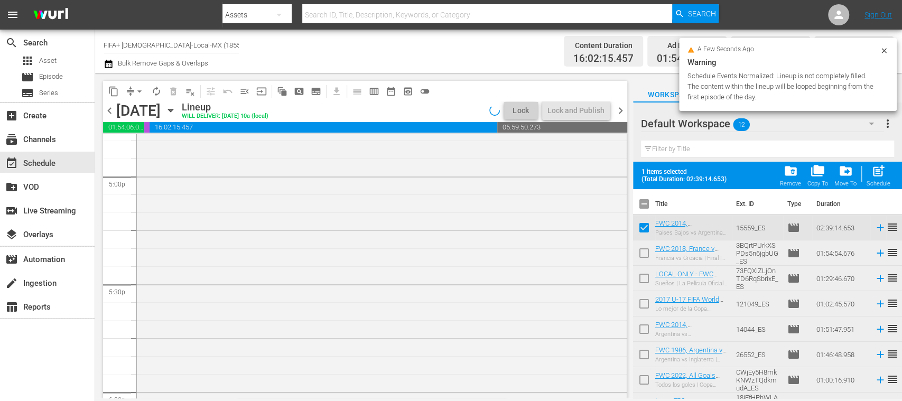
drag, startPoint x: 646, startPoint y: 248, endPoint x: 643, endPoint y: 270, distance: 21.9
click at [645, 248] on input "checkbox" at bounding box center [644, 255] width 22 height 22
checkbox input "true"
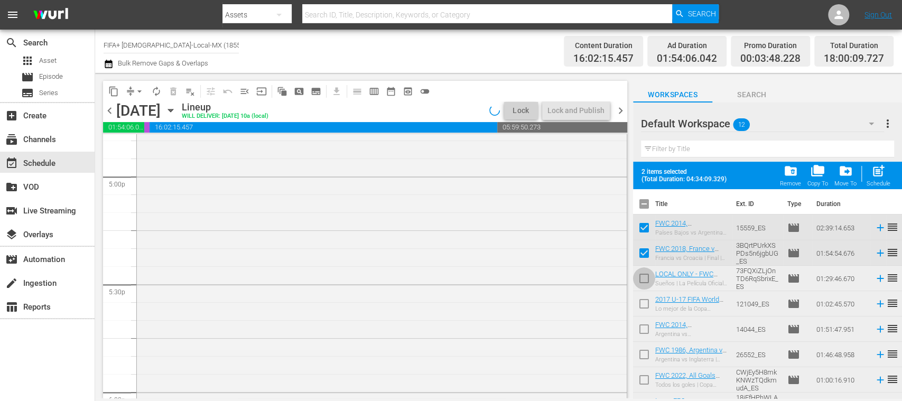
click at [645, 279] on input "checkbox" at bounding box center [644, 281] width 22 height 22
checkbox input "true"
click at [644, 301] on input "checkbox" at bounding box center [644, 306] width 22 height 22
checkbox input "true"
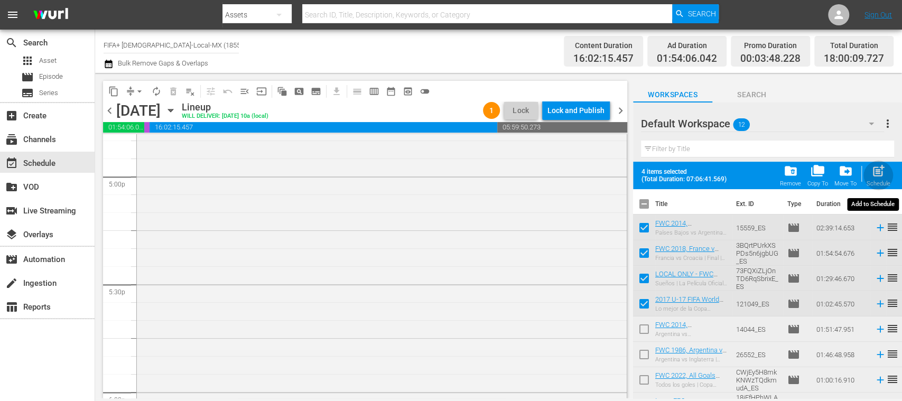
click at [880, 175] on span "post_add" at bounding box center [878, 171] width 14 height 14
checkbox input "false"
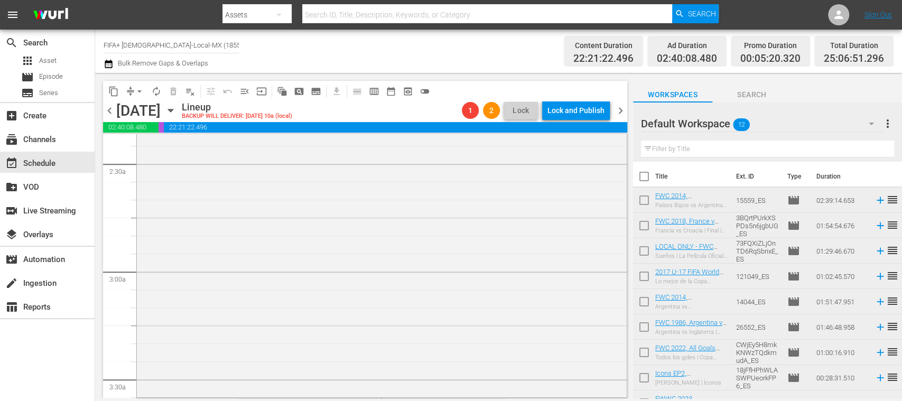
scroll to position [0, 0]
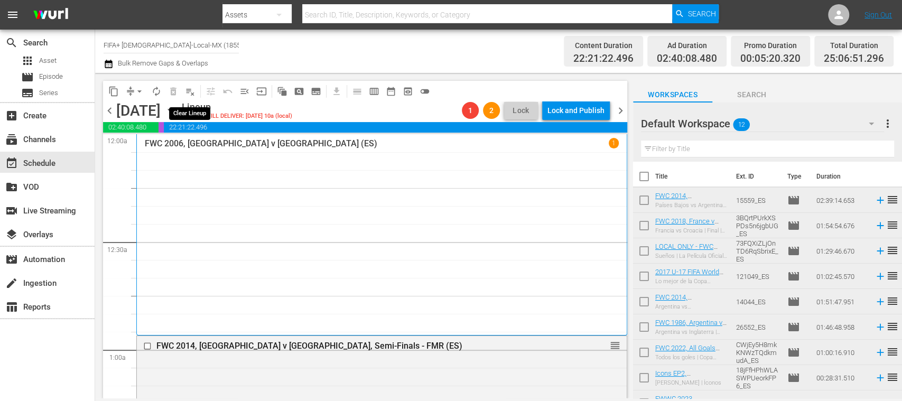
click at [188, 92] on span "playlist_remove_outlined" at bounding box center [190, 91] width 11 height 11
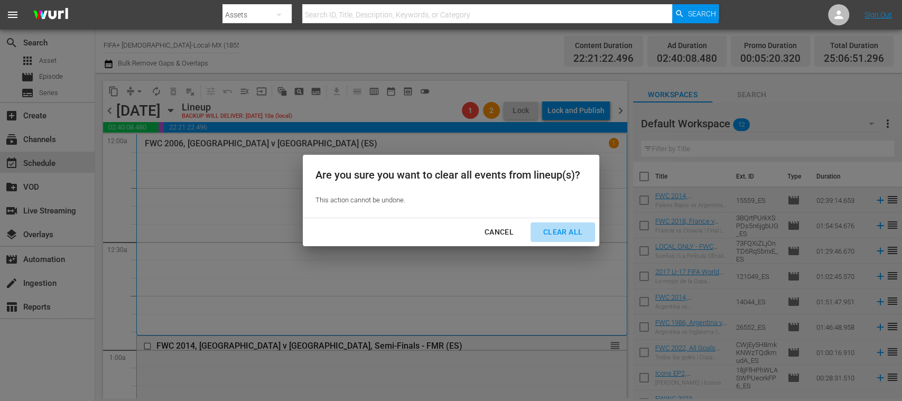
click at [567, 234] on div "Clear All" at bounding box center [563, 232] width 56 height 13
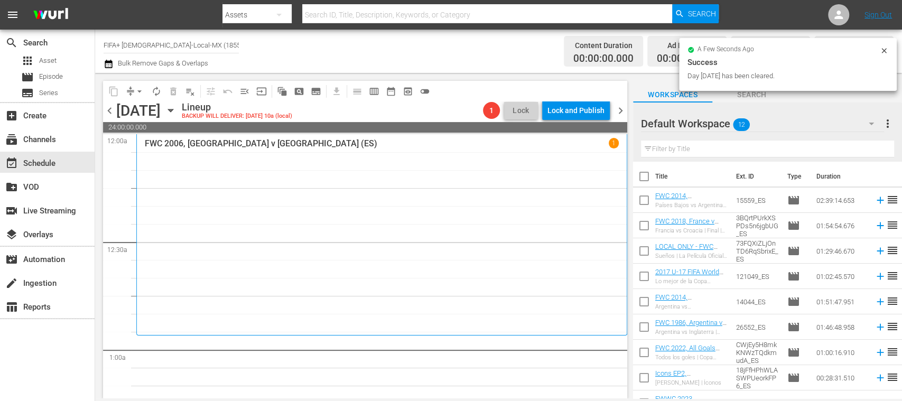
click at [644, 177] on input "checkbox" at bounding box center [644, 179] width 22 height 22
checkbox input "true"
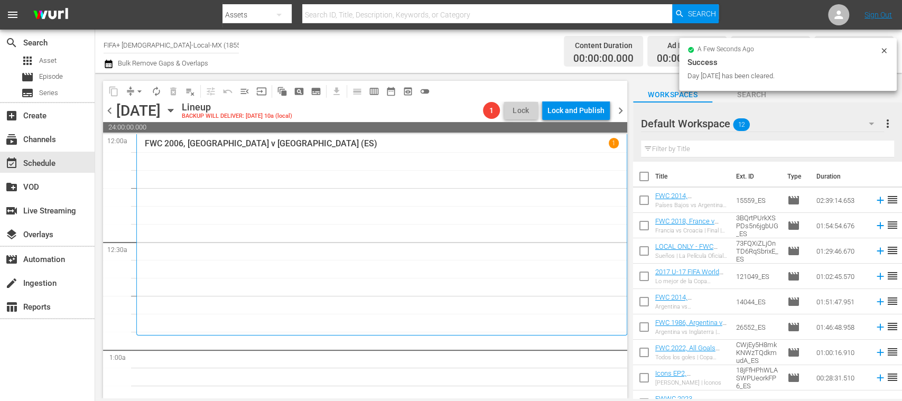
checkbox input "true"
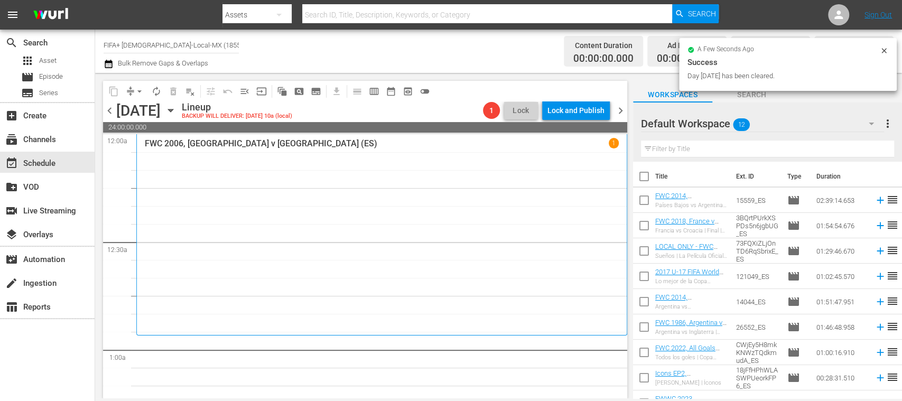
checkbox input "true"
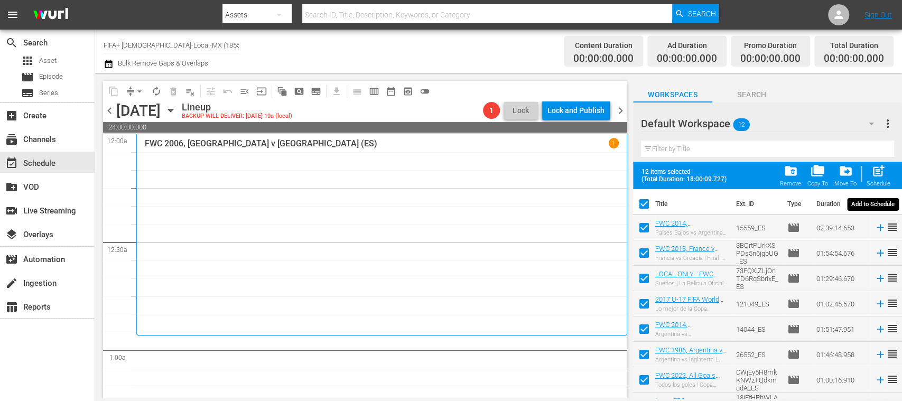
click at [881, 175] on span "post_add" at bounding box center [878, 171] width 14 height 14
checkbox input "false"
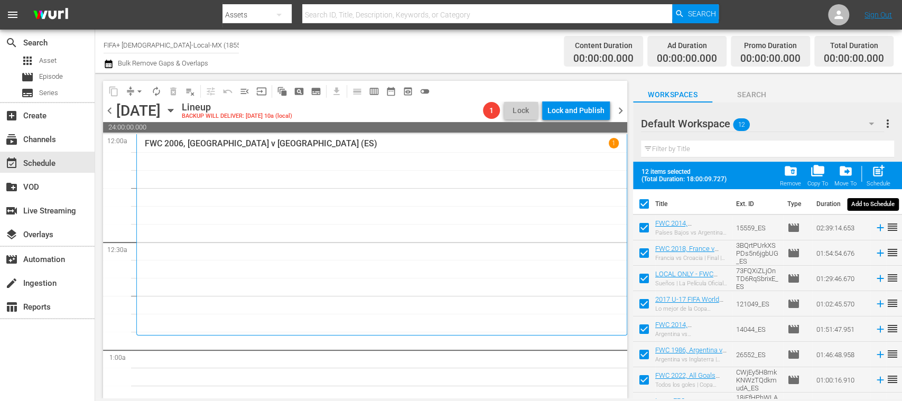
checkbox input "false"
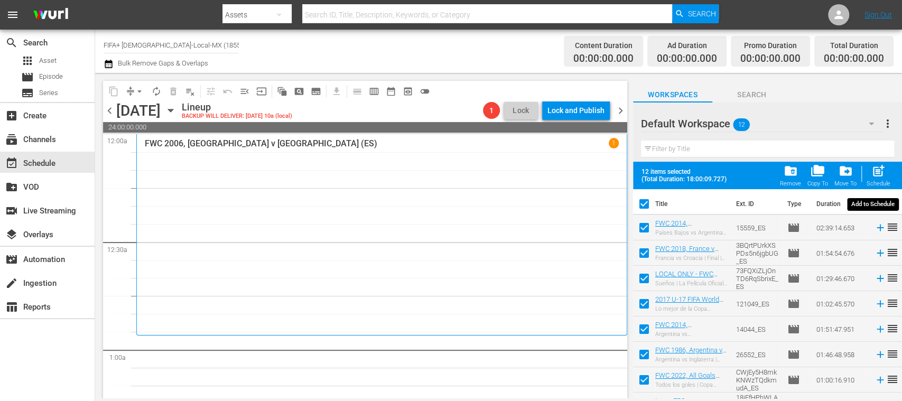
checkbox input "false"
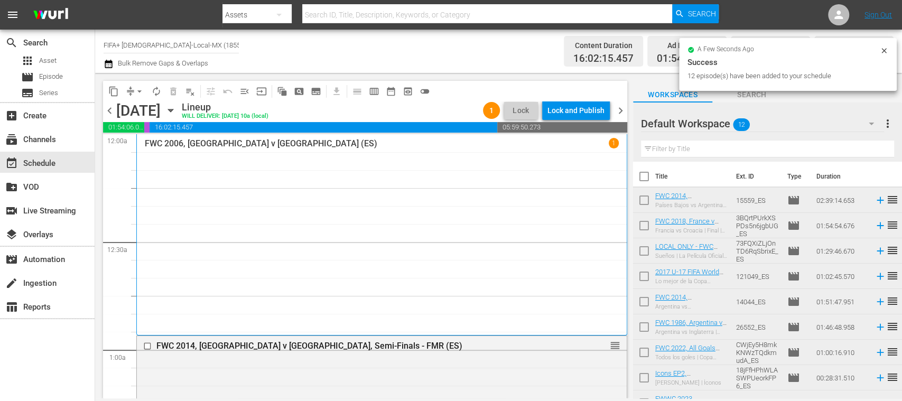
click at [644, 201] on input "checkbox" at bounding box center [644, 202] width 22 height 22
checkbox input "true"
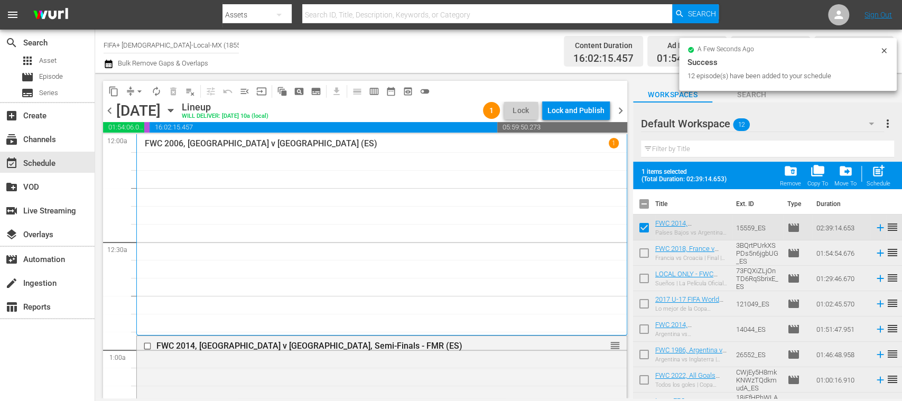
click at [642, 250] on input "checkbox" at bounding box center [644, 255] width 22 height 22
checkbox input "true"
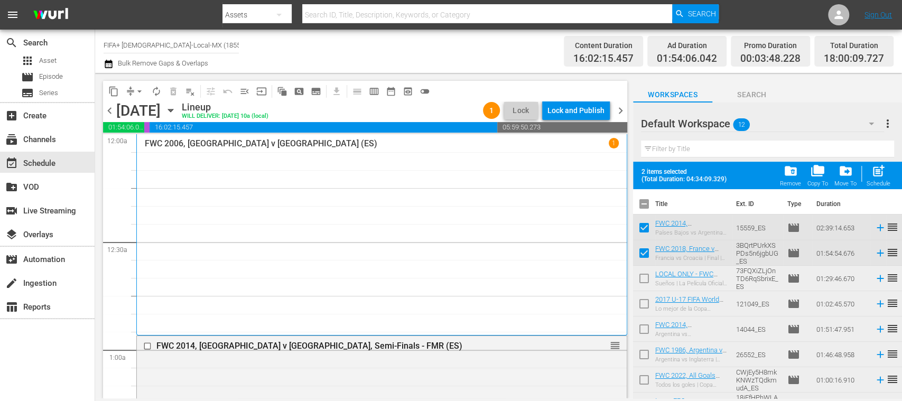
click at [644, 276] on input "checkbox" at bounding box center [644, 281] width 22 height 22
checkbox input "true"
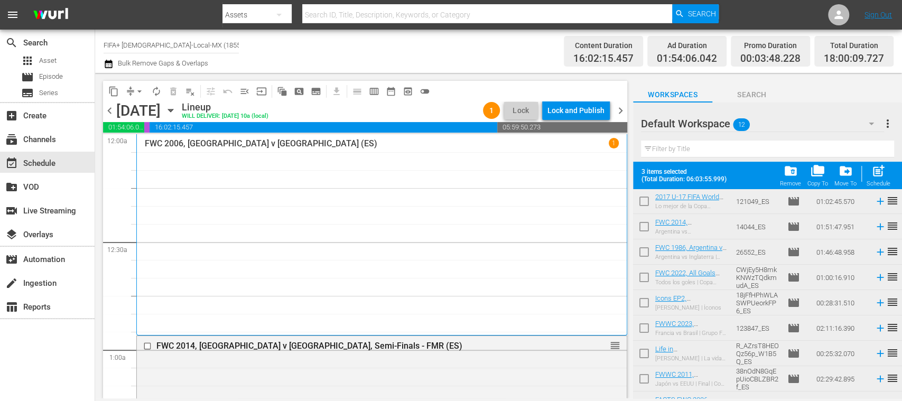
scroll to position [119, 0]
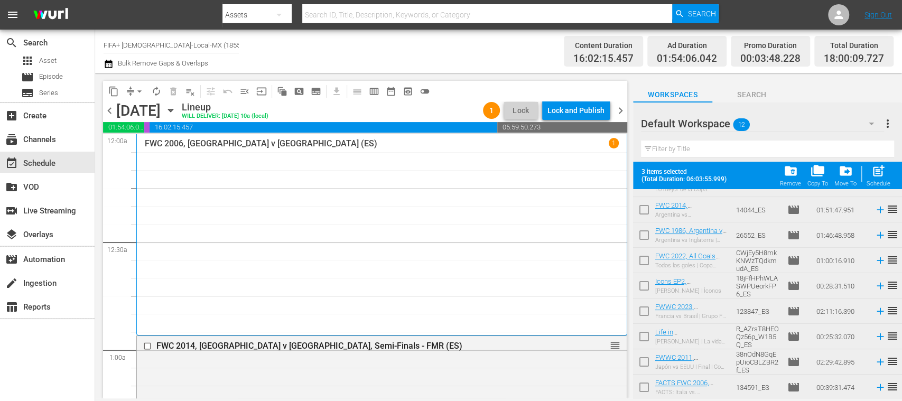
click at [644, 286] on input "checkbox" at bounding box center [644, 288] width 22 height 22
checkbox input "true"
click at [880, 179] on div "post_add Schedule" at bounding box center [879, 175] width 24 height 23
checkbox input "false"
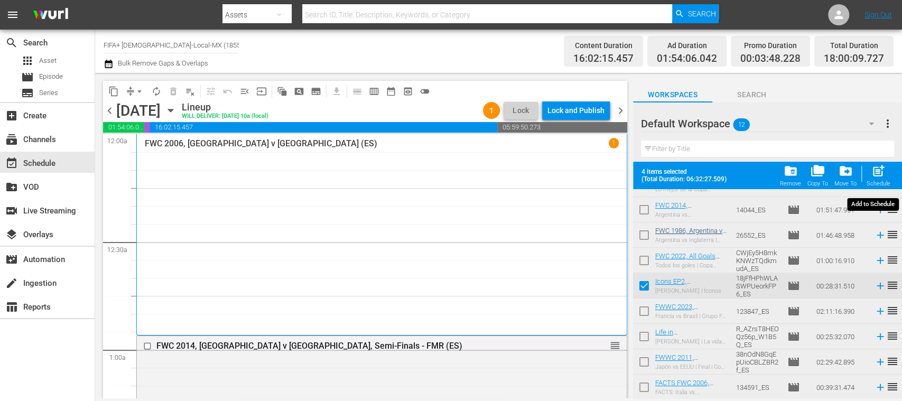
checkbox input "false"
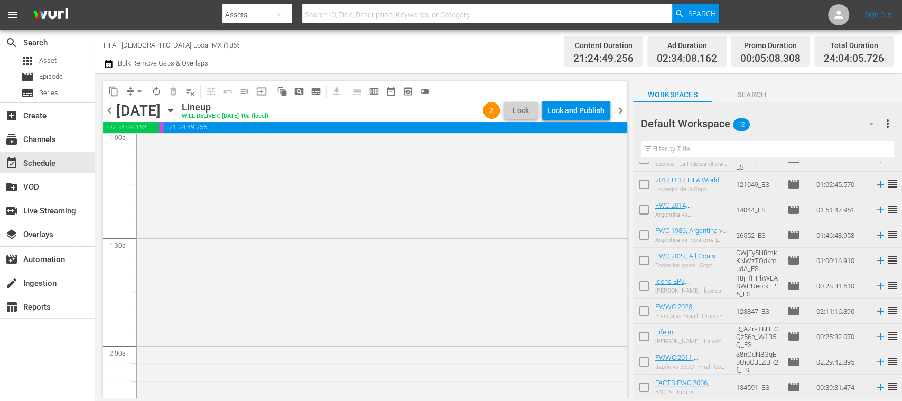
scroll to position [0, 0]
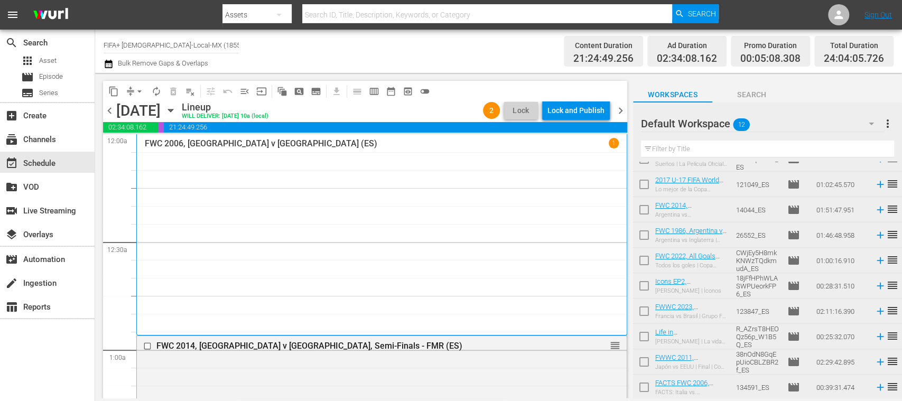
click at [247, 92] on span "menu_open" at bounding box center [244, 91] width 11 height 11
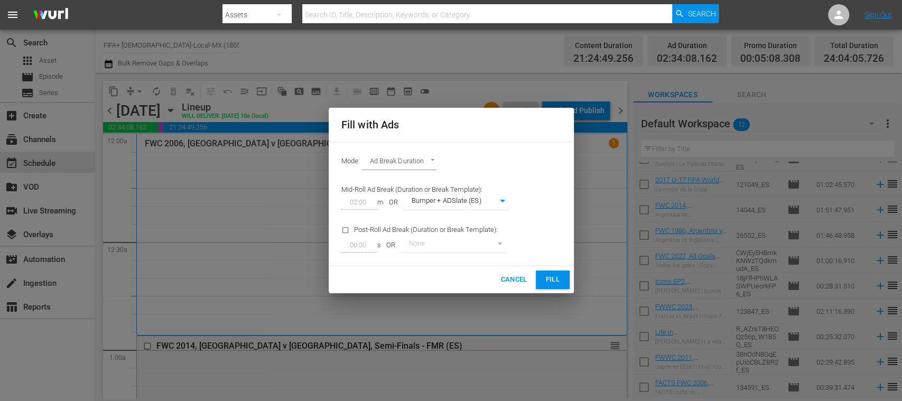
click at [554, 274] on span "Fill" at bounding box center [552, 280] width 17 height 12
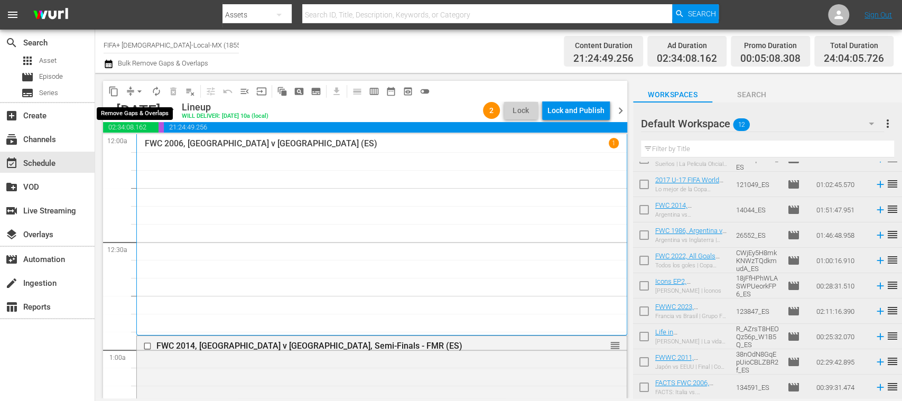
click at [141, 90] on span "arrow_drop_down" at bounding box center [139, 91] width 11 height 11
click at [174, 144] on li "Align to End of Previous Day" at bounding box center [140, 147] width 111 height 17
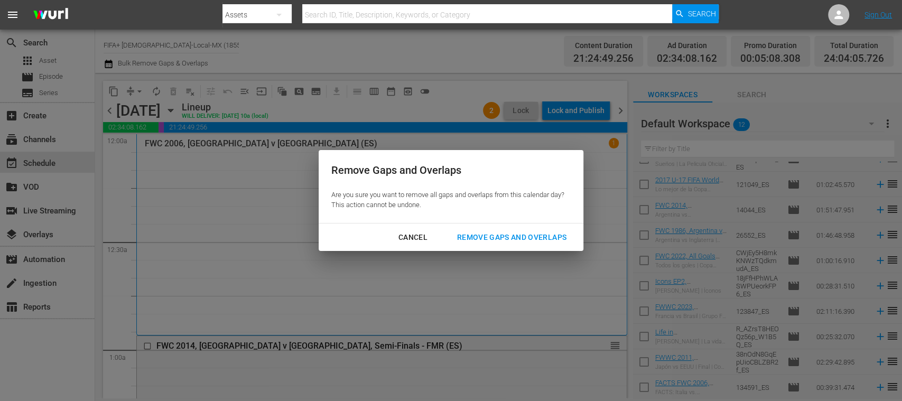
drag, startPoint x: 476, startPoint y: 231, endPoint x: 486, endPoint y: 244, distance: 15.8
click at [476, 233] on div "Remove Gaps and Overlaps" at bounding box center [512, 237] width 126 height 13
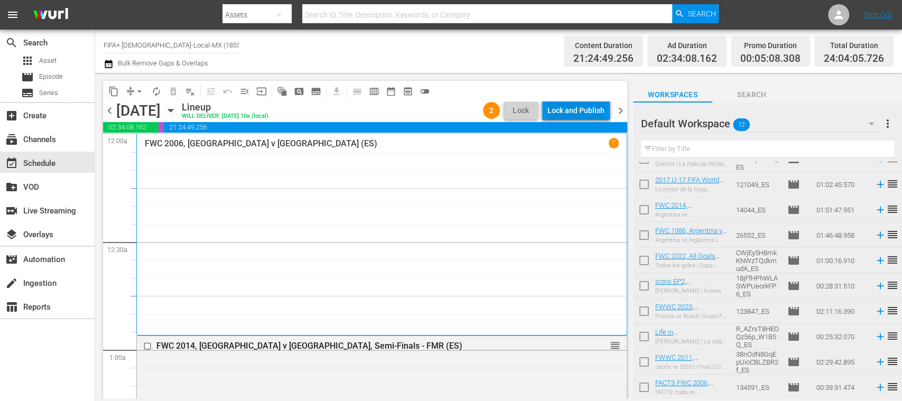
click at [583, 110] on div "Lock and Publish" at bounding box center [575, 110] width 57 height 19
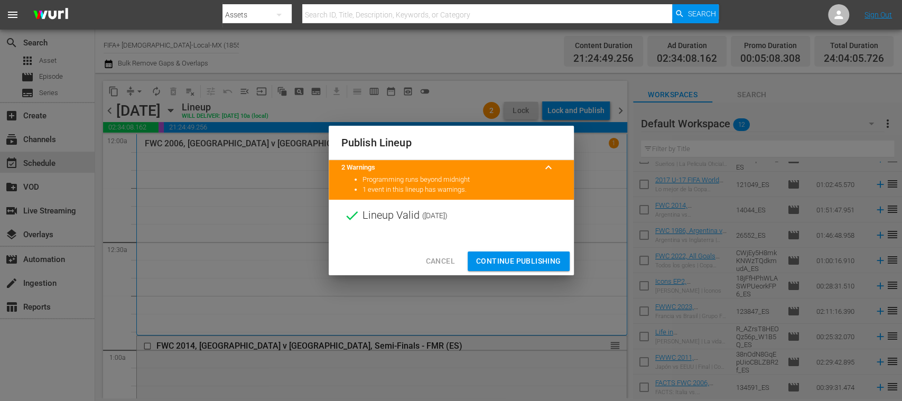
click at [554, 255] on span "Continue Publishing" at bounding box center [518, 261] width 85 height 13
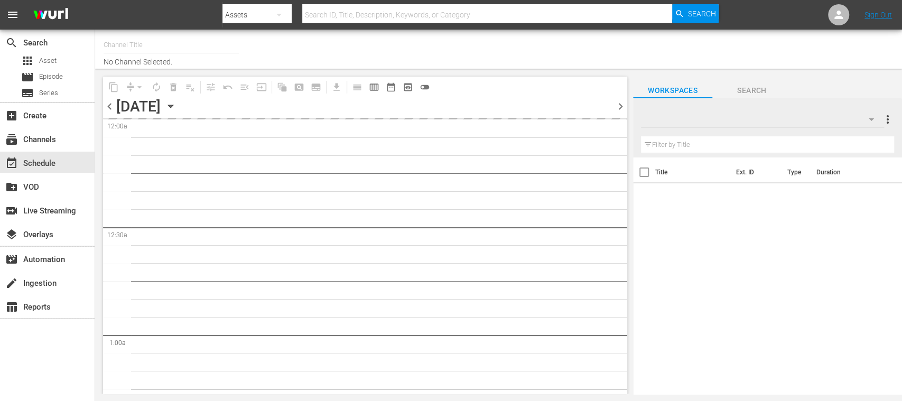
type input "FIFA+ [DEMOGRAPHIC_DATA]-Local-MX (1855)"
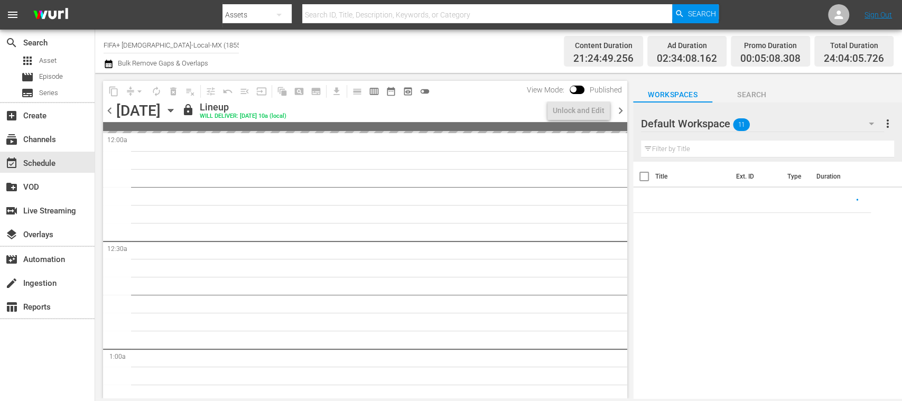
click at [624, 108] on span "chevron_right" at bounding box center [620, 110] width 13 height 13
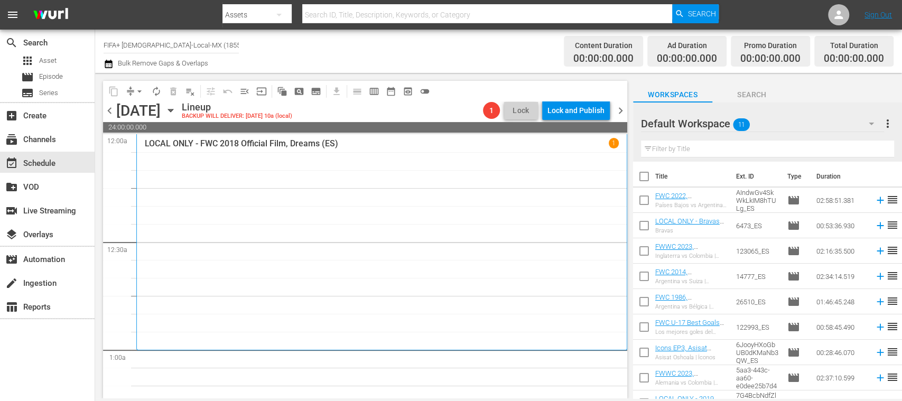
click at [644, 171] on input "checkbox" at bounding box center [644, 179] width 22 height 22
checkbox input "true"
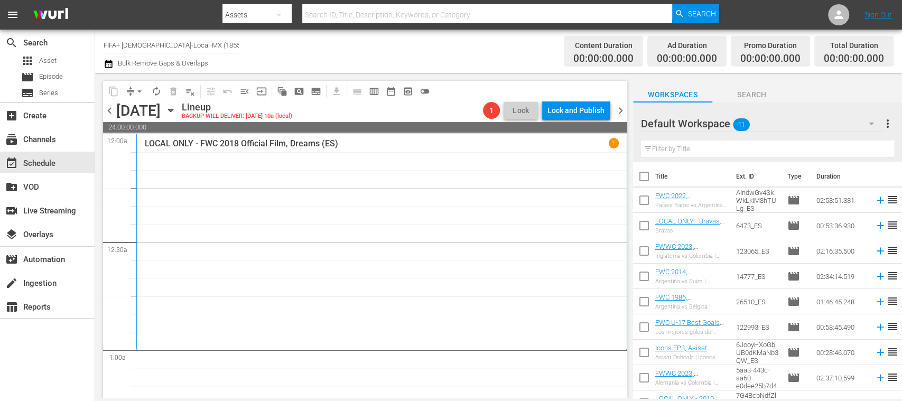
checkbox input "true"
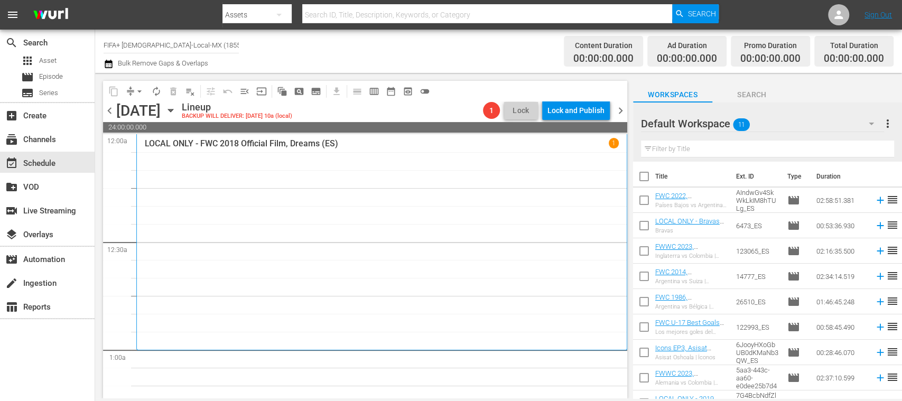
checkbox input "true"
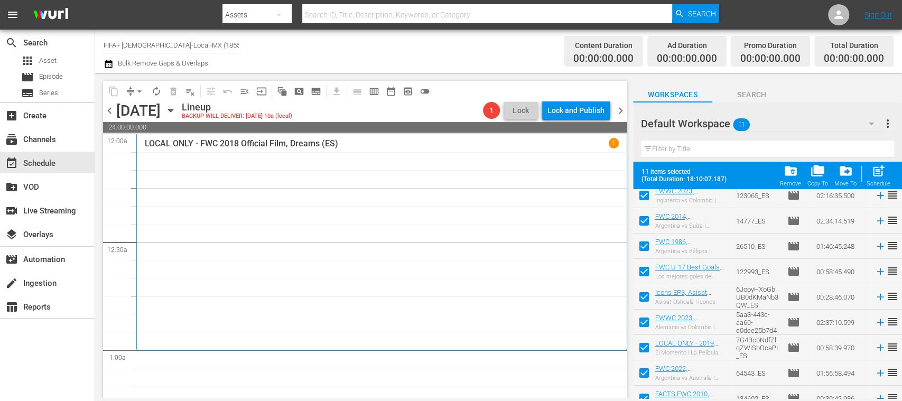
scroll to position [94, 0]
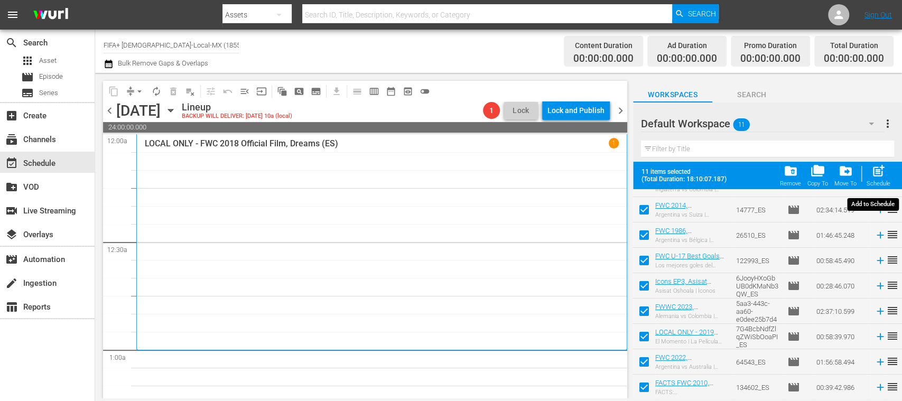
click at [881, 173] on span "post_add" at bounding box center [878, 171] width 14 height 14
checkbox input "false"
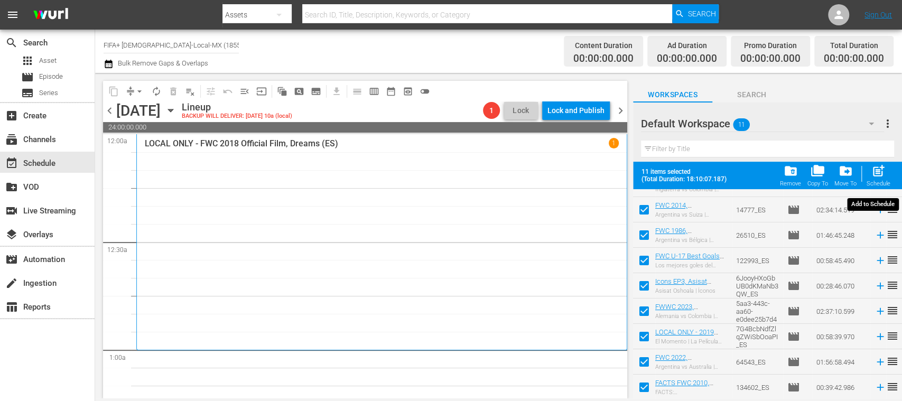
checkbox input "false"
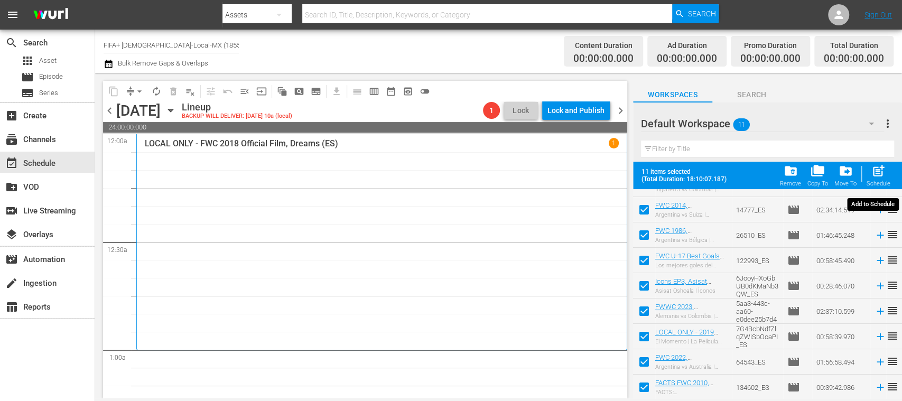
checkbox input "false"
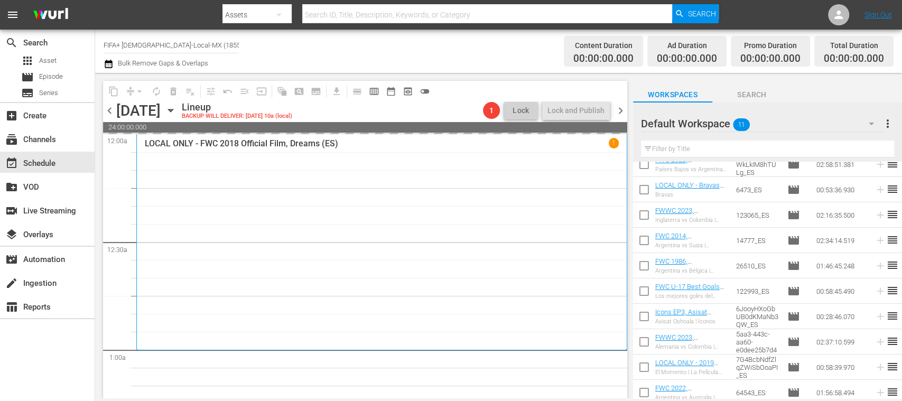
scroll to position [0, 0]
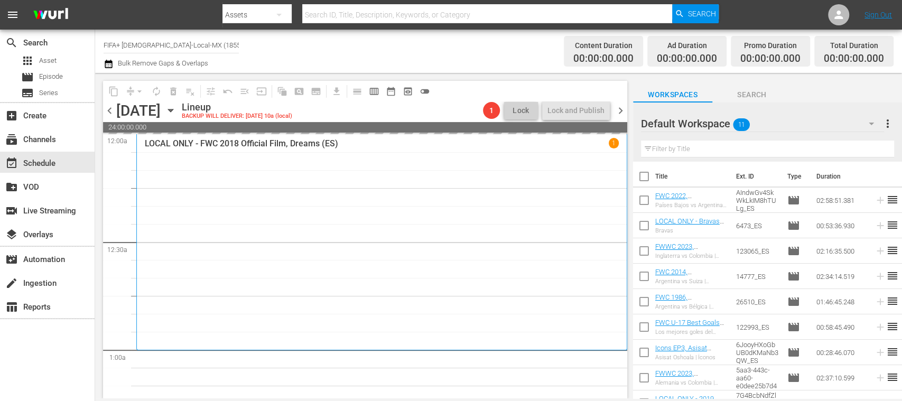
click at [644, 203] on input "checkbox" at bounding box center [644, 202] width 22 height 22
checkbox input "true"
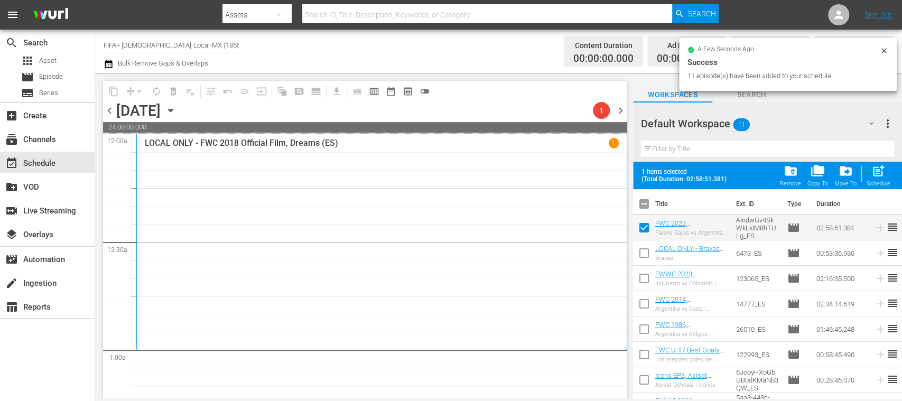
click at [645, 250] on input "checkbox" at bounding box center [644, 255] width 22 height 22
checkbox input "true"
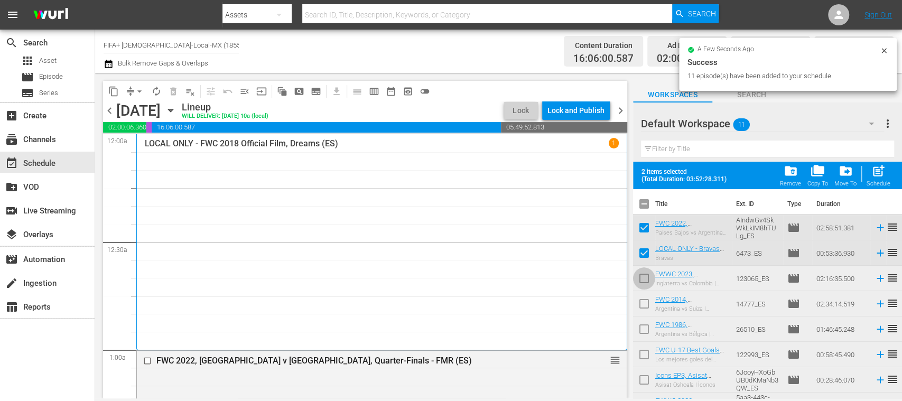
click at [643, 277] on input "checkbox" at bounding box center [644, 281] width 22 height 22
checkbox input "true"
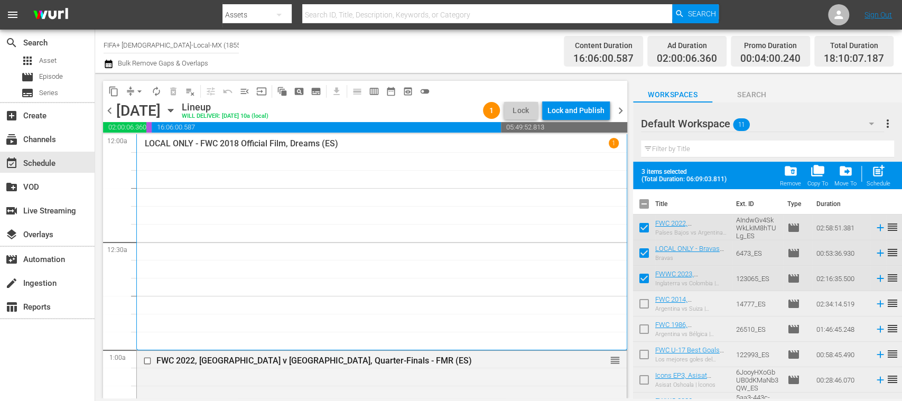
click at [644, 304] on input "checkbox" at bounding box center [644, 306] width 22 height 22
checkbox input "true"
click at [878, 175] on span "post_add" at bounding box center [878, 171] width 14 height 14
checkbox input "false"
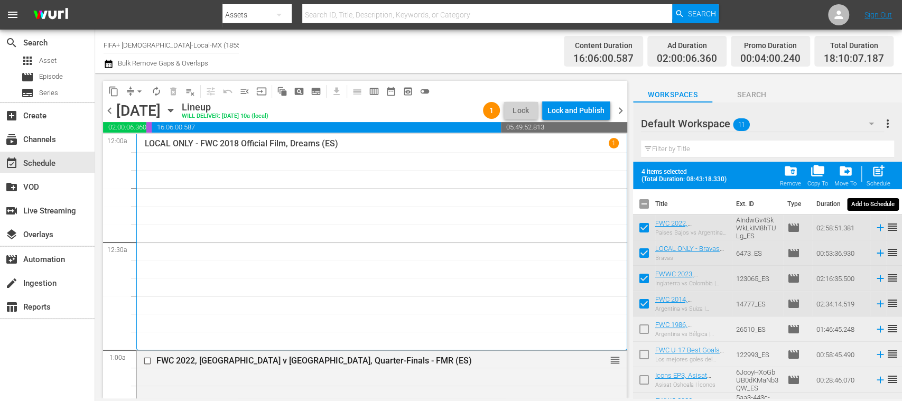
checkbox input "false"
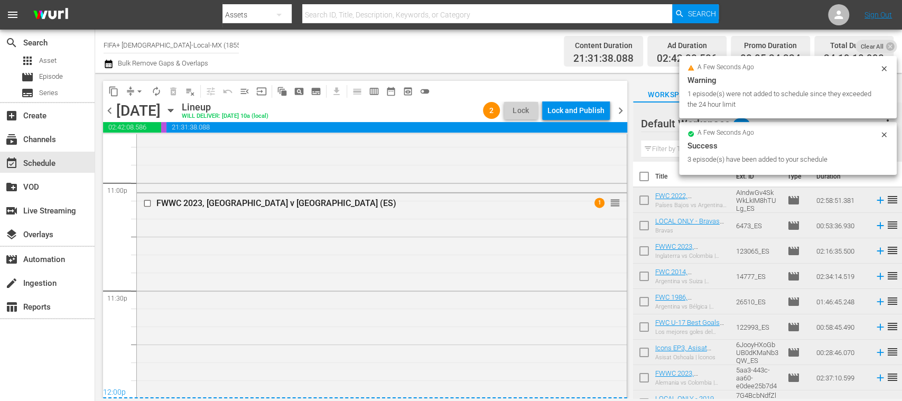
scroll to position [4910, 0]
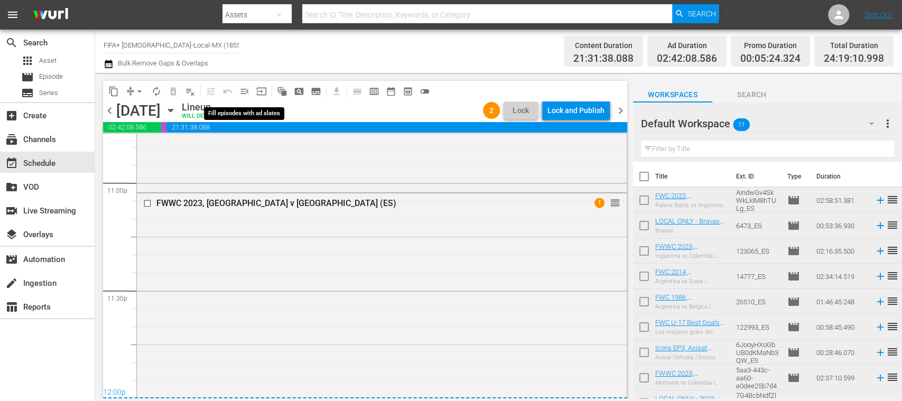
click at [244, 87] on span "menu_open" at bounding box center [244, 91] width 11 height 11
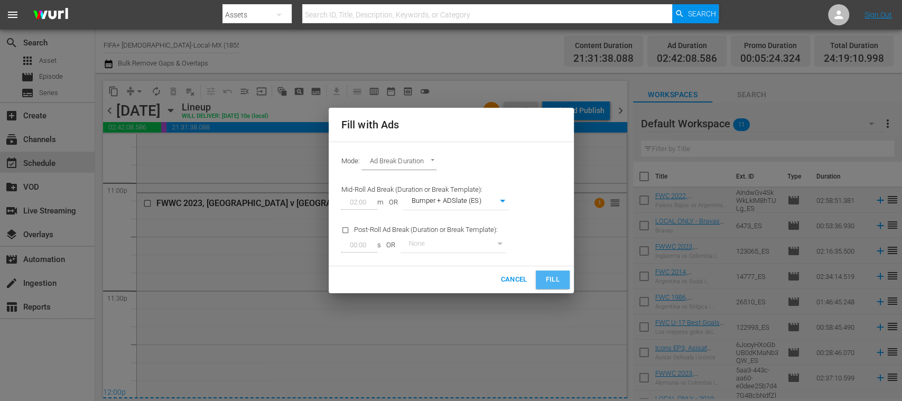
click at [552, 273] on button "Fill" at bounding box center [553, 280] width 34 height 18
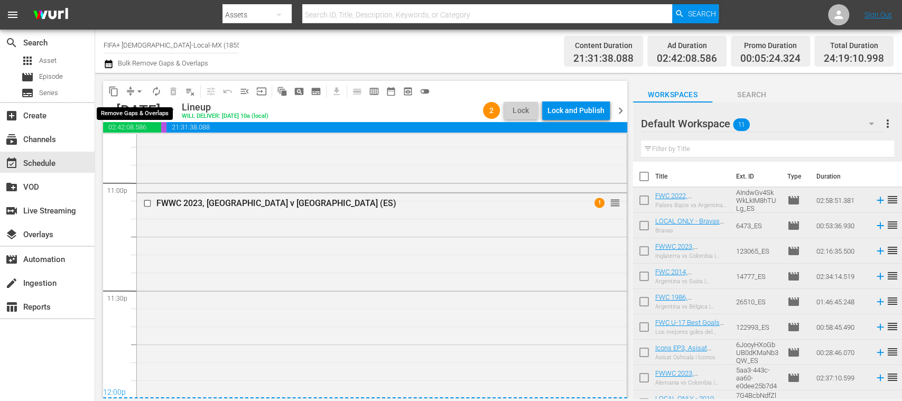
click at [142, 87] on span "arrow_drop_down" at bounding box center [139, 91] width 11 height 11
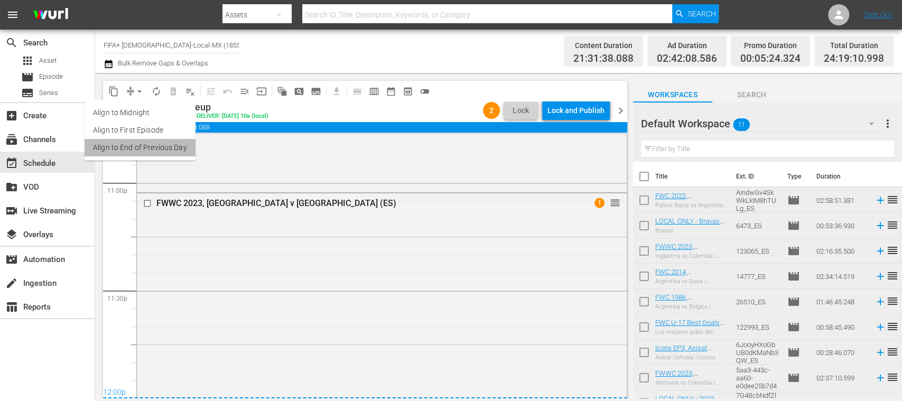
click at [162, 141] on li "Align to End of Previous Day" at bounding box center [140, 147] width 111 height 17
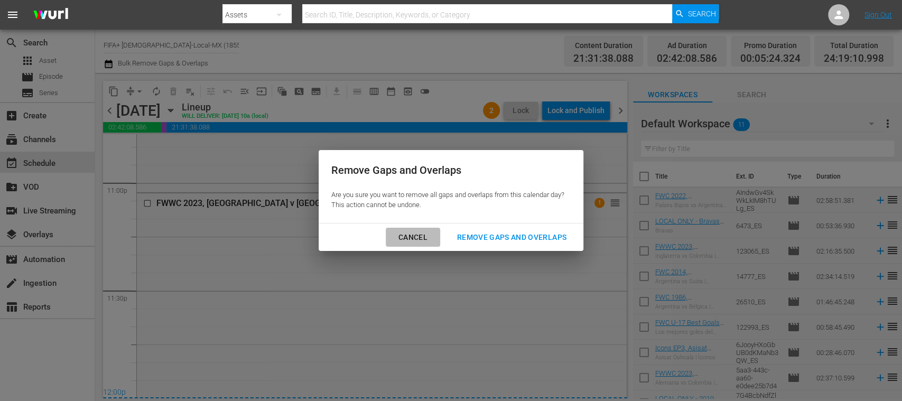
drag, startPoint x: 415, startPoint y: 236, endPoint x: 372, endPoint y: 217, distance: 47.1
click at [416, 236] on div "Cancel" at bounding box center [413, 237] width 46 height 13
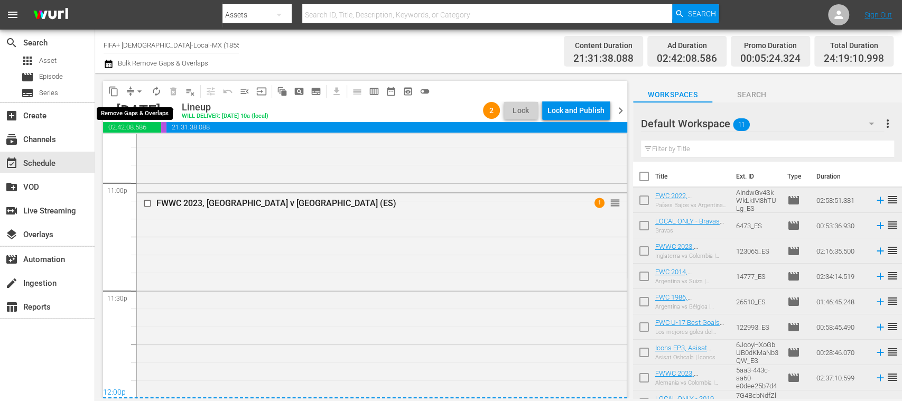
click at [140, 93] on span "arrow_drop_down" at bounding box center [139, 91] width 11 height 11
click at [162, 144] on li "Align to End of Previous Day" at bounding box center [140, 147] width 111 height 17
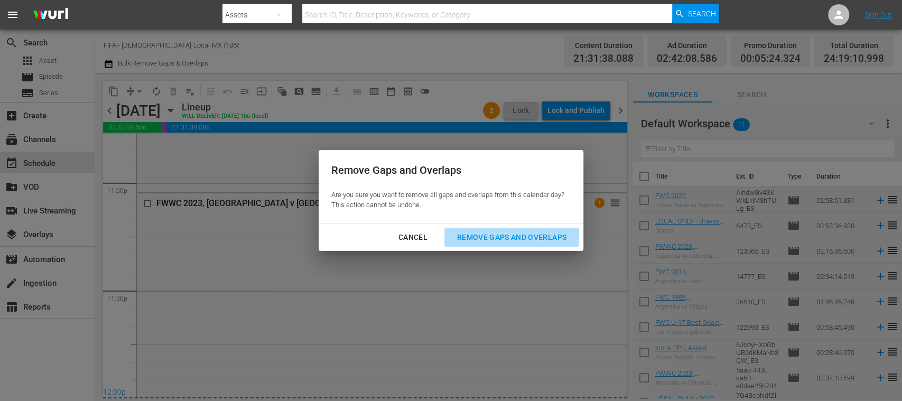
click at [505, 242] on div "Remove Gaps and Overlaps" at bounding box center [512, 237] width 126 height 13
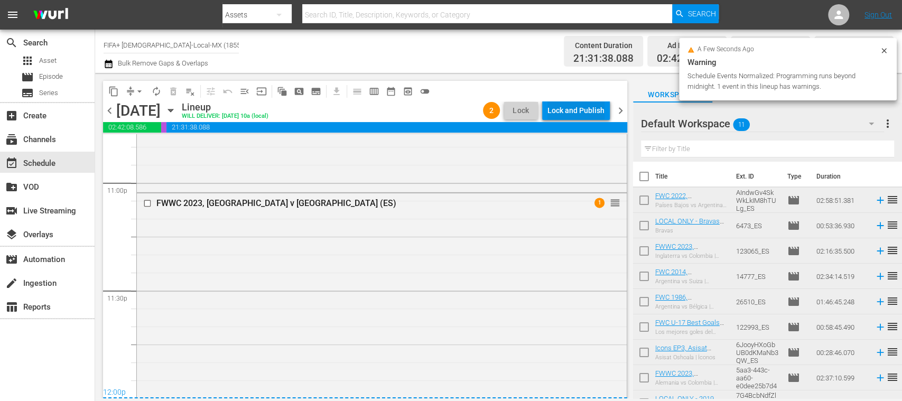
click at [582, 110] on div "Lock and Publish" at bounding box center [575, 110] width 57 height 19
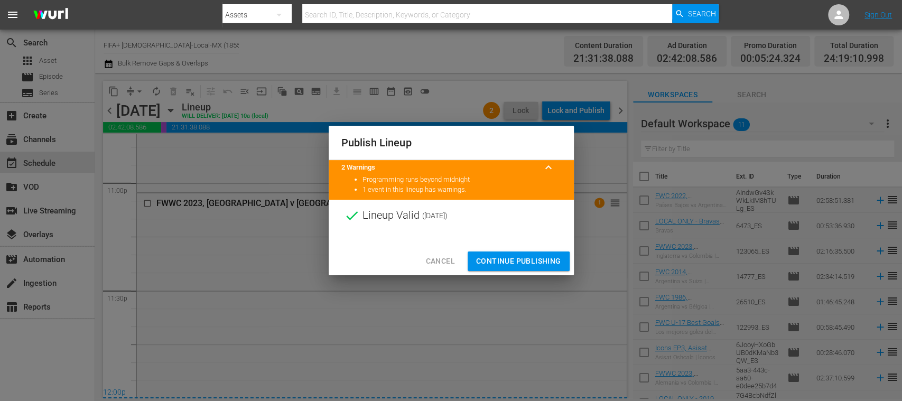
click at [522, 255] on span "Continue Publishing" at bounding box center [518, 261] width 85 height 13
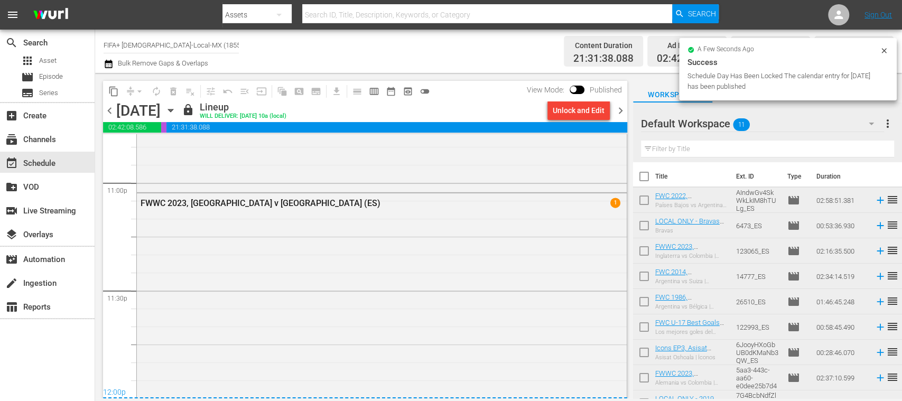
click at [623, 110] on span "chevron_right" at bounding box center [620, 110] width 13 height 13
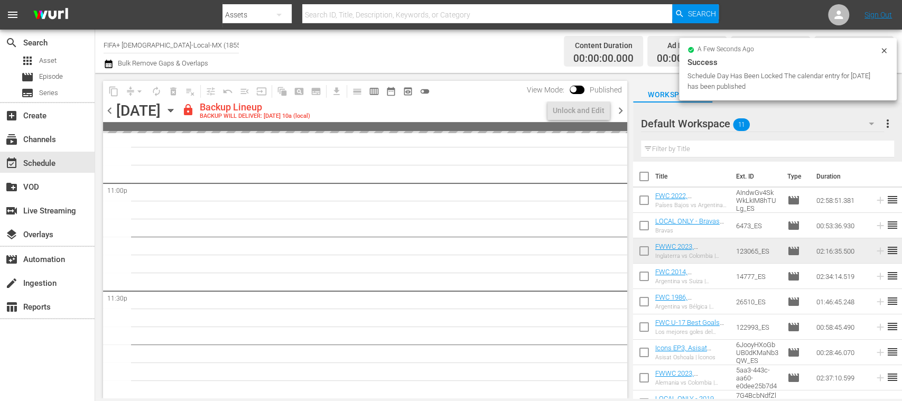
scroll to position [4910, 0]
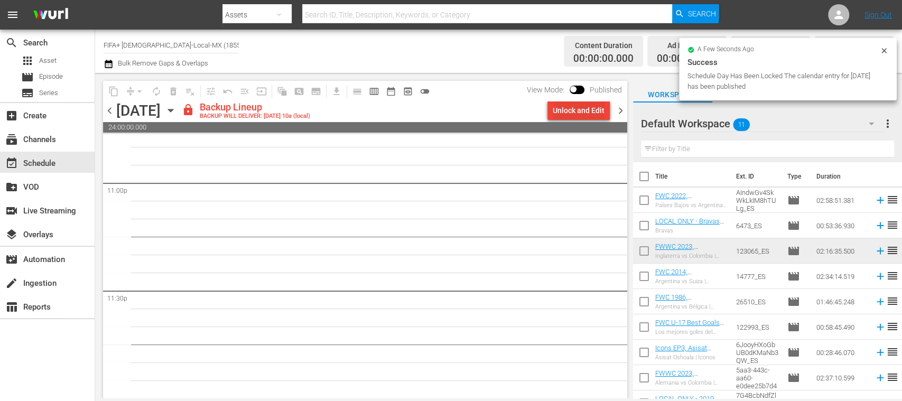
click at [594, 109] on div "Unlock and Edit" at bounding box center [579, 110] width 52 height 19
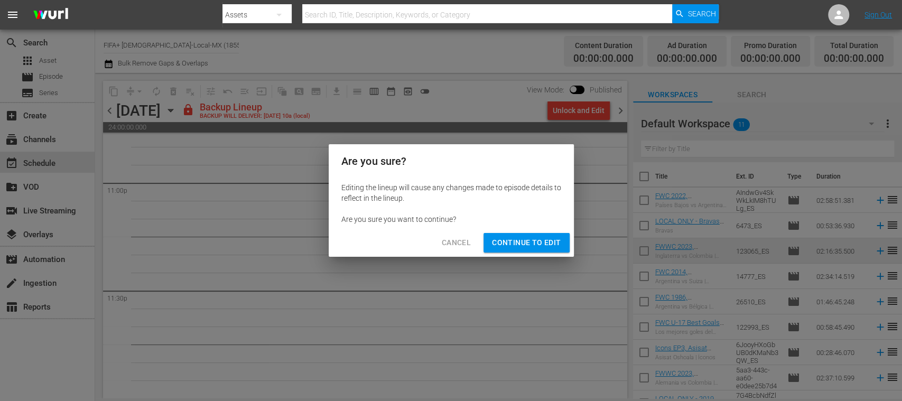
click at [541, 242] on span "Continue to Edit" at bounding box center [526, 242] width 69 height 13
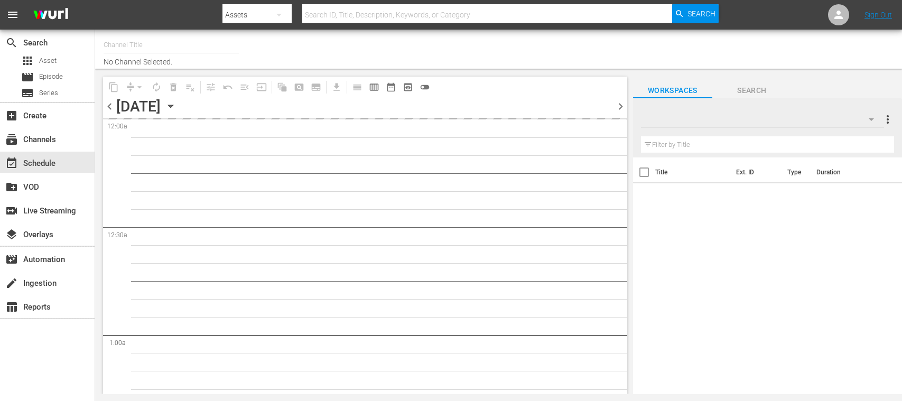
type input "FIFA+ [DEMOGRAPHIC_DATA]-Local-MX (1855)"
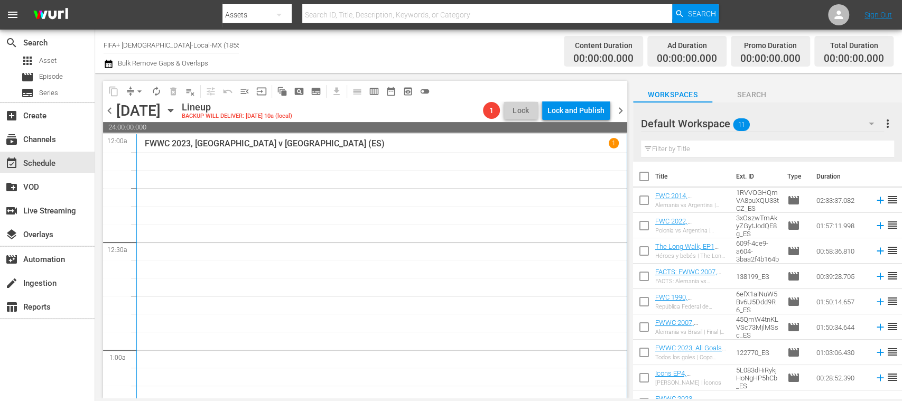
click at [643, 174] on input "checkbox" at bounding box center [644, 179] width 22 height 22
checkbox input "true"
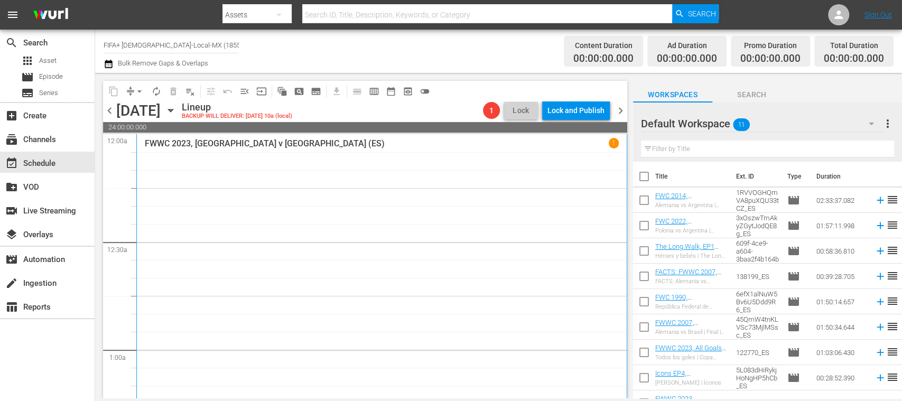
checkbox input "true"
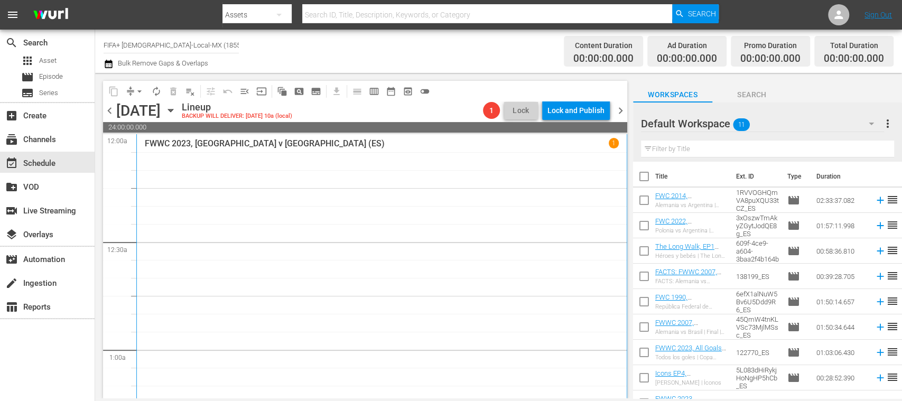
checkbox input "true"
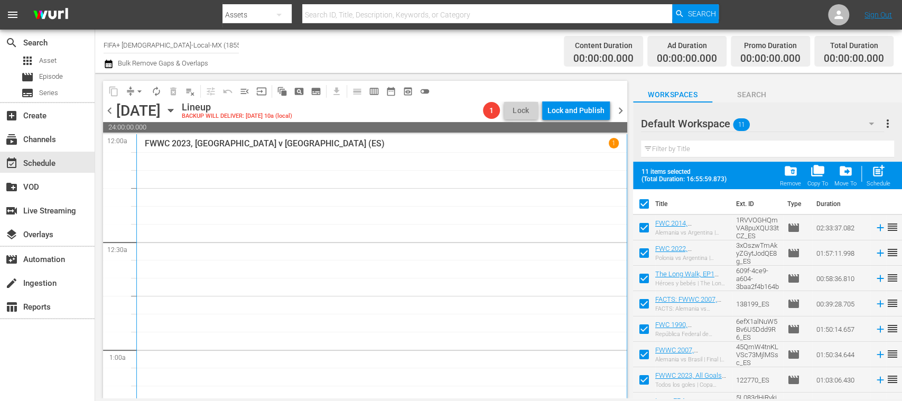
scroll to position [94, 0]
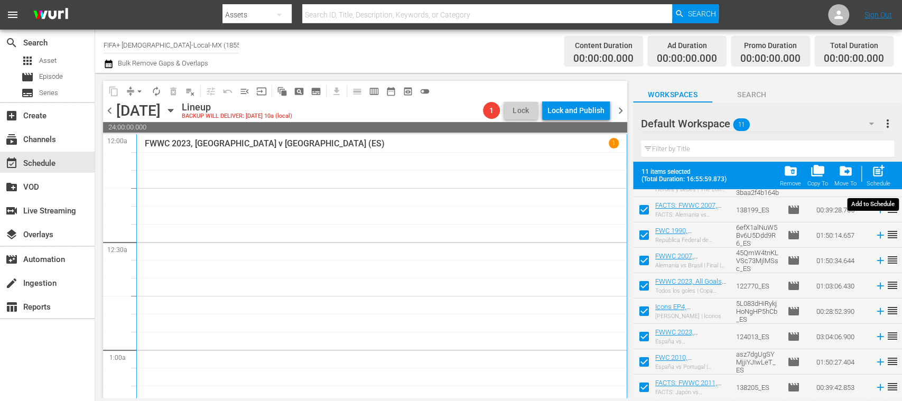
click at [886, 176] on div "post_add Schedule" at bounding box center [879, 175] width 24 height 23
checkbox input "false"
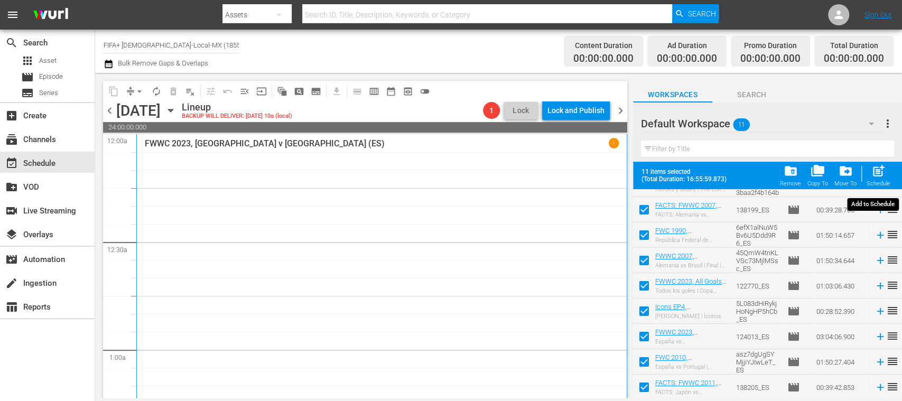
checkbox input "false"
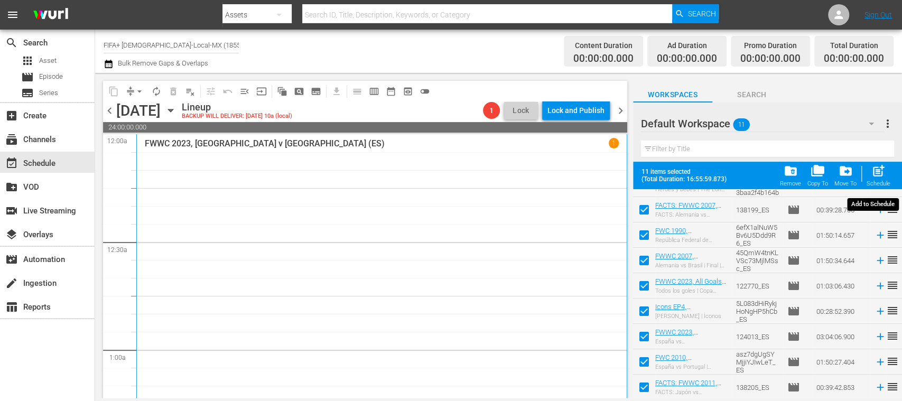
checkbox input "false"
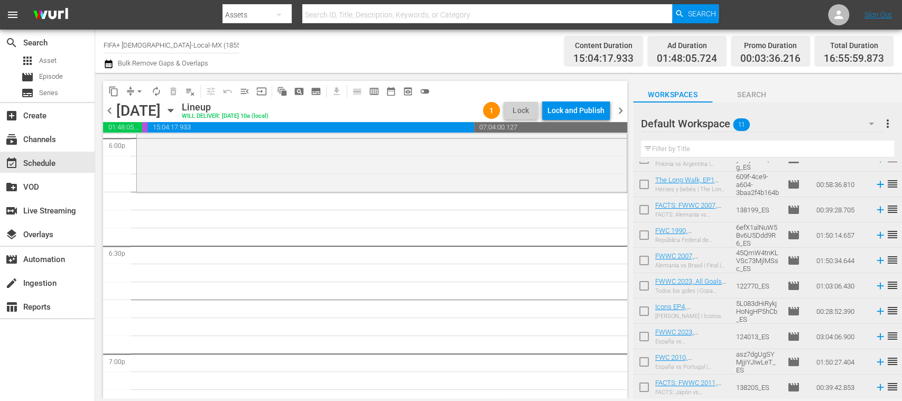
scroll to position [0, 0]
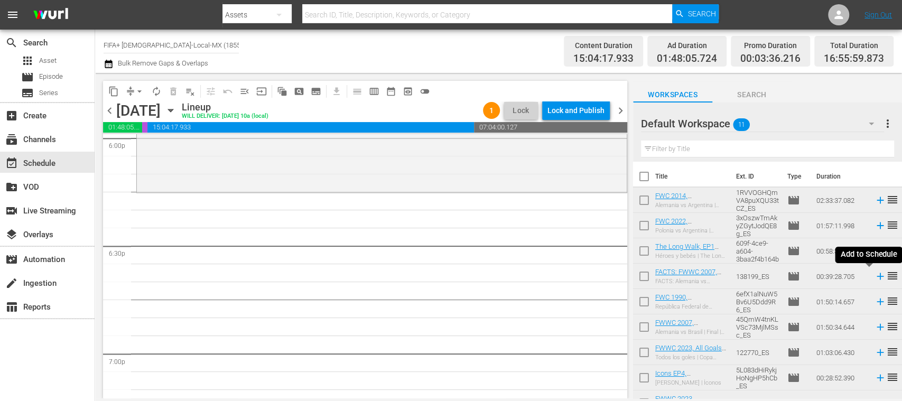
drag, startPoint x: 871, startPoint y: 276, endPoint x: 679, endPoint y: 211, distance: 203.4
click at [877, 276] on icon at bounding box center [880, 276] width 7 height 7
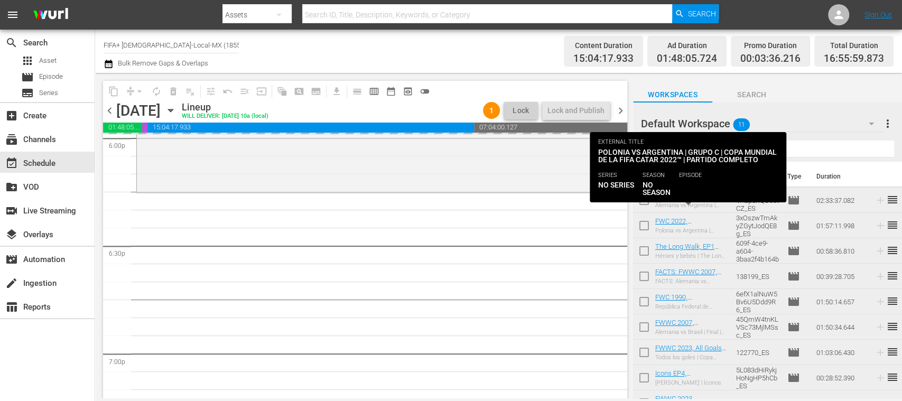
click at [645, 197] on input "checkbox" at bounding box center [644, 202] width 22 height 22
checkbox input "true"
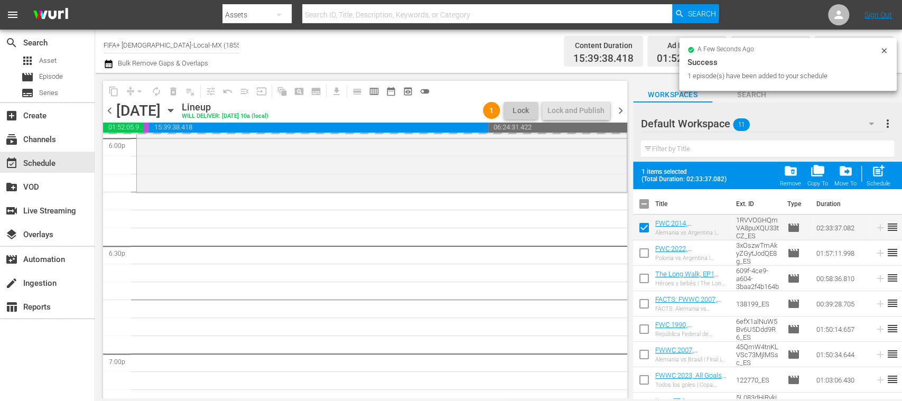
drag, startPoint x: 647, startPoint y: 254, endPoint x: 641, endPoint y: 275, distance: 22.4
click at [646, 254] on input "checkbox" at bounding box center [644, 255] width 22 height 22
checkbox input "true"
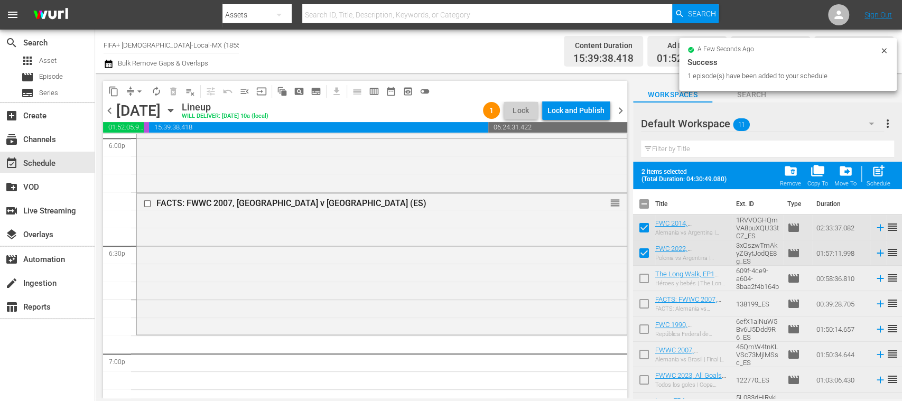
click at [645, 279] on input "checkbox" at bounding box center [644, 281] width 22 height 22
checkbox input "true"
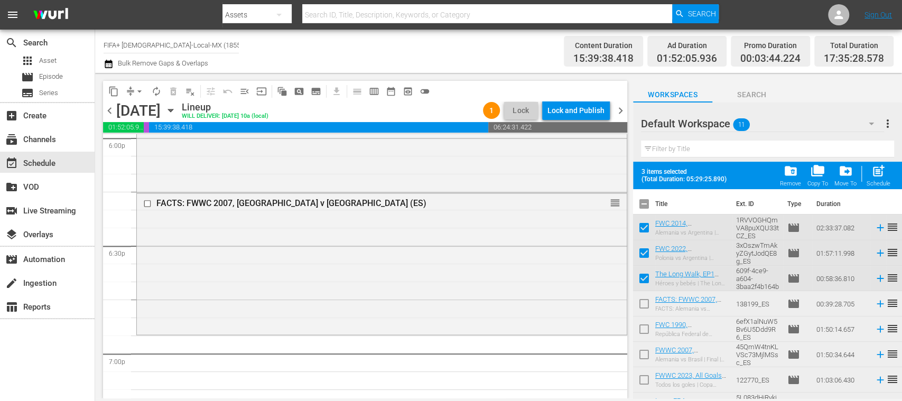
scroll to position [94, 0]
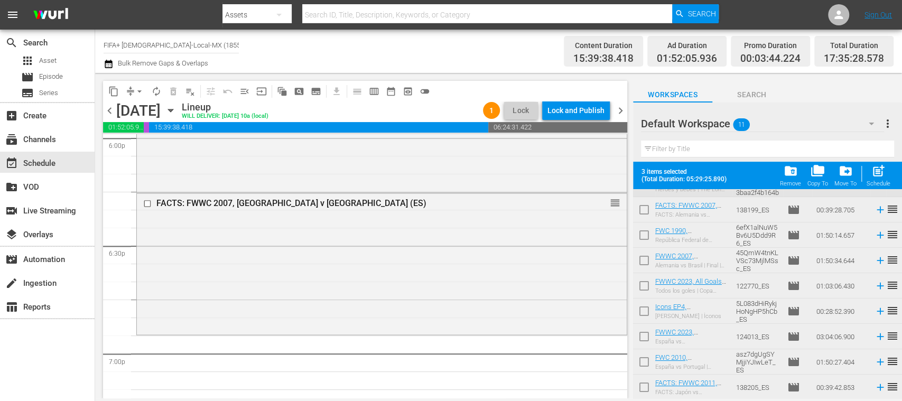
click at [646, 312] on input "checkbox" at bounding box center [644, 313] width 22 height 22
checkbox input "true"
click at [878, 174] on span "post_add" at bounding box center [878, 171] width 14 height 14
checkbox input "false"
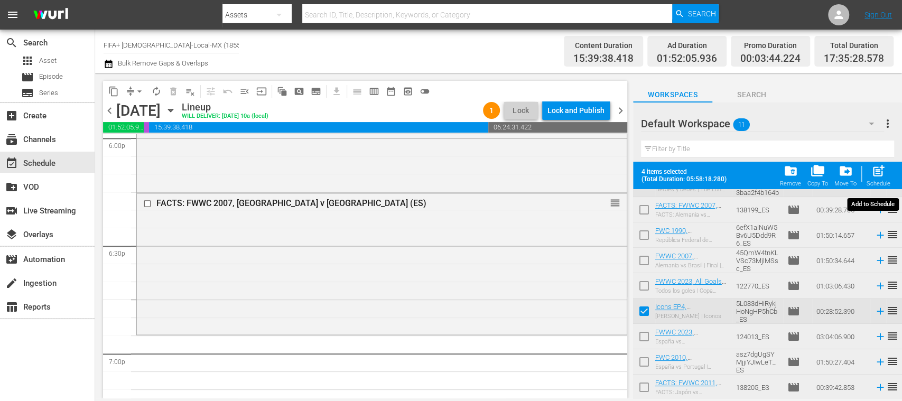
checkbox input "false"
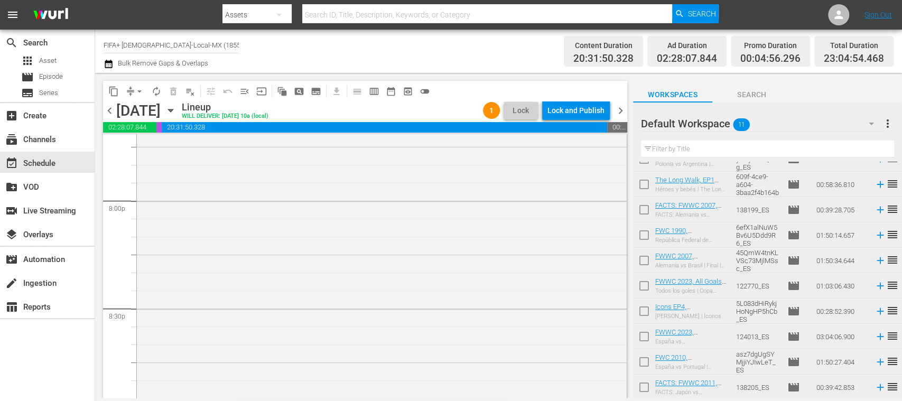
scroll to position [4057, 0]
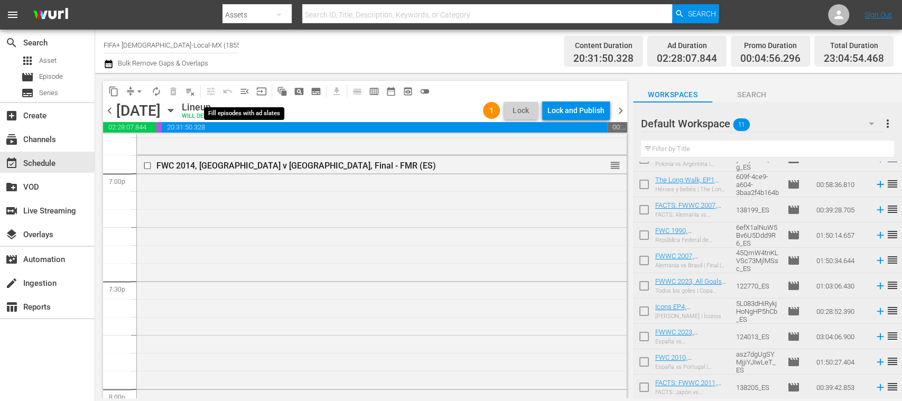
click at [246, 90] on span "menu_open" at bounding box center [244, 91] width 11 height 11
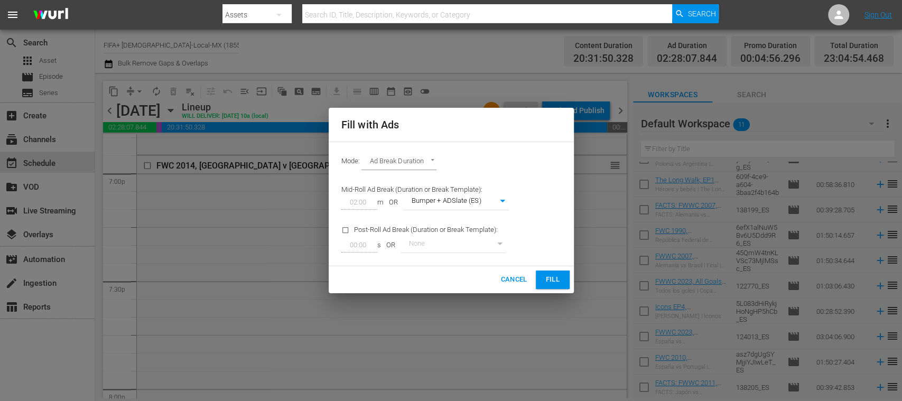
click at [551, 277] on span "Fill" at bounding box center [552, 280] width 17 height 12
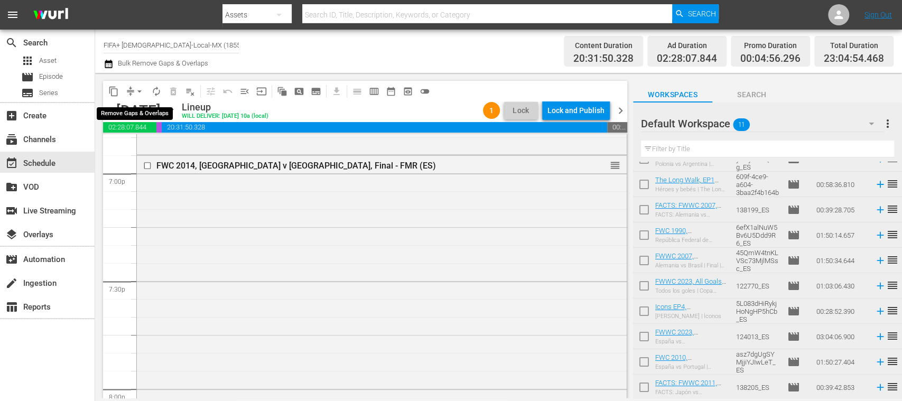
click at [141, 91] on span "arrow_drop_down" at bounding box center [139, 91] width 11 height 11
click at [165, 153] on li "Align to End of Previous Day" at bounding box center [140, 147] width 111 height 17
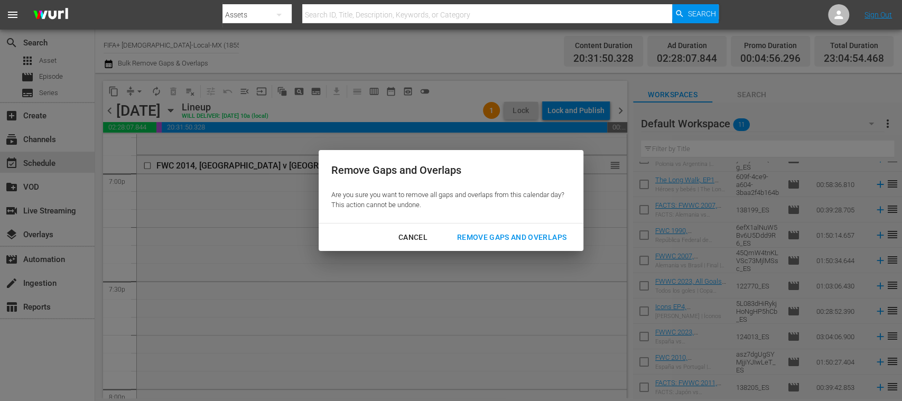
click at [479, 239] on div "Remove Gaps and Overlaps" at bounding box center [512, 237] width 126 height 13
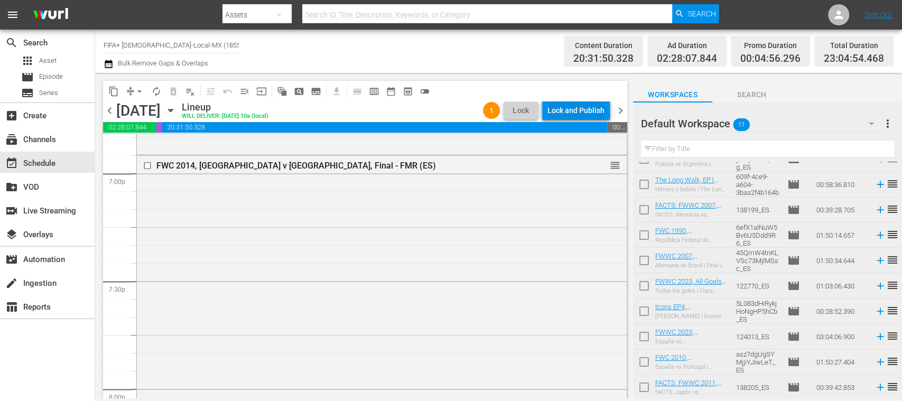
click at [575, 108] on div "Lock and Publish" at bounding box center [575, 110] width 57 height 19
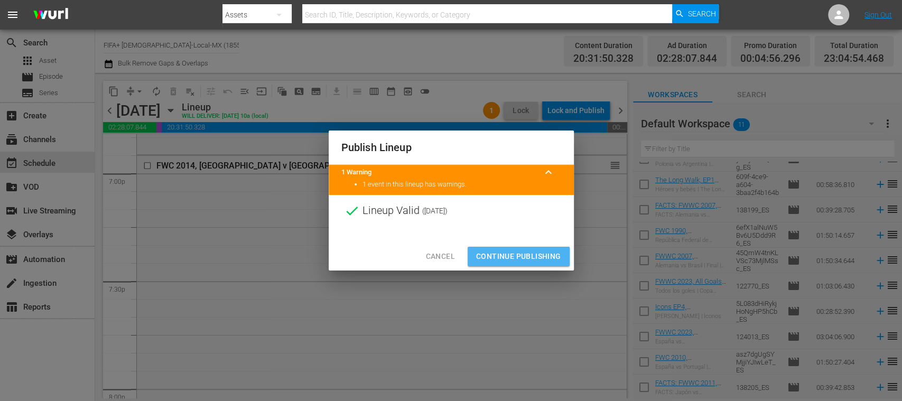
drag, startPoint x: 553, startPoint y: 250, endPoint x: 588, endPoint y: 154, distance: 102.1
click at [553, 250] on span "Continue Publishing" at bounding box center [518, 256] width 85 height 13
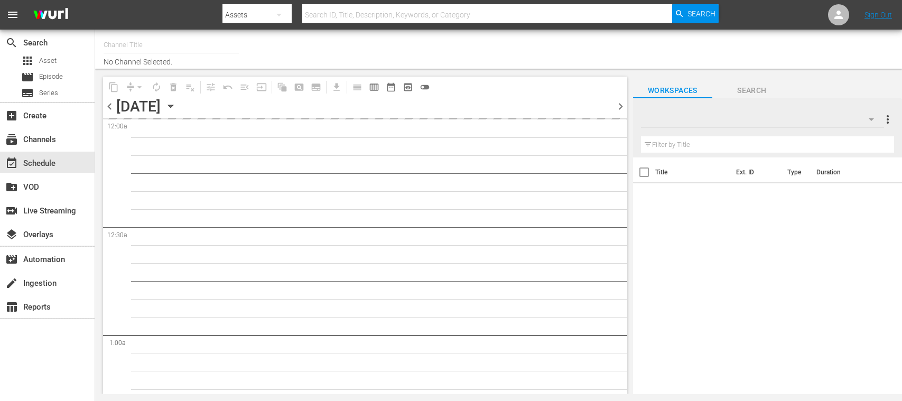
type input "FIFA+ [DEMOGRAPHIC_DATA]-Local-MX (1855)"
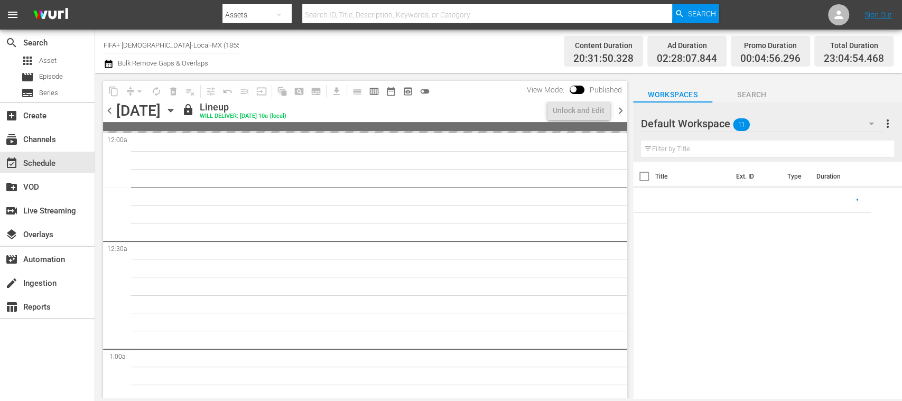
click at [621, 110] on span "chevron_right" at bounding box center [620, 110] width 13 height 13
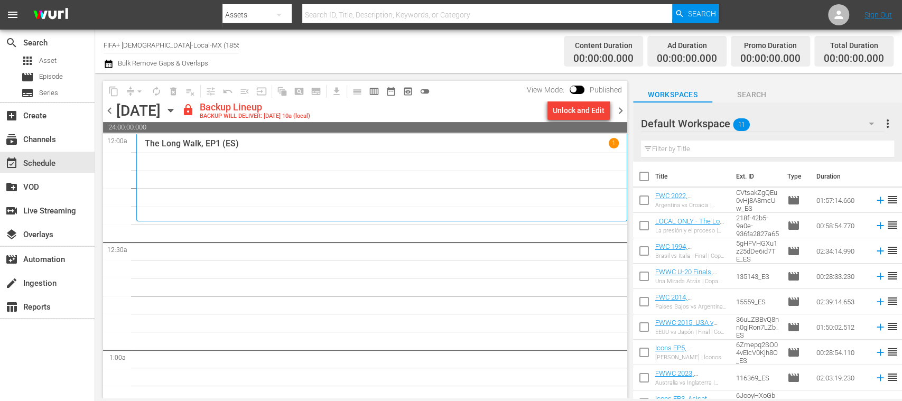
click at [587, 112] on div "Unlock and Edit" at bounding box center [579, 110] width 52 height 19
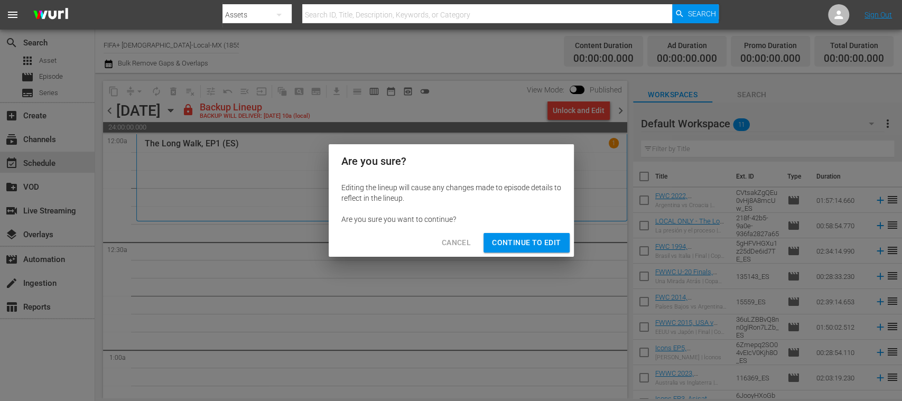
click at [522, 235] on button "Continue to Edit" at bounding box center [527, 243] width 86 height 20
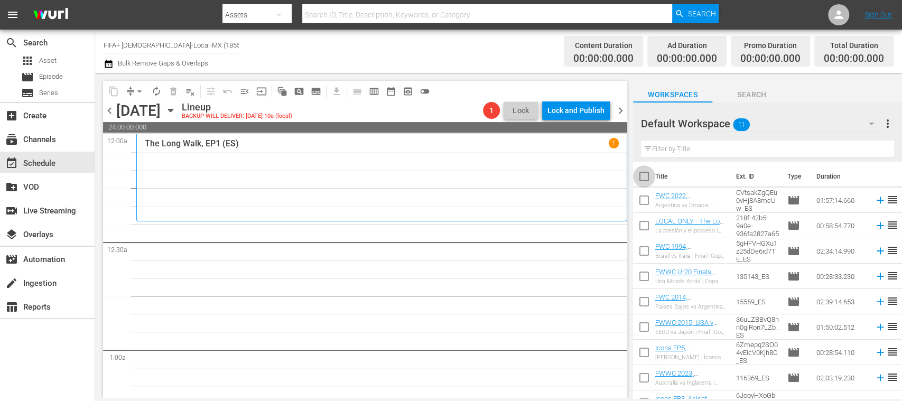
click at [642, 173] on input "checkbox" at bounding box center [644, 179] width 22 height 22
checkbox input "true"
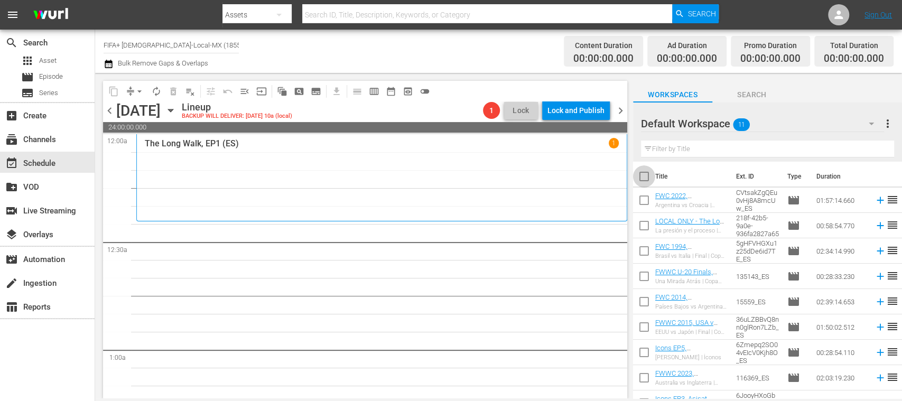
checkbox input "true"
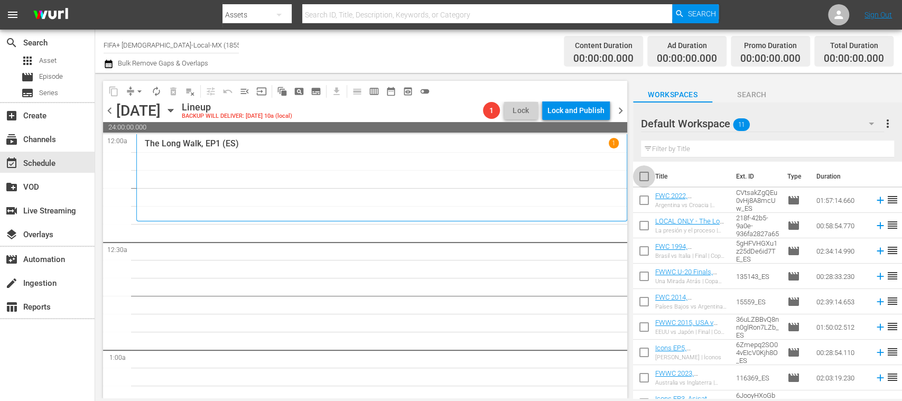
checkbox input "true"
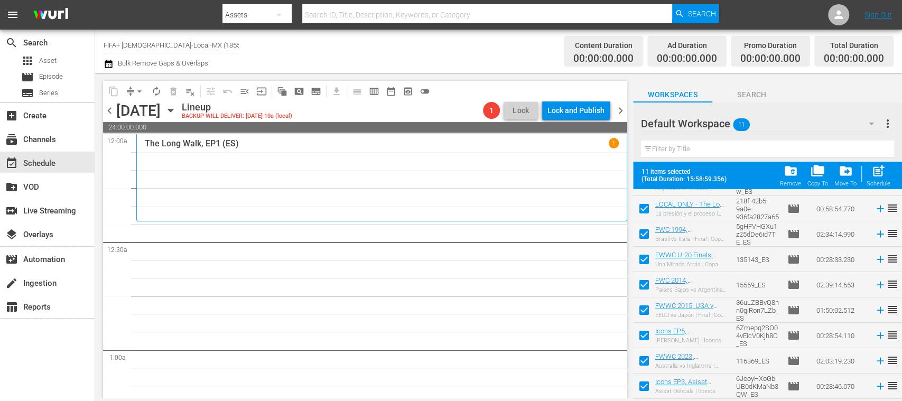
scroll to position [94, 0]
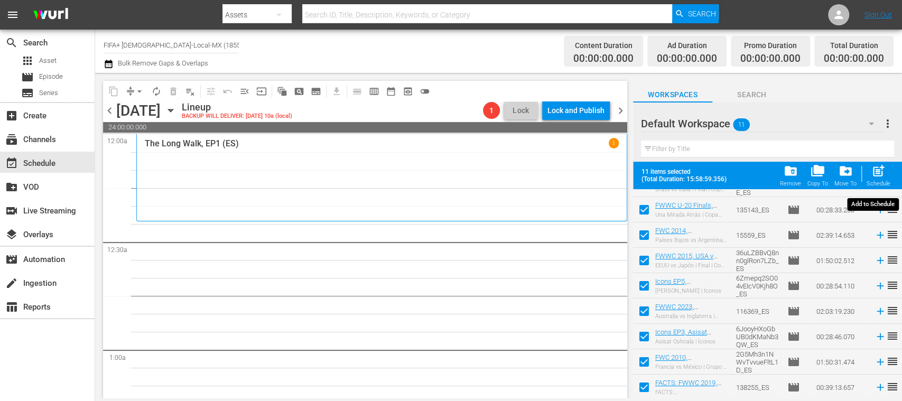
click at [881, 166] on span "post_add" at bounding box center [878, 171] width 14 height 14
checkbox input "false"
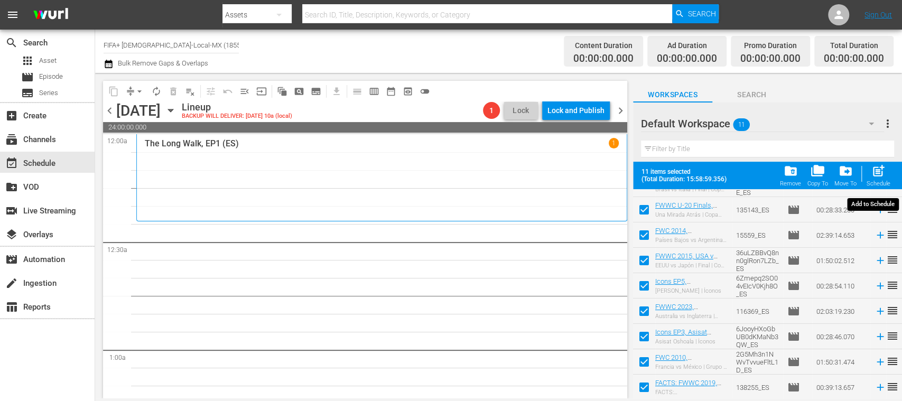
checkbox input "false"
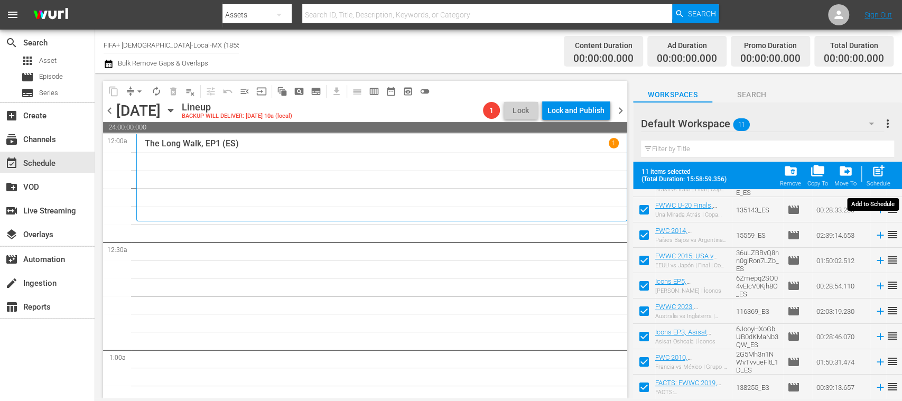
checkbox input "false"
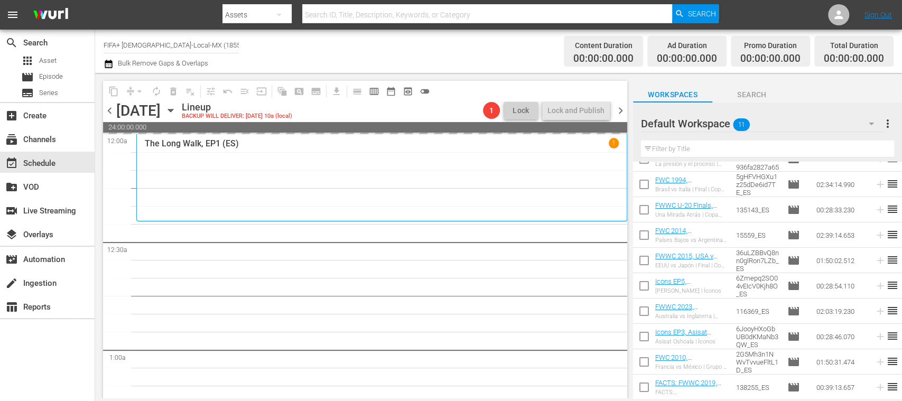
scroll to position [0, 0]
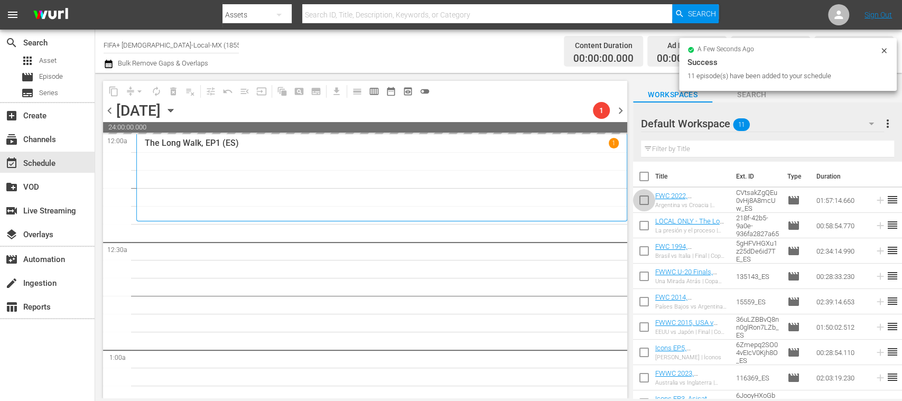
click at [643, 206] on input "checkbox" at bounding box center [644, 202] width 22 height 22
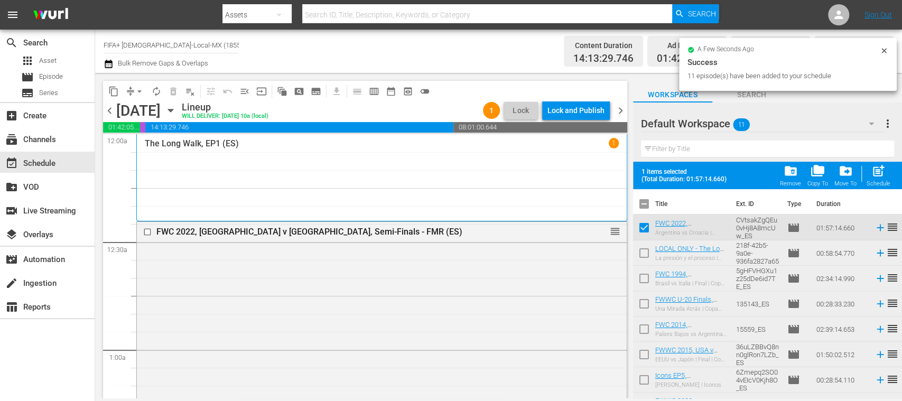
click at [643, 228] on input "checkbox" at bounding box center [644, 230] width 22 height 22
checkbox input "false"
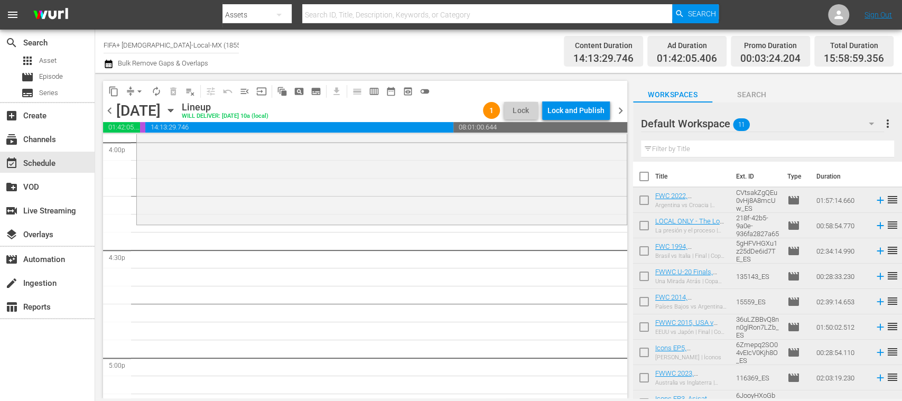
scroll to position [3488, 0]
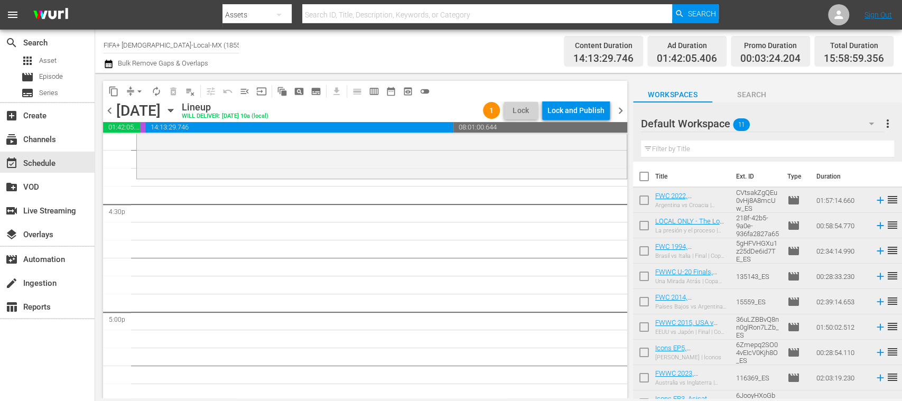
click at [644, 298] on input "checkbox" at bounding box center [644, 304] width 22 height 22
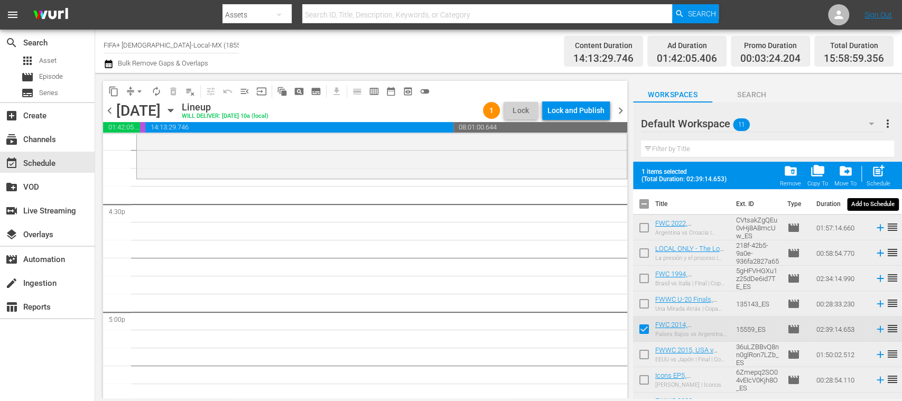
click at [877, 172] on span "post_add" at bounding box center [878, 171] width 14 height 14
checkbox input "false"
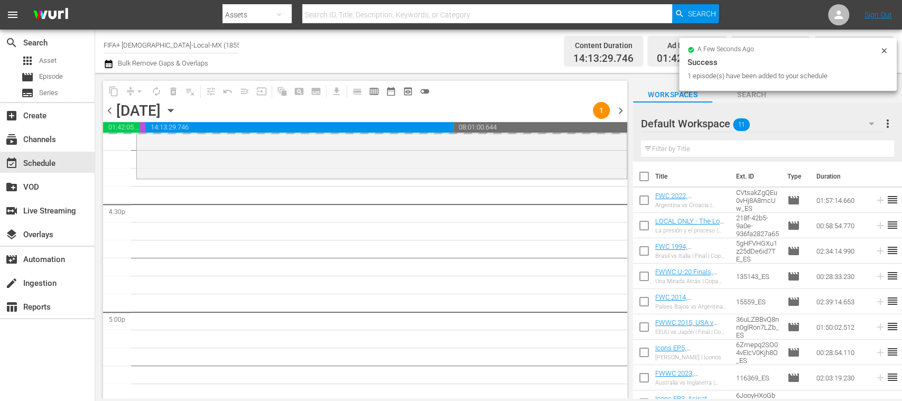
click at [648, 200] on input "checkbox" at bounding box center [644, 202] width 22 height 22
checkbox input "true"
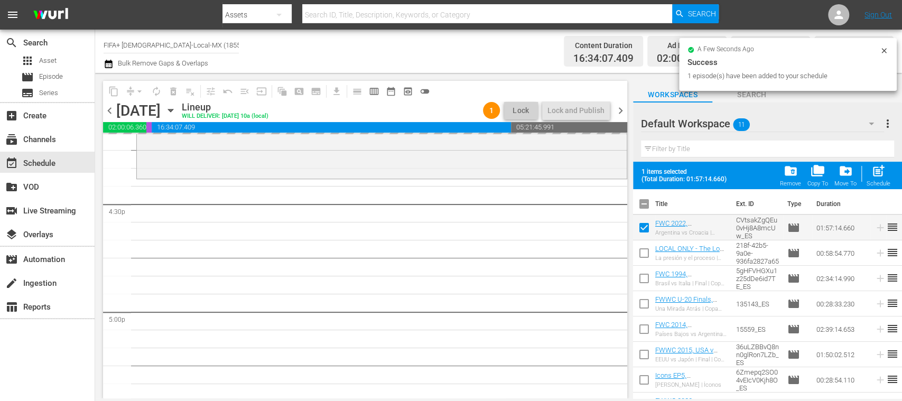
click at [642, 247] on input "checkbox" at bounding box center [644, 255] width 22 height 22
checkbox input "true"
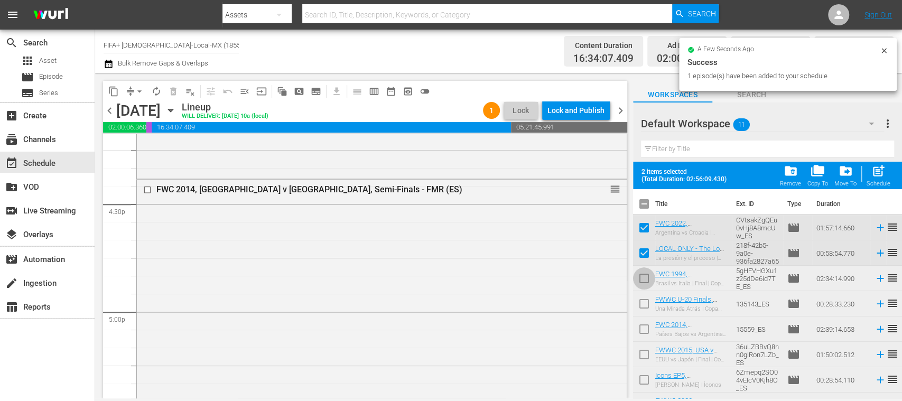
drag, startPoint x: 643, startPoint y: 277, endPoint x: 798, endPoint y: 241, distance: 159.1
click at [643, 278] on input "checkbox" at bounding box center [644, 281] width 22 height 22
checkbox input "true"
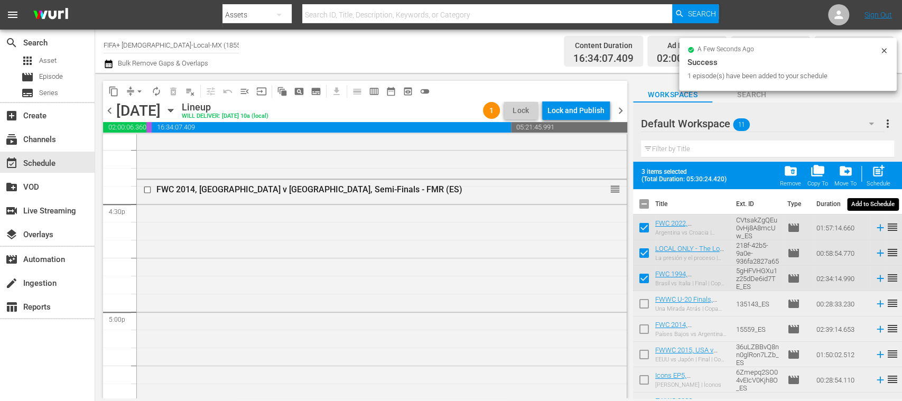
click at [874, 175] on span "post_add" at bounding box center [878, 171] width 14 height 14
checkbox input "false"
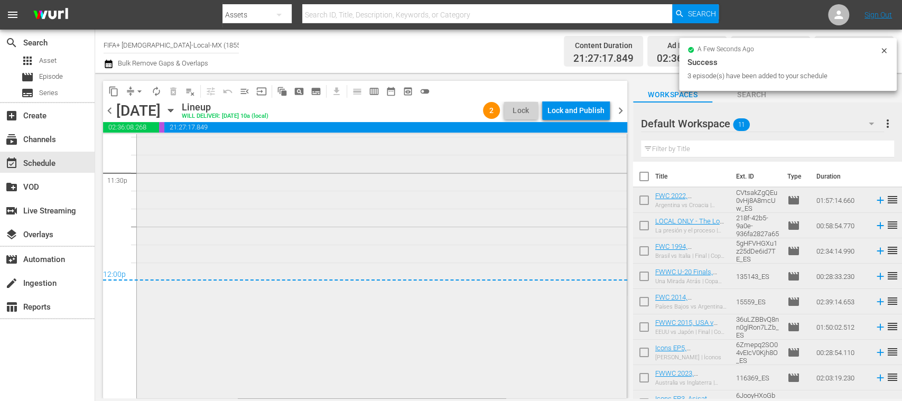
scroll to position [5029, 0]
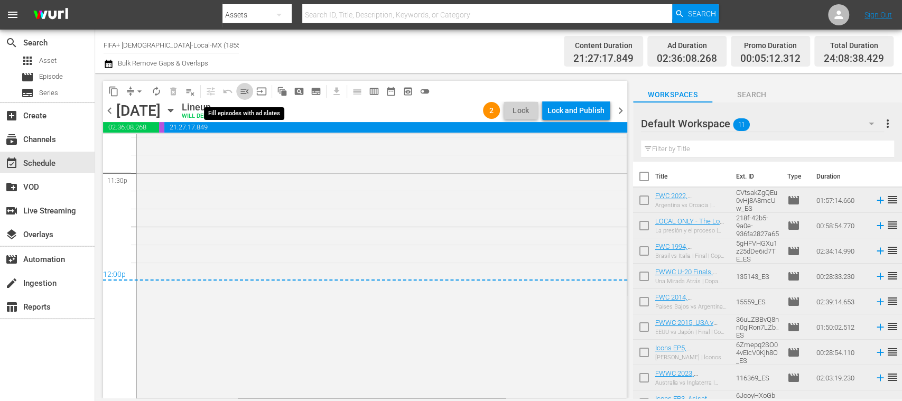
click at [242, 91] on span "menu_open" at bounding box center [244, 91] width 11 height 11
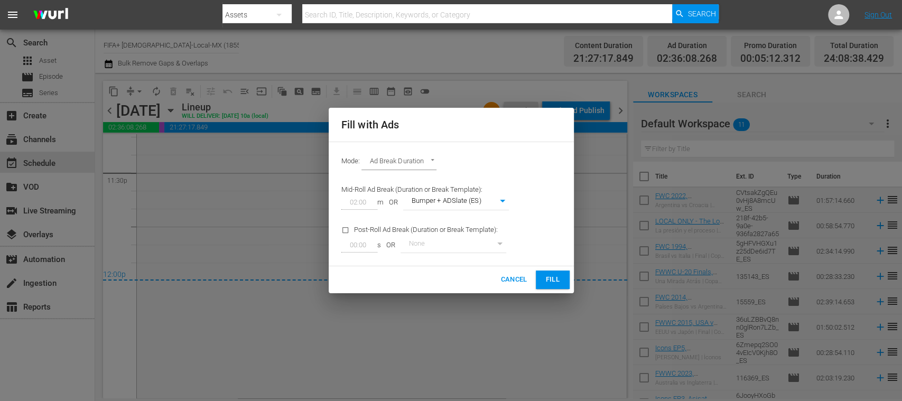
click at [547, 280] on span "Fill" at bounding box center [552, 280] width 17 height 12
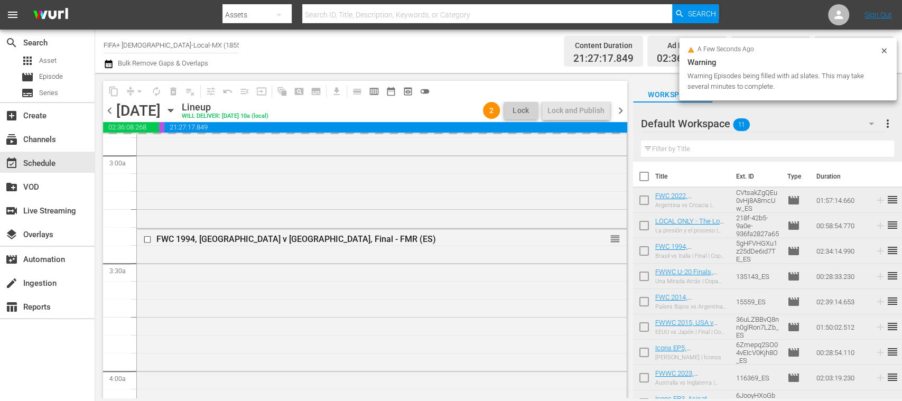
scroll to position [0, 0]
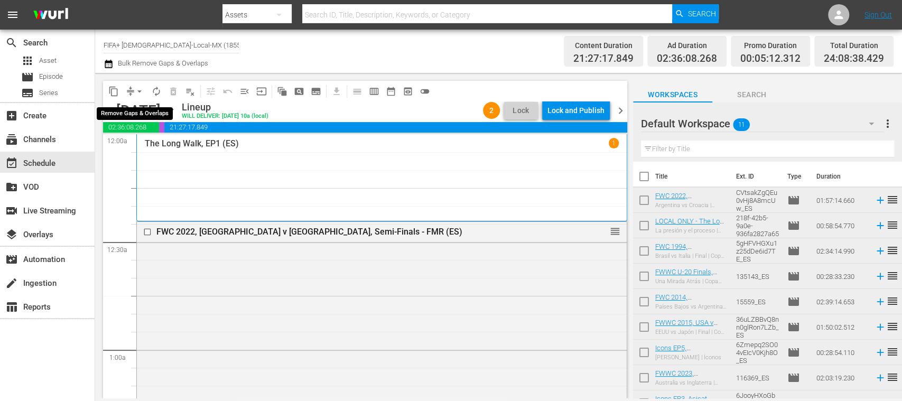
click at [141, 89] on span "arrow_drop_down" at bounding box center [139, 91] width 11 height 11
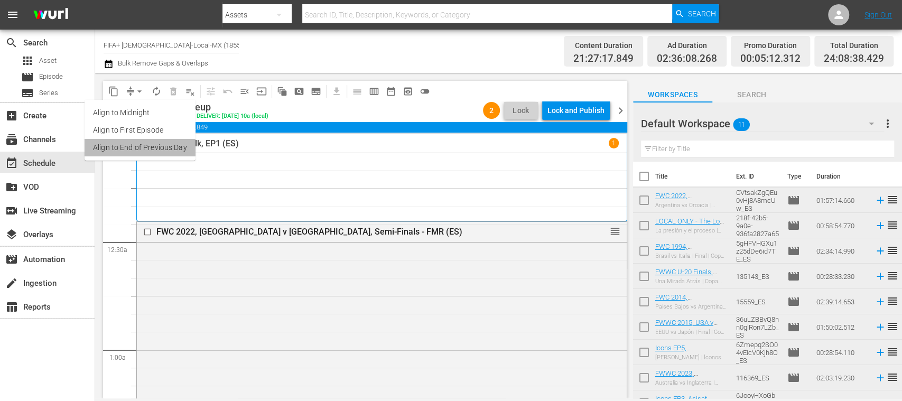
click at [163, 144] on li "Align to End of Previous Day" at bounding box center [140, 147] width 111 height 17
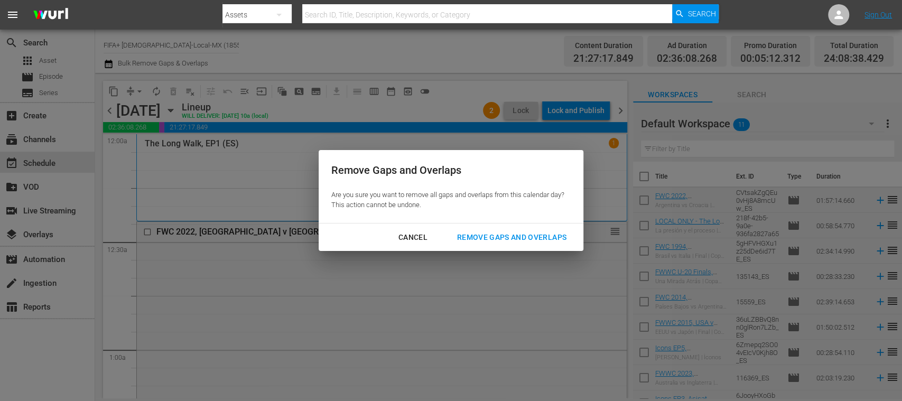
click at [471, 239] on div "Remove Gaps and Overlaps" at bounding box center [512, 237] width 126 height 13
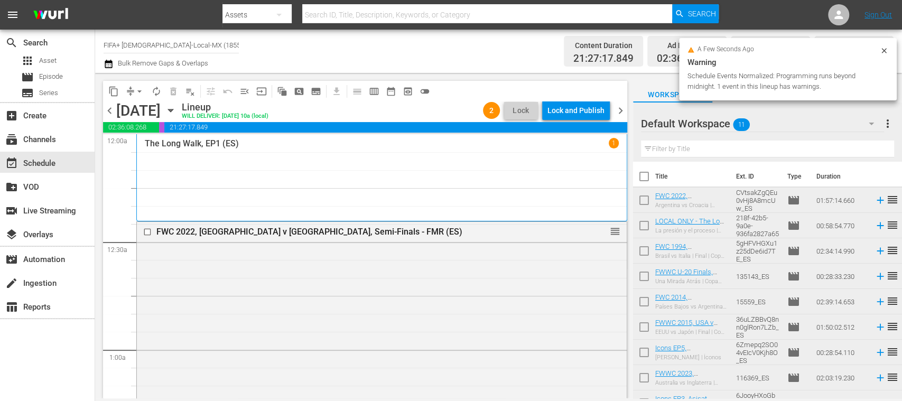
click at [584, 113] on div "Lock and Publish" at bounding box center [575, 110] width 57 height 19
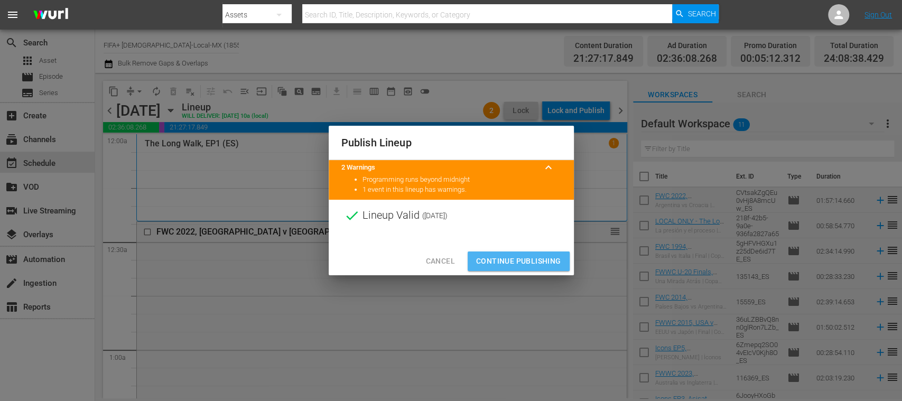
click at [519, 260] on span "Continue Publishing" at bounding box center [518, 261] width 85 height 13
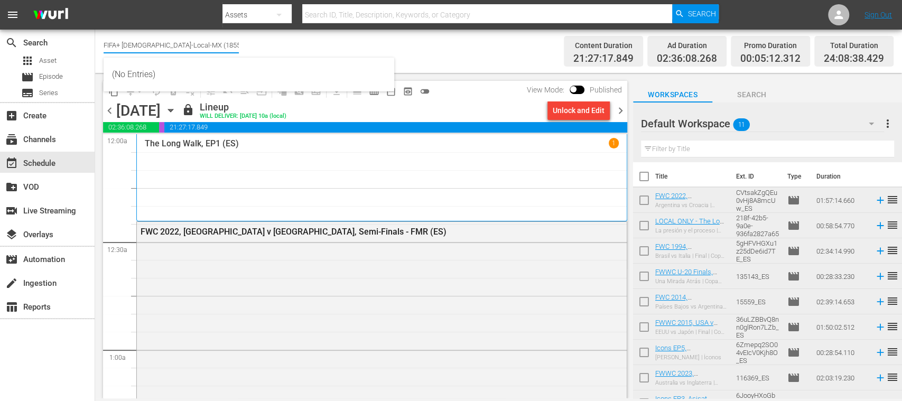
drag, startPoint x: 186, startPoint y: 45, endPoint x: 360, endPoint y: 48, distance: 174.4
click at [360, 48] on div "Channel Title FIFA+ Spanish-Local-MX (1855) Bulk Remove Gaps & Overlaps" at bounding box center [319, 51] width 431 height 38
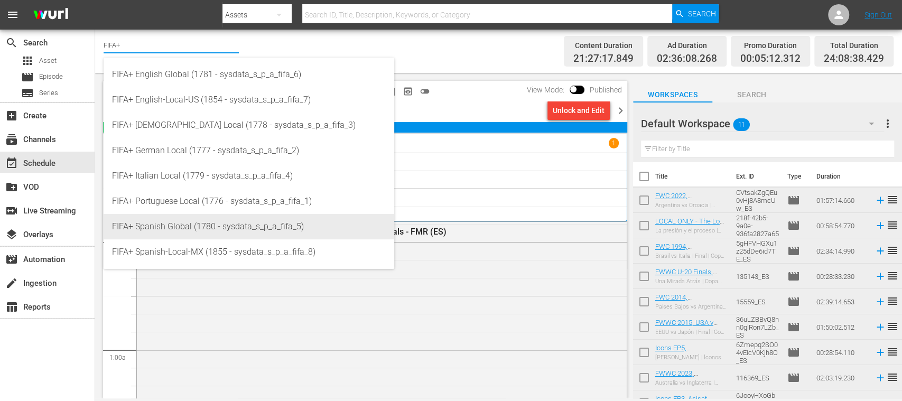
click at [212, 218] on div "FIFA+ Spanish Global (1780 - sysdata_s_p_a_fifa_5)" at bounding box center [249, 226] width 274 height 25
type input "FIFA+ Spanish Global (1780 - sysdata_s_p_a_fifa_5)"
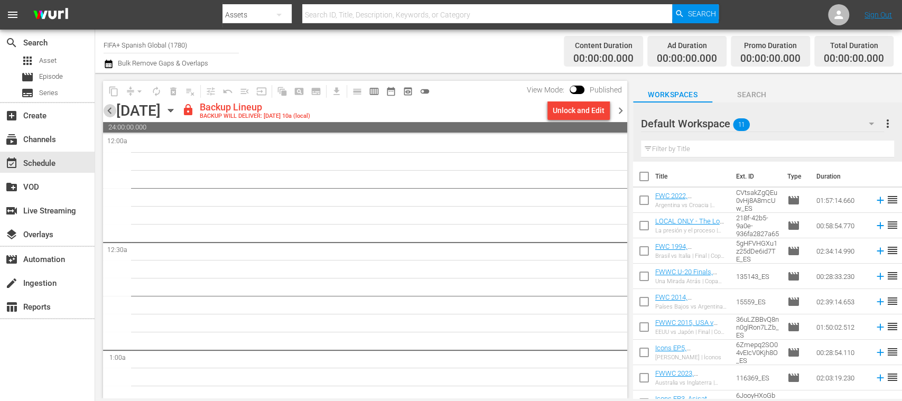
click at [106, 112] on span "chevron_left" at bounding box center [109, 110] width 13 height 13
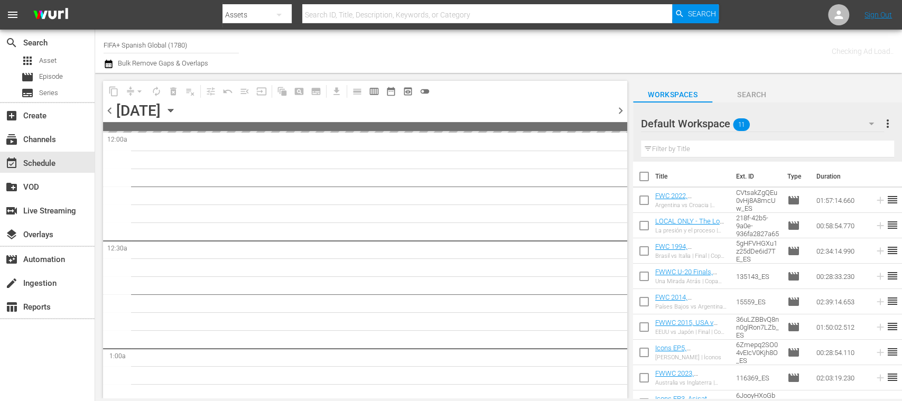
click at [106, 112] on span "chevron_left" at bounding box center [109, 110] width 13 height 13
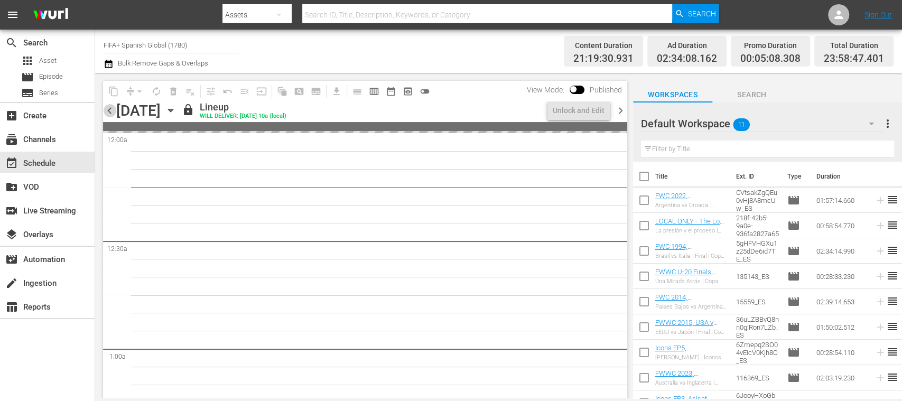
click at [106, 112] on span "chevron_left" at bounding box center [109, 110] width 13 height 13
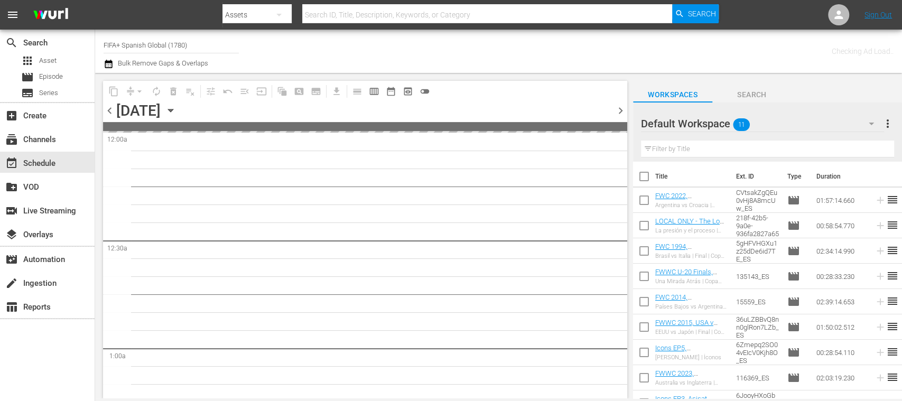
click at [106, 112] on span "chevron_left" at bounding box center [109, 110] width 13 height 13
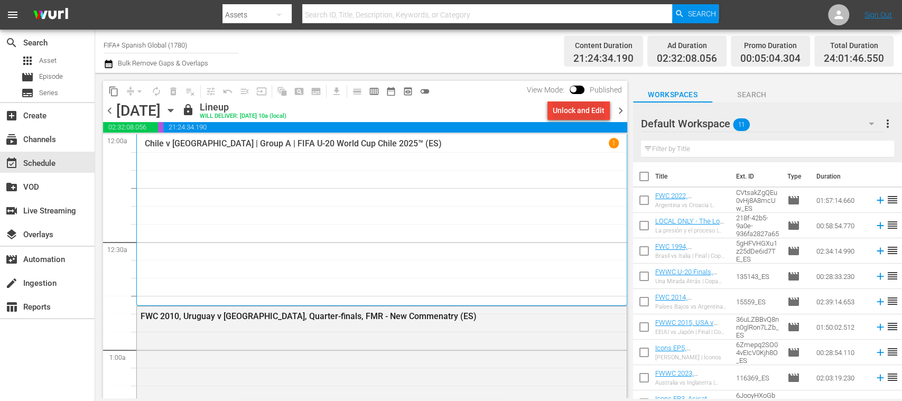
click at [574, 110] on div "Unlock and Edit" at bounding box center [579, 110] width 52 height 19
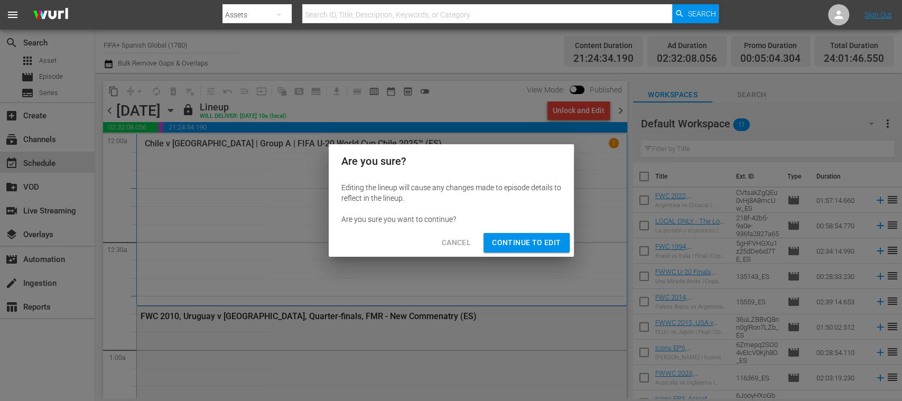
click at [550, 240] on span "Continue to Edit" at bounding box center [526, 242] width 69 height 13
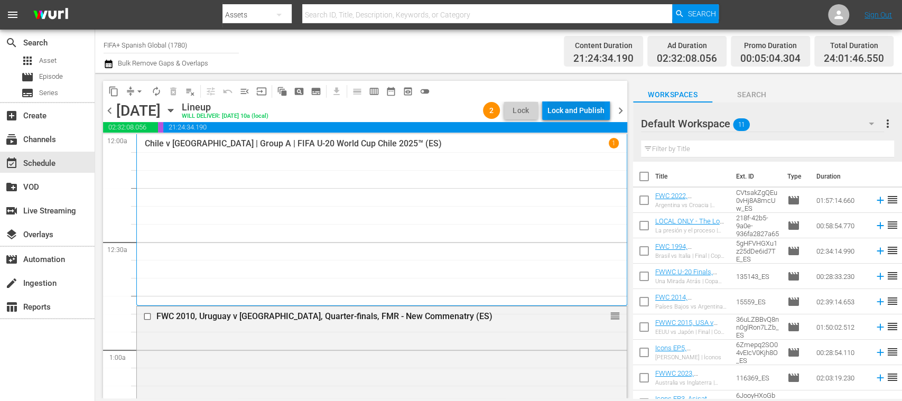
click at [601, 112] on div "Lock and Publish" at bounding box center [575, 110] width 57 height 19
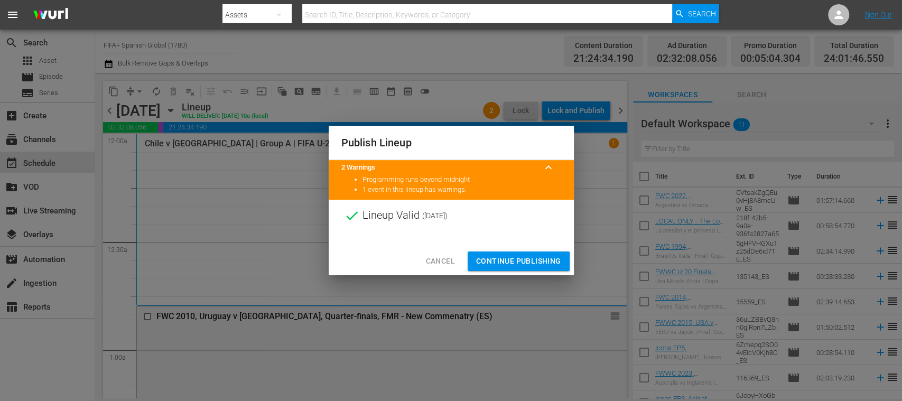
click at [539, 258] on span "Continue Publishing" at bounding box center [518, 261] width 85 height 13
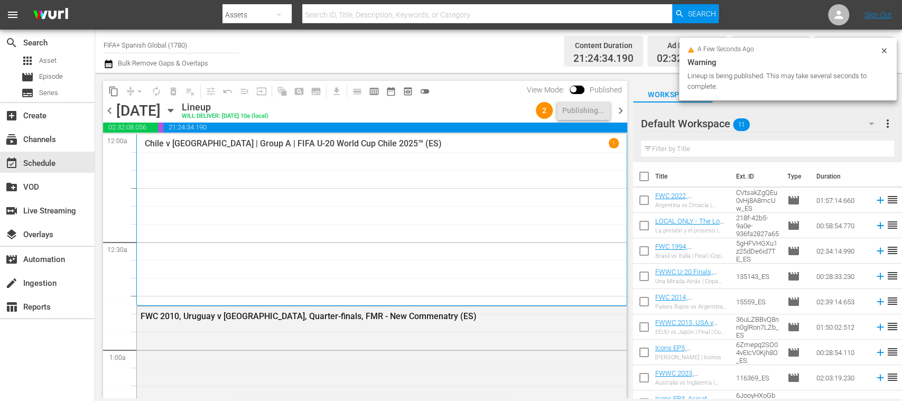
click at [107, 108] on span "chevron_left" at bounding box center [109, 110] width 13 height 13
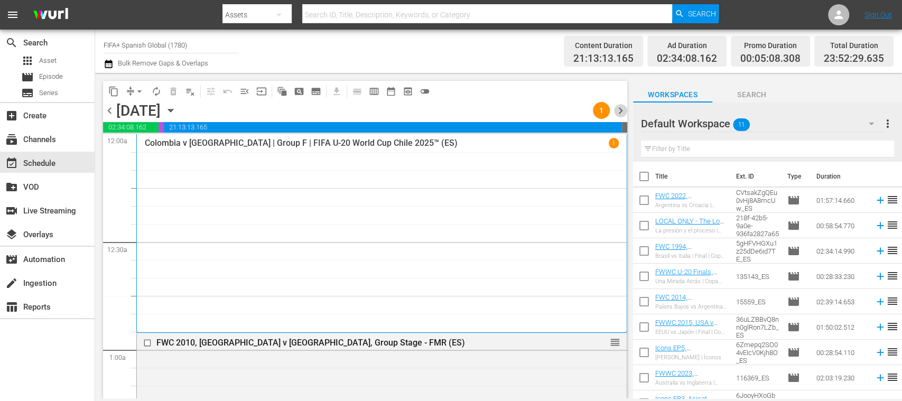
click at [619, 109] on span "chevron_right" at bounding box center [620, 110] width 13 height 13
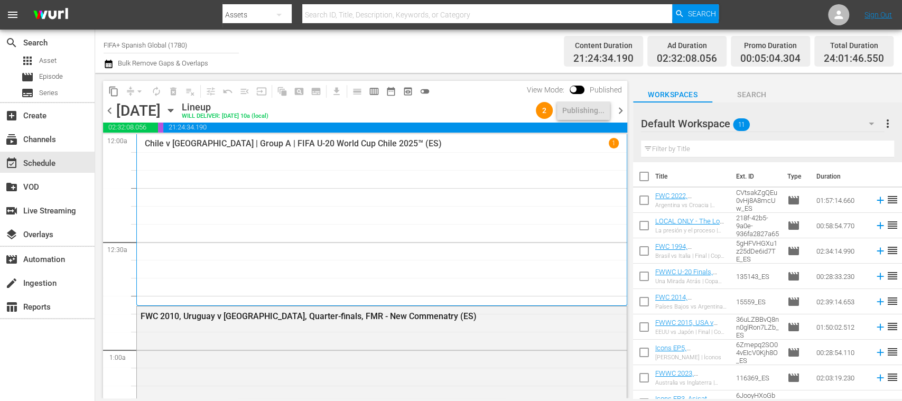
click at [619, 109] on span "chevron_right" at bounding box center [620, 110] width 13 height 13
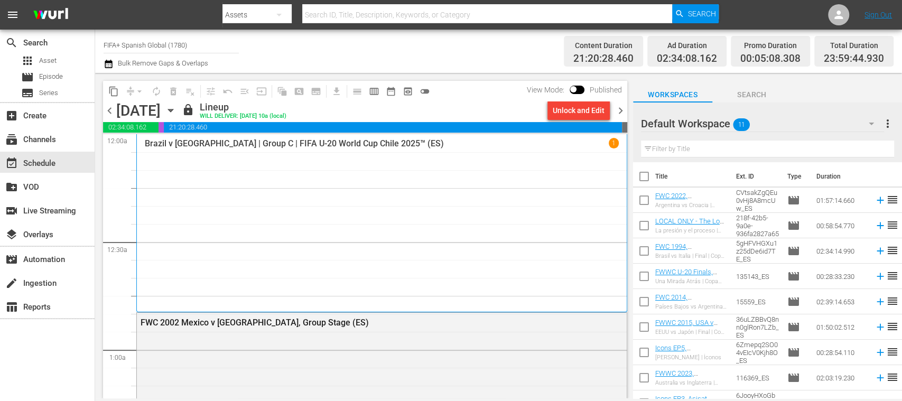
click at [591, 110] on div "Unlock and Edit" at bounding box center [579, 110] width 52 height 19
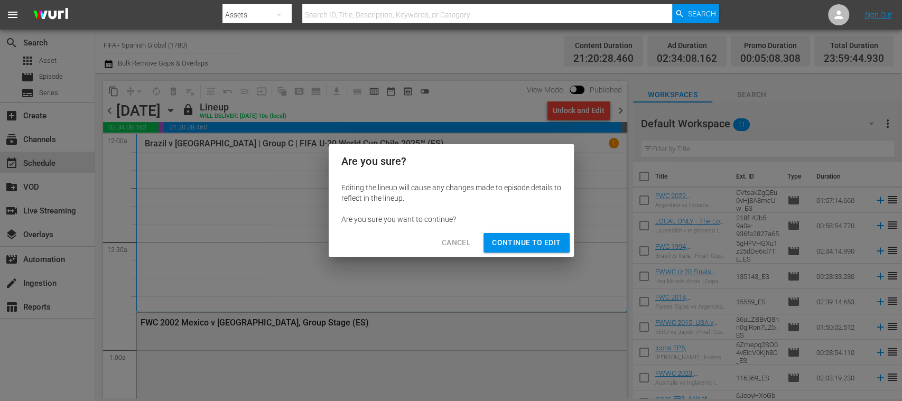
click at [545, 242] on span "Continue to Edit" at bounding box center [526, 242] width 69 height 13
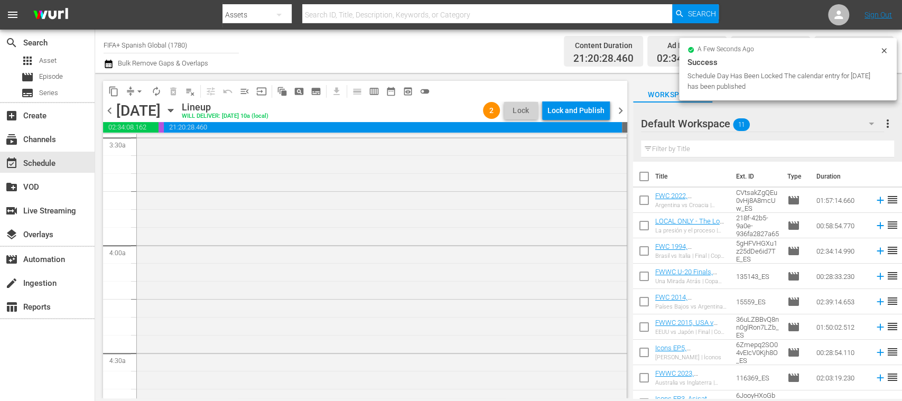
scroll to position [1503, 0]
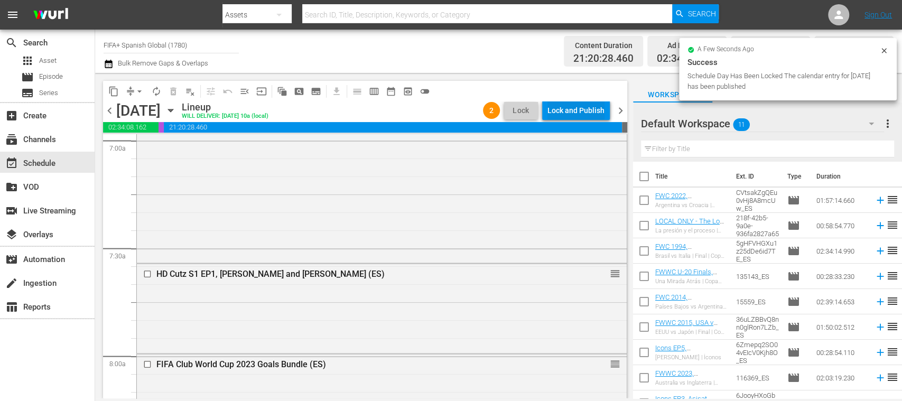
click at [586, 106] on div "Lock and Publish" at bounding box center [575, 110] width 57 height 19
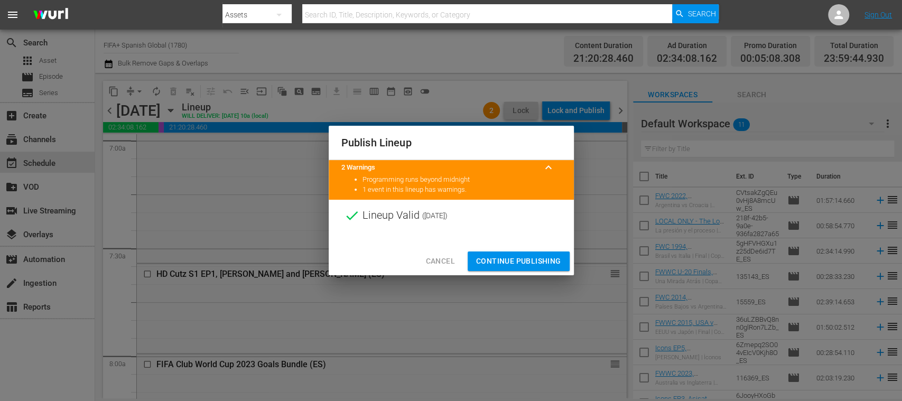
click at [537, 260] on span "Continue Publishing" at bounding box center [518, 261] width 85 height 13
